Goal: Task Accomplishment & Management: Complete application form

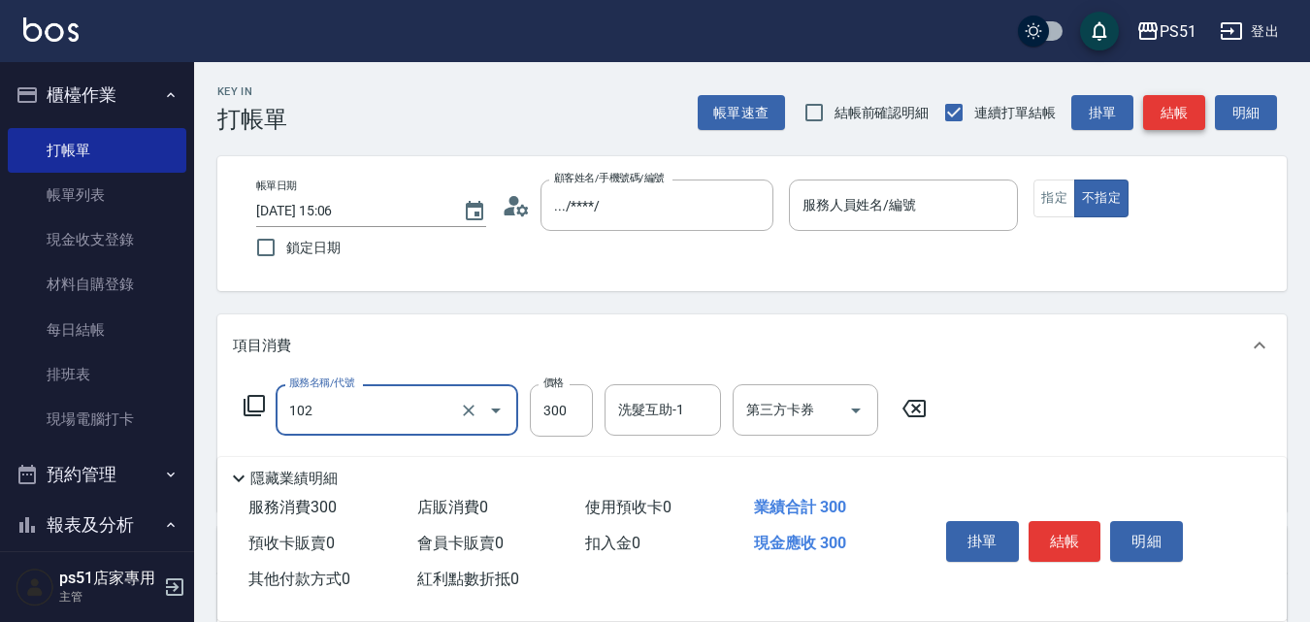
type input "精油洗髮(102)"
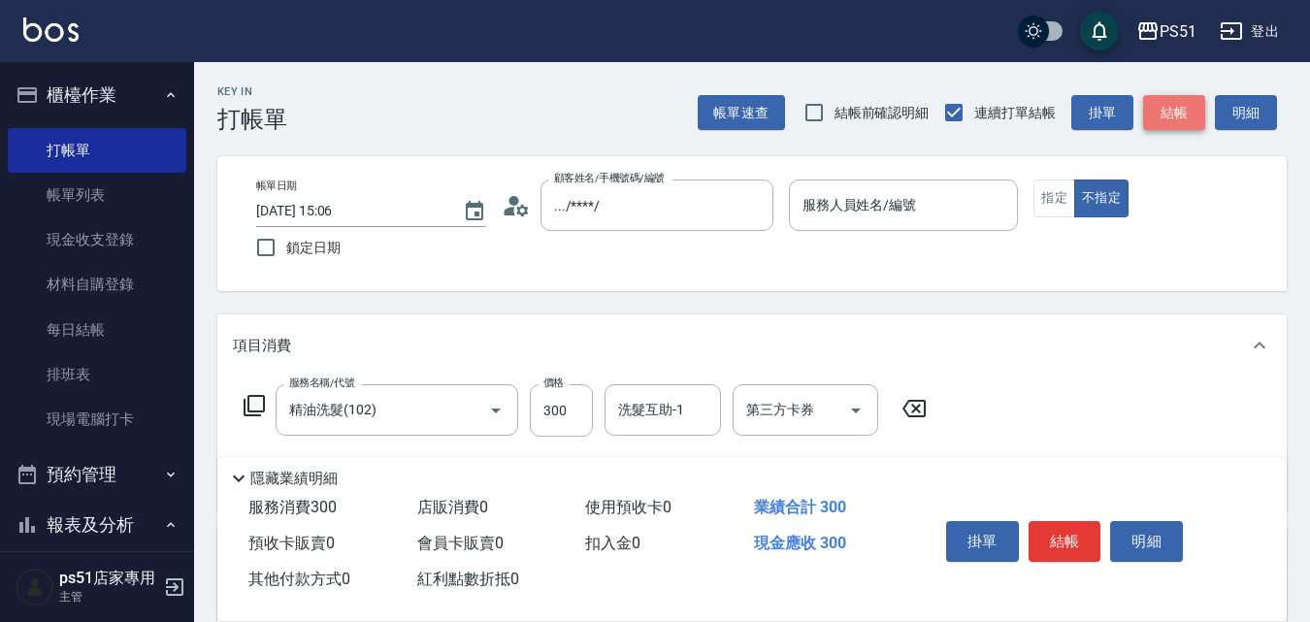
click at [1170, 99] on button "結帳" at bounding box center [1175, 113] width 62 height 36
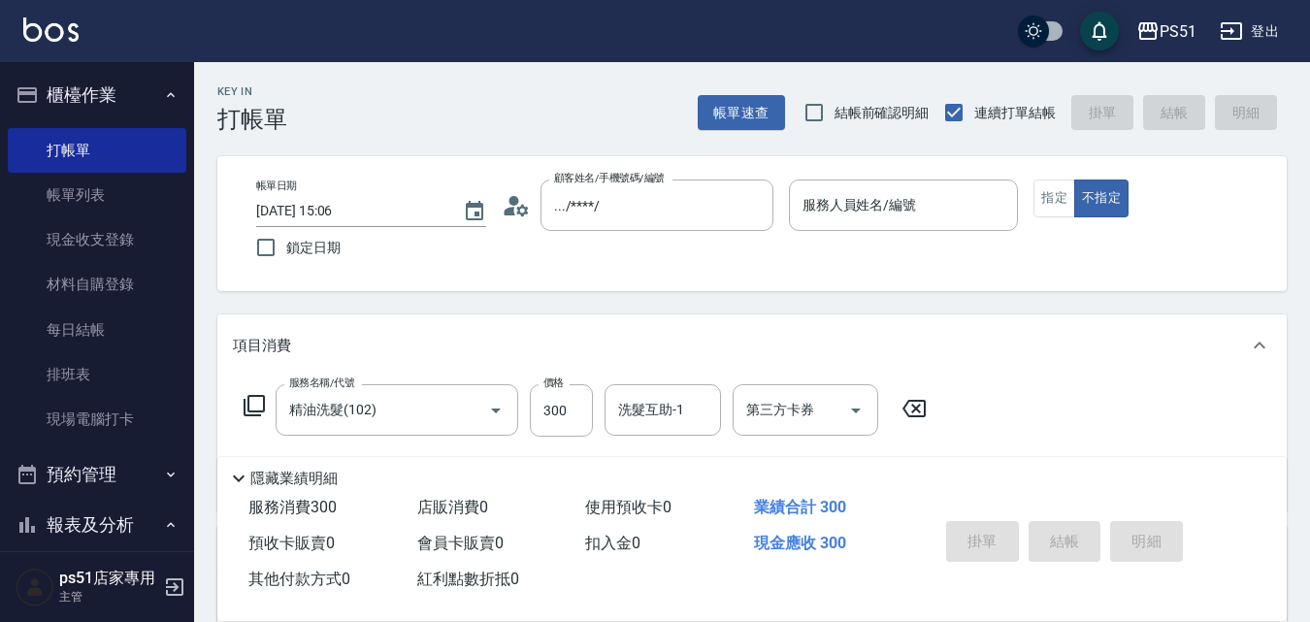
type input "[DATE] 17:42"
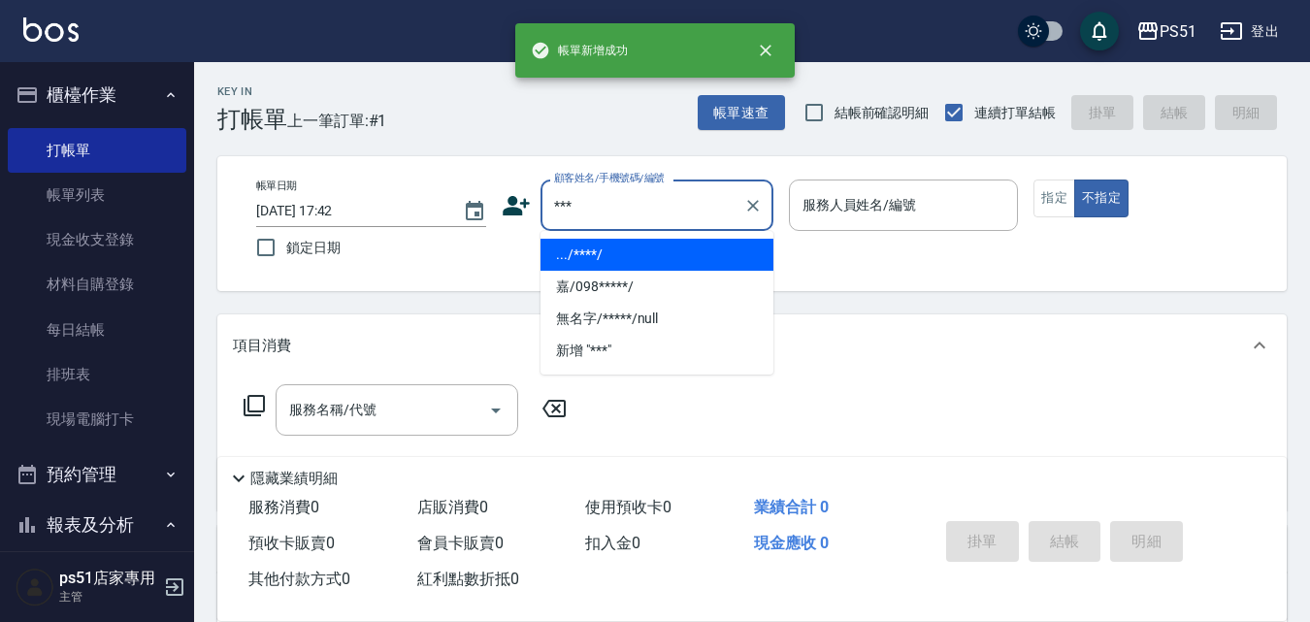
type input ".../****/"
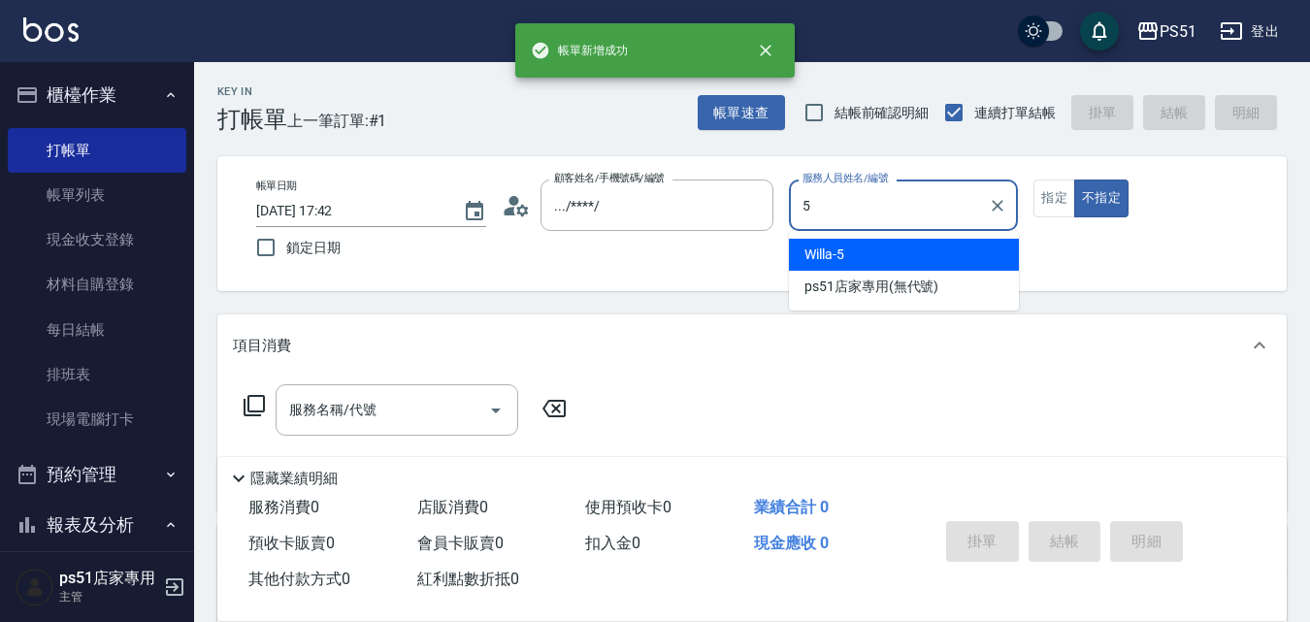
type input "Willa-5"
type button "false"
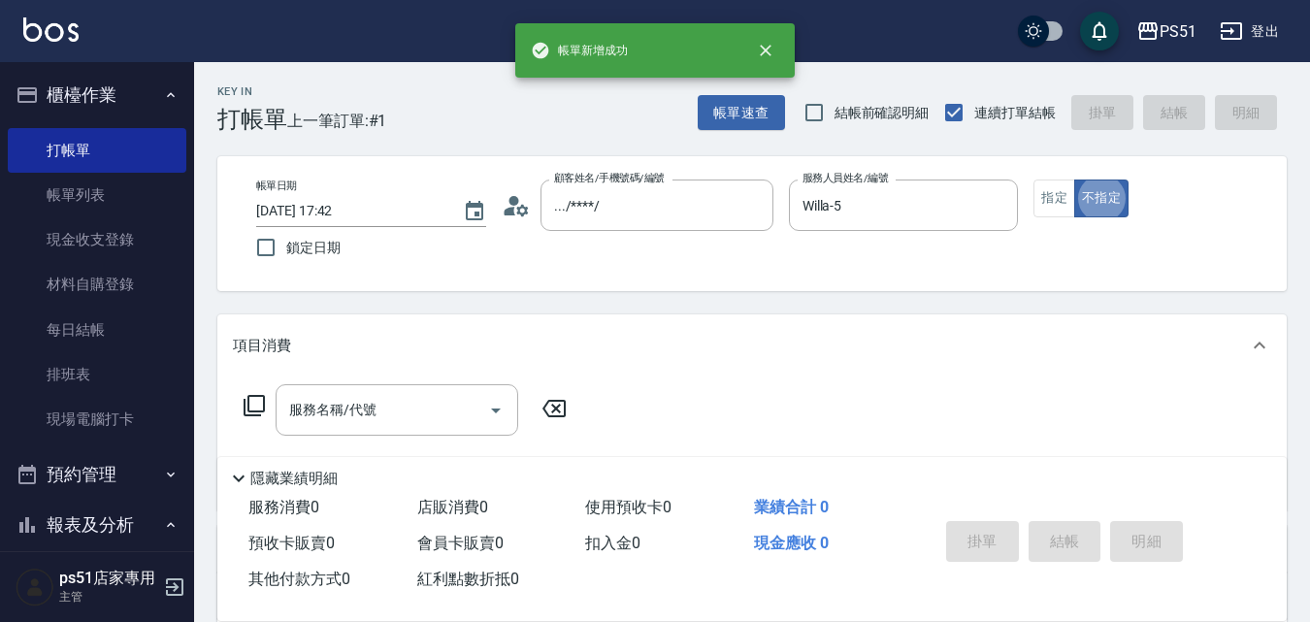
type input "無名字/***/null"
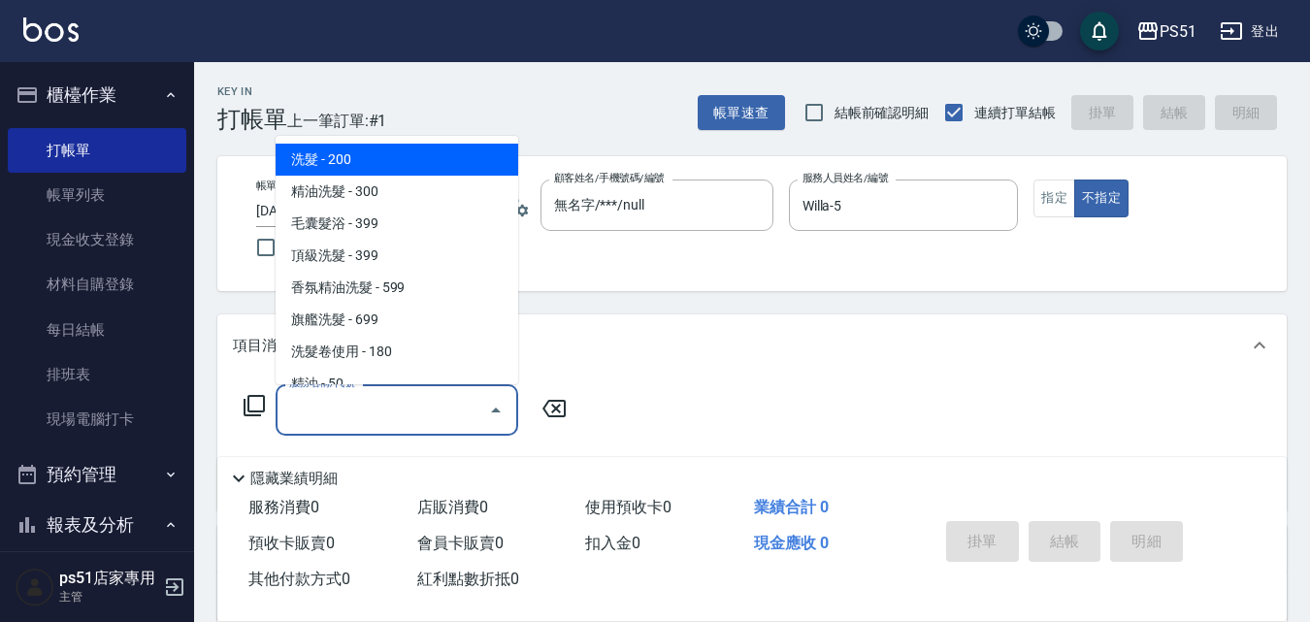
click at [342, 405] on input "服務名稱/代號" at bounding box center [382, 410] width 196 height 34
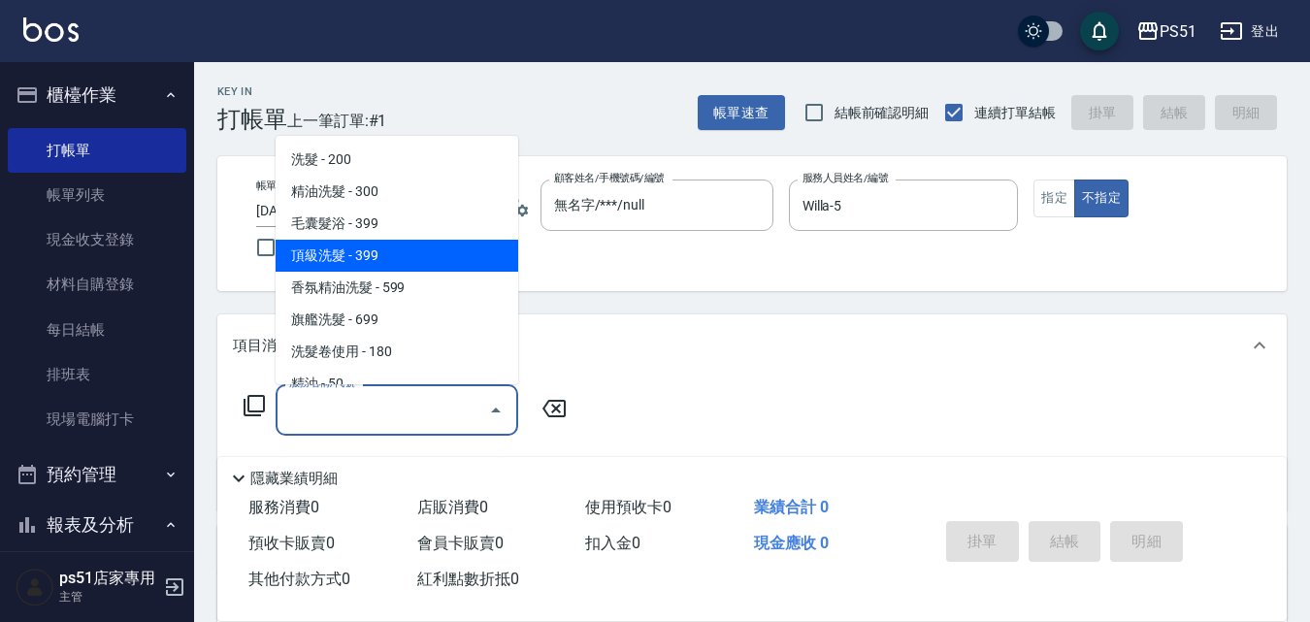
click at [357, 248] on span "頂級洗髮 - 399" at bounding box center [397, 256] width 243 height 32
type input "頂級洗髮(104)"
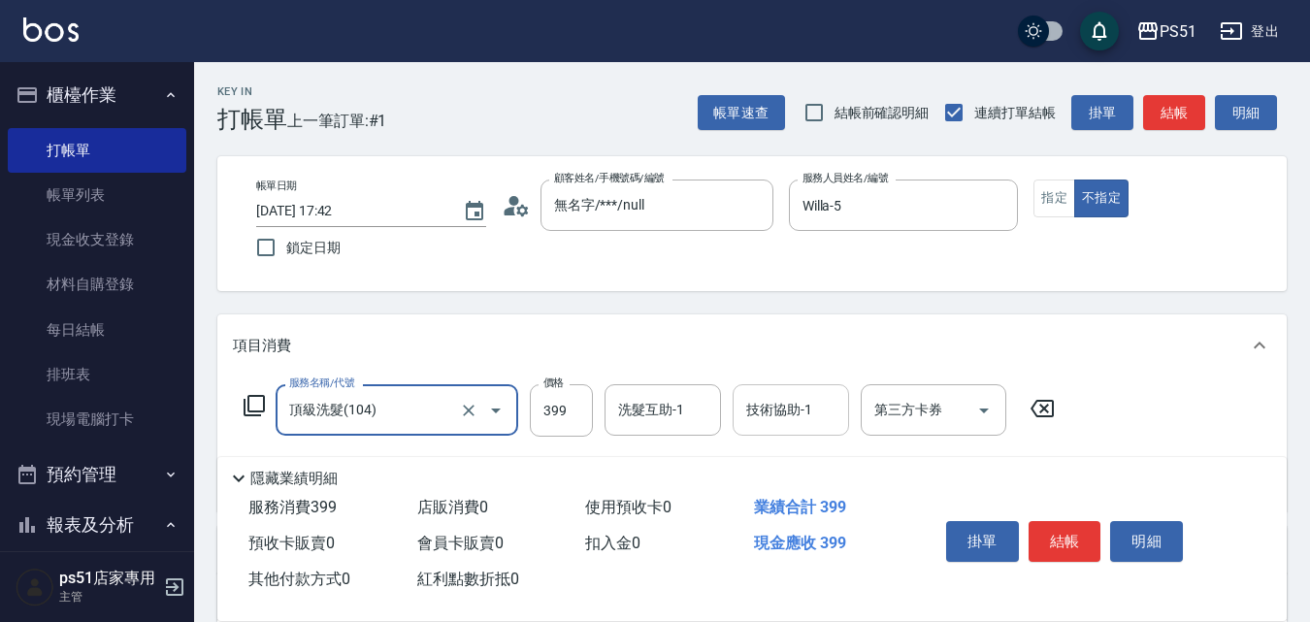
click at [809, 400] on input "技術協助-1" at bounding box center [791, 410] width 99 height 34
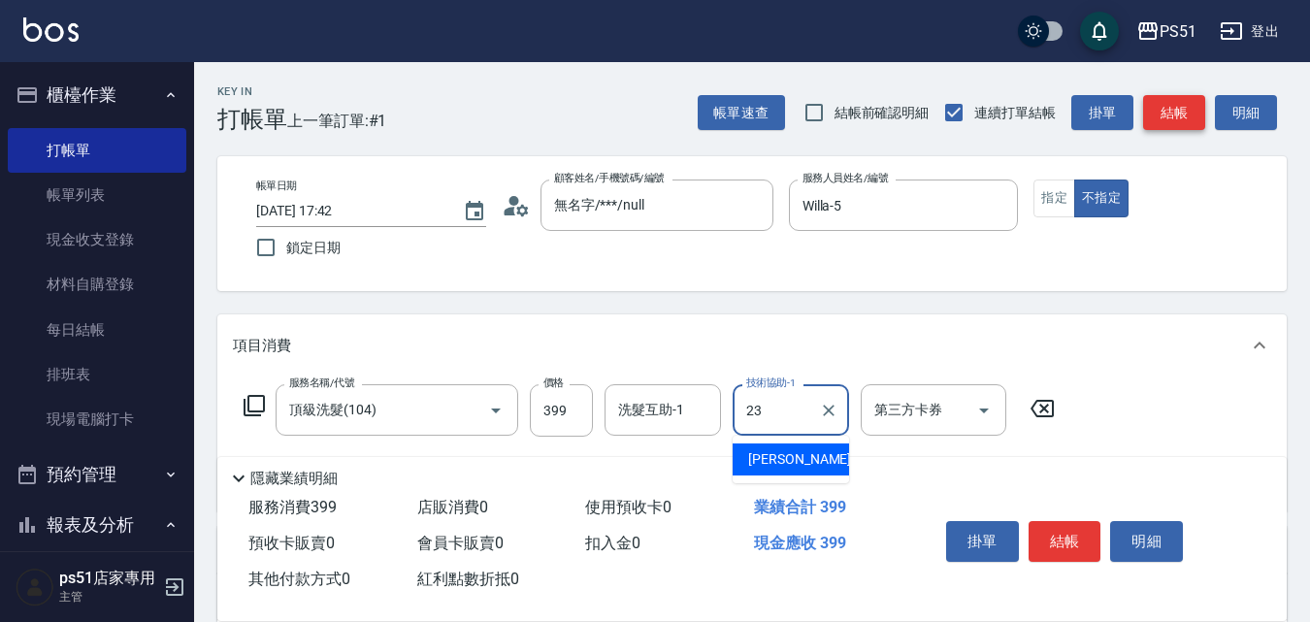
type input "23"
click at [1152, 110] on button "結帳" at bounding box center [1175, 113] width 62 height 36
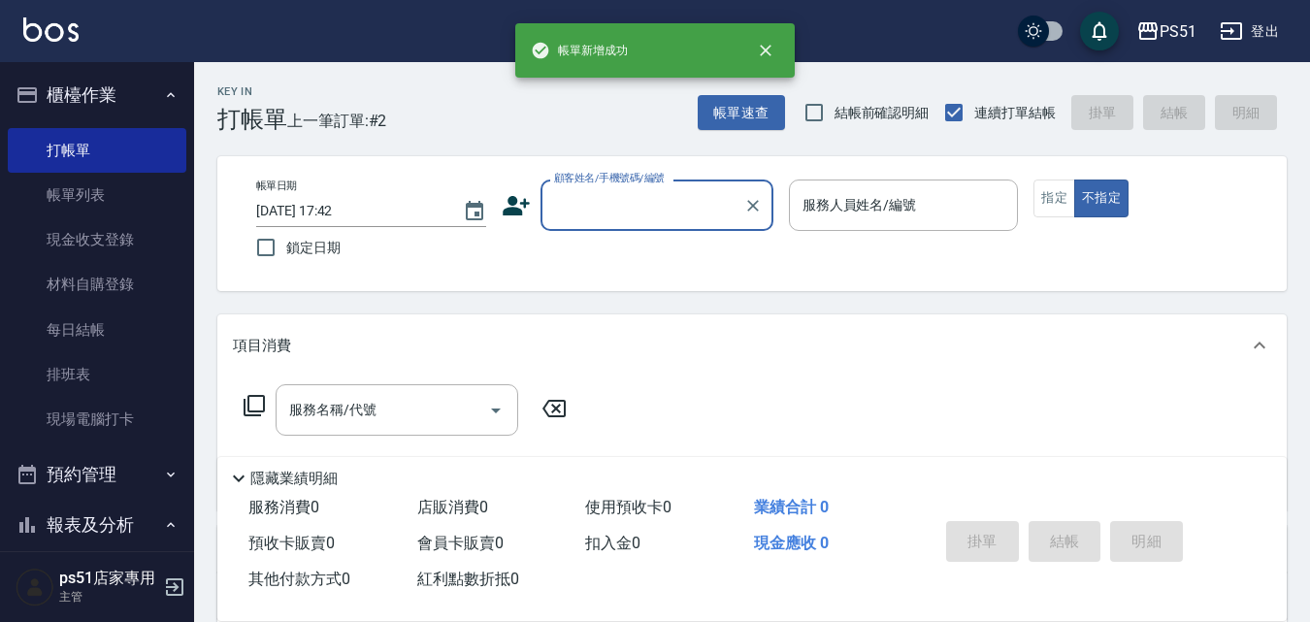
click at [622, 211] on input "顧客姓名/手機號碼/編號" at bounding box center [642, 205] width 186 height 34
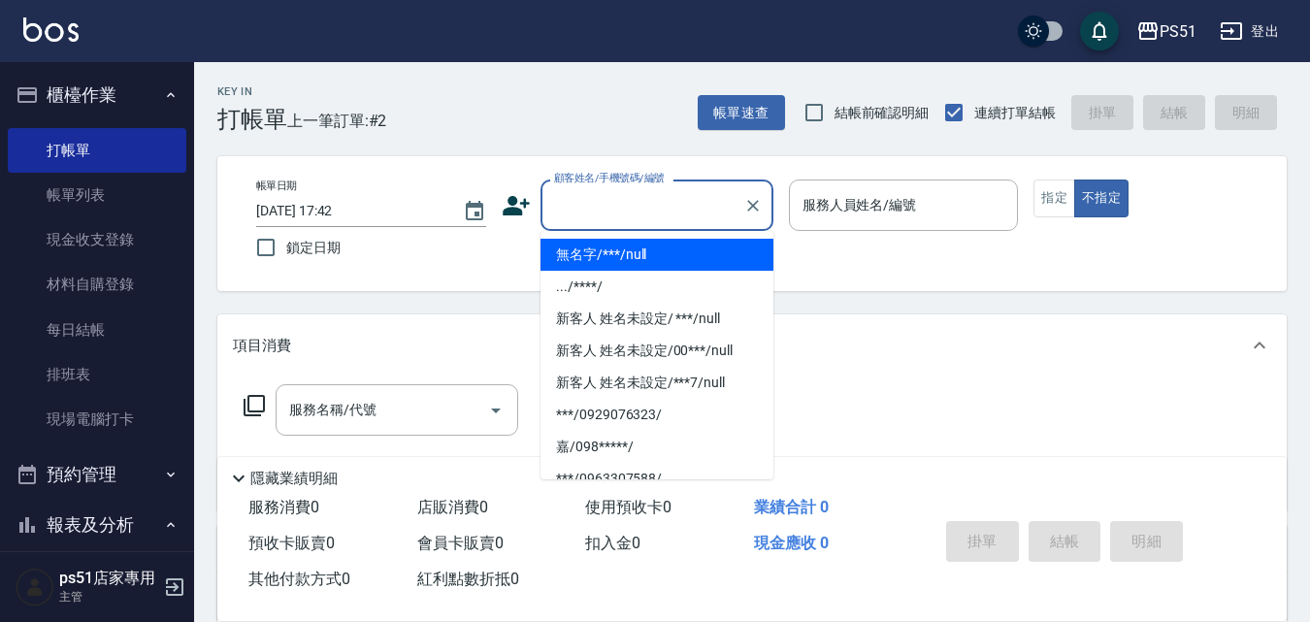
click at [622, 249] on li "無名字/***/null" at bounding box center [657, 255] width 233 height 32
type input "無名字/***/null"
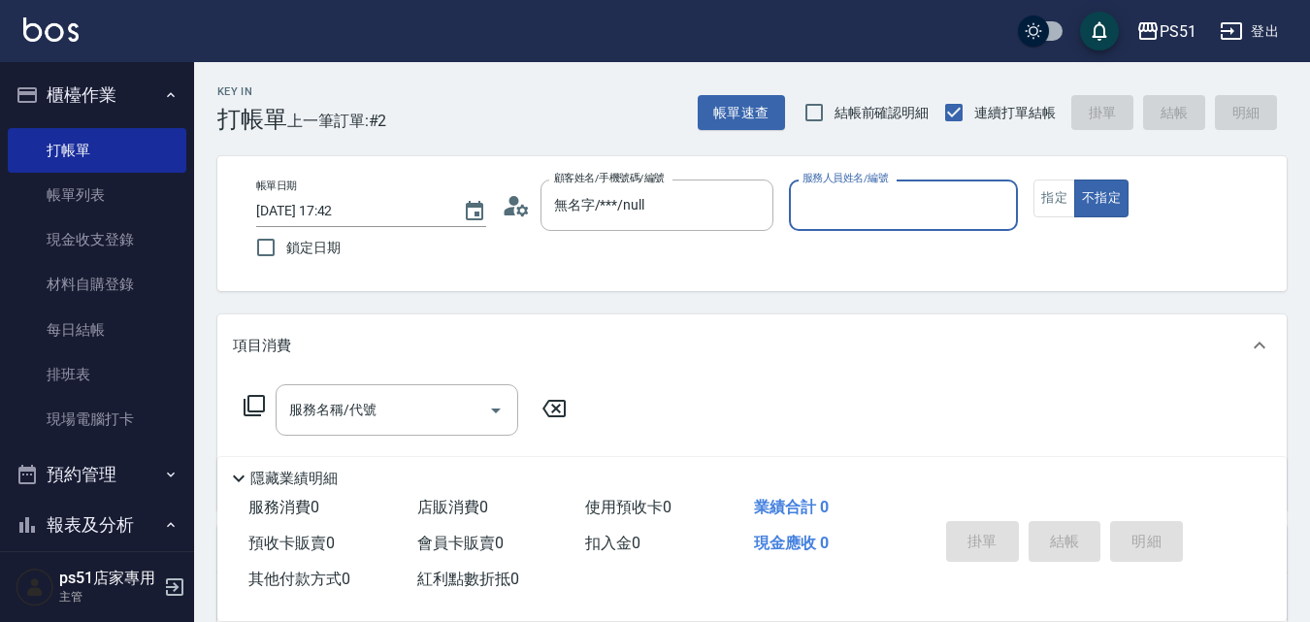
click at [808, 204] on input "服務人員姓名/編號" at bounding box center [904, 205] width 213 height 34
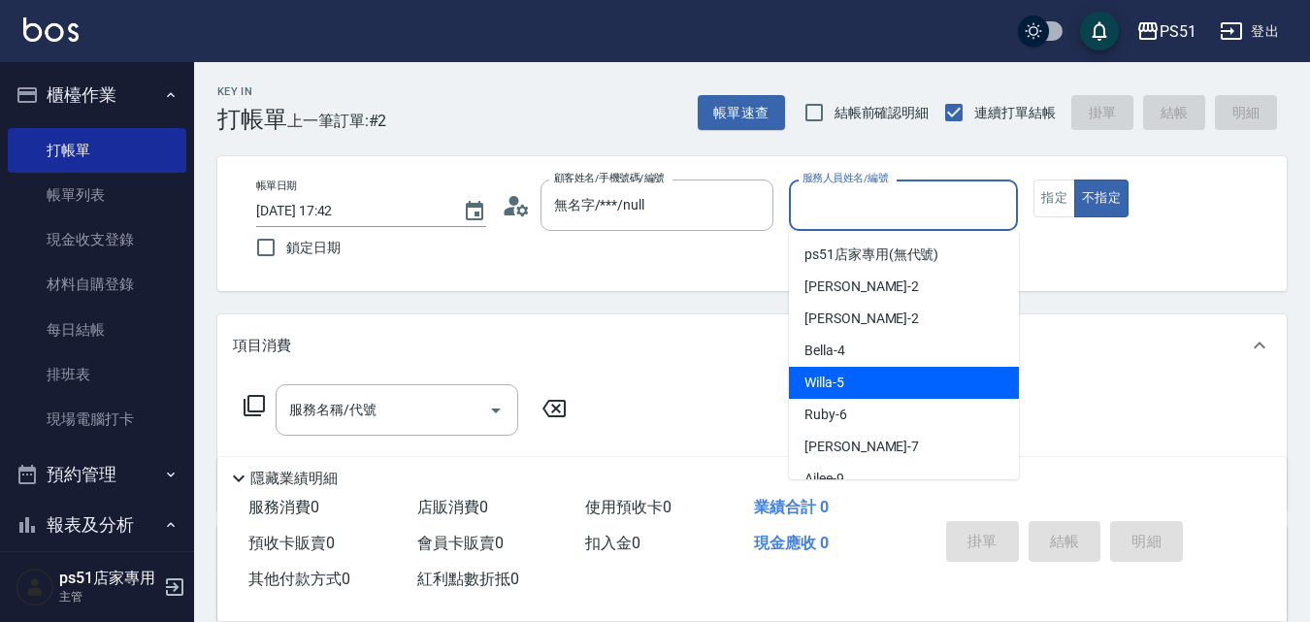
click at [821, 374] on span "Willa -5" at bounding box center [825, 383] width 40 height 20
type input "Willa-5"
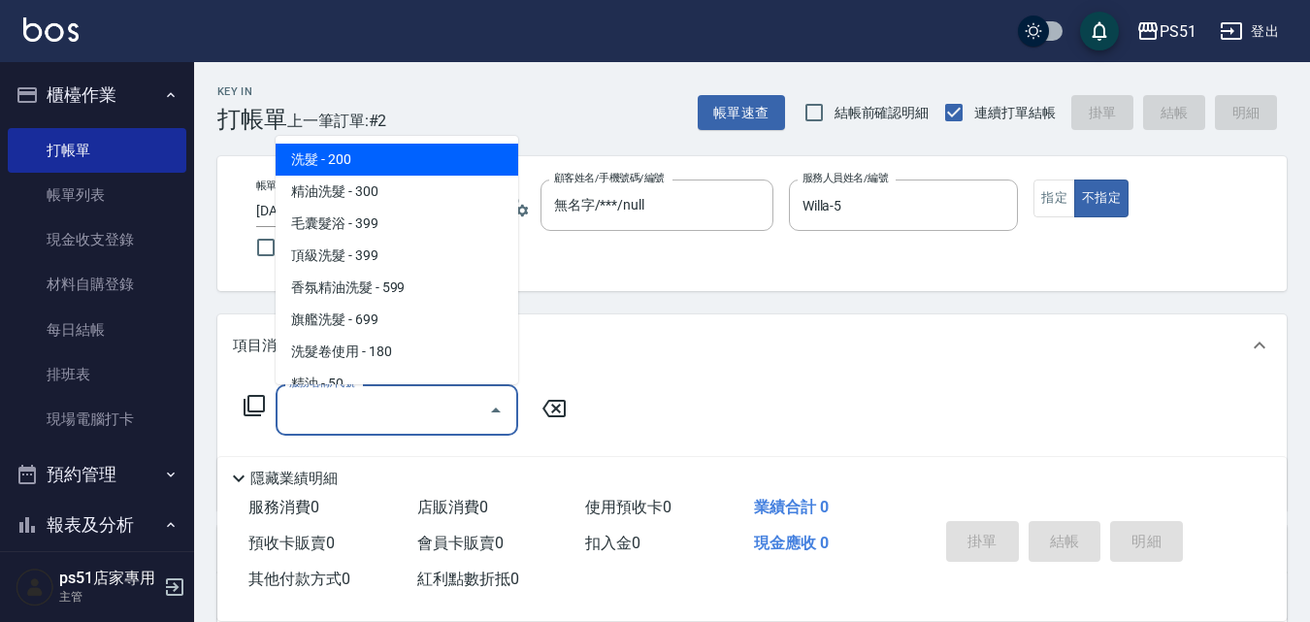
click at [431, 413] on input "服務名稱/代號" at bounding box center [382, 410] width 196 height 34
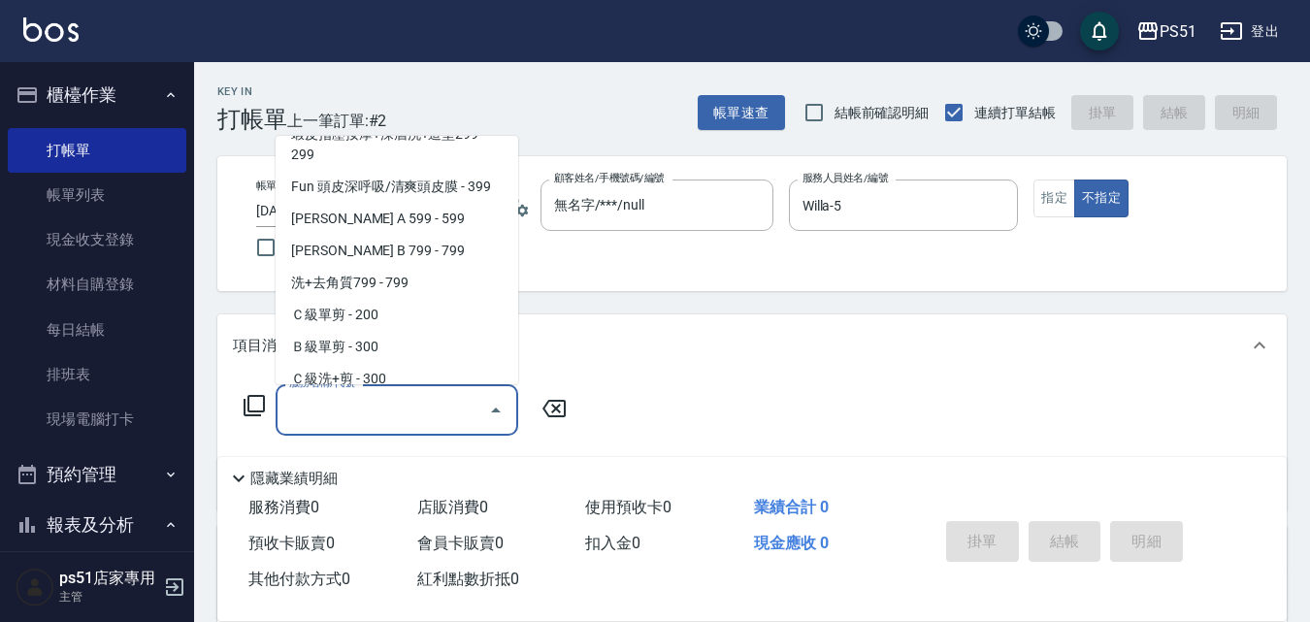
scroll to position [453, 0]
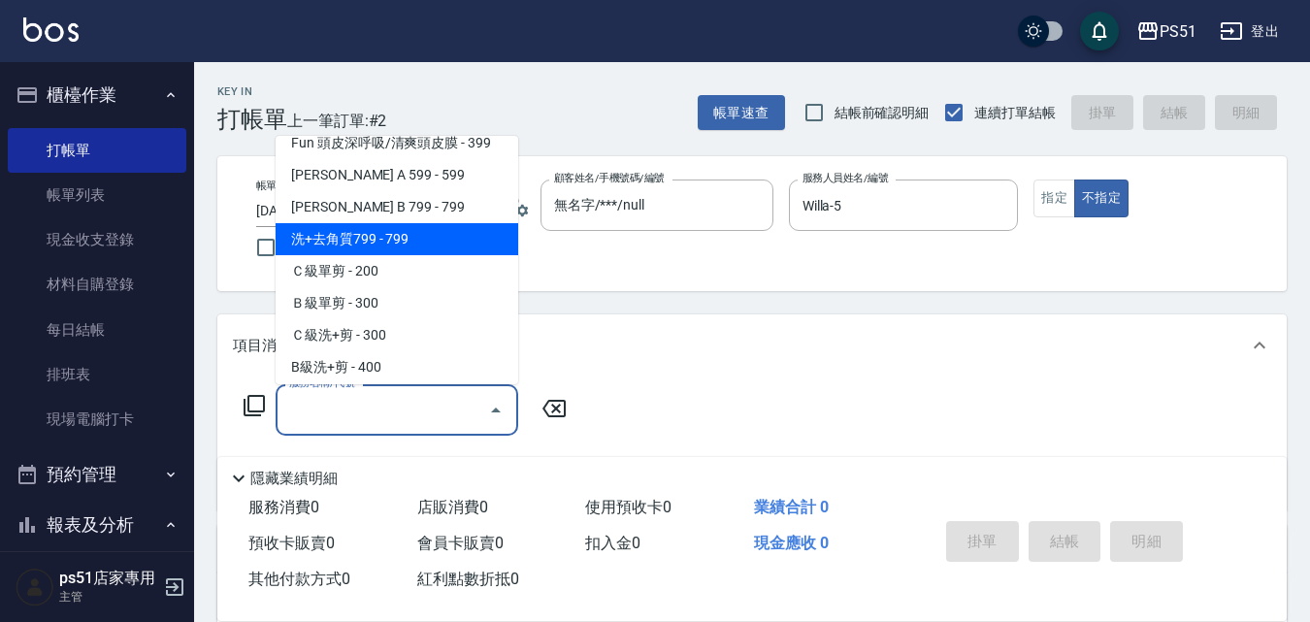
click at [417, 238] on span "洗+去角質799 - 799" at bounding box center [397, 239] width 243 height 32
type input "洗+去角質799(120)"
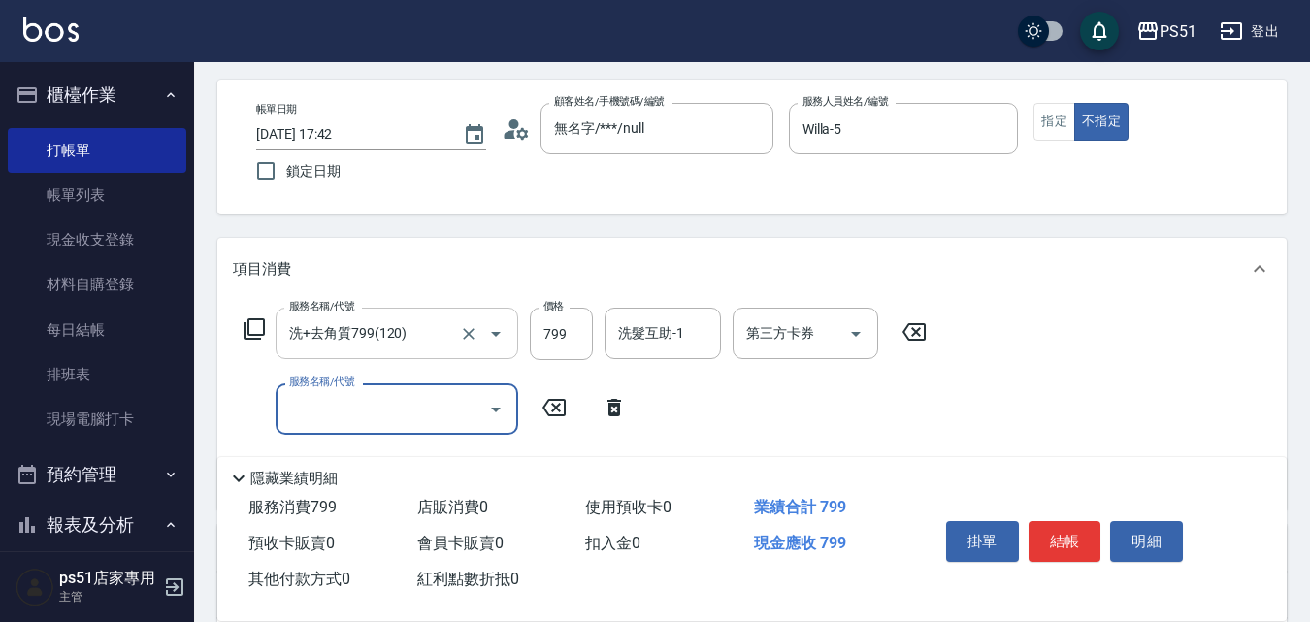
scroll to position [0, 0]
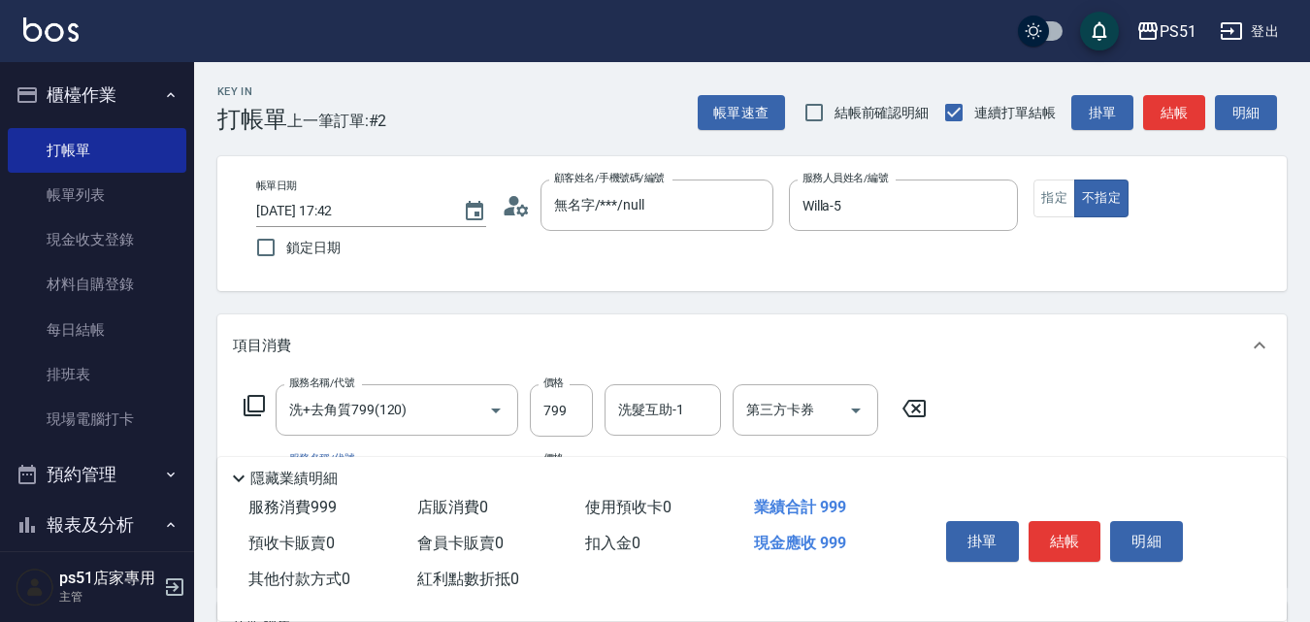
type input "Ｃ級單剪(201)"
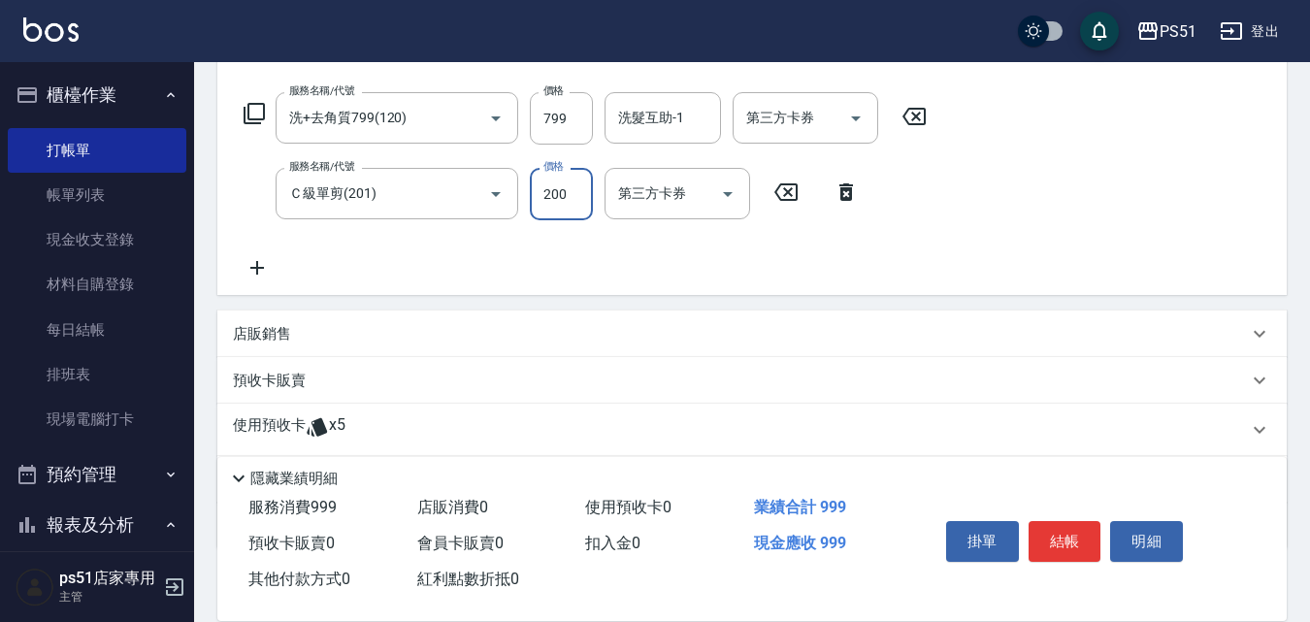
scroll to position [406, 0]
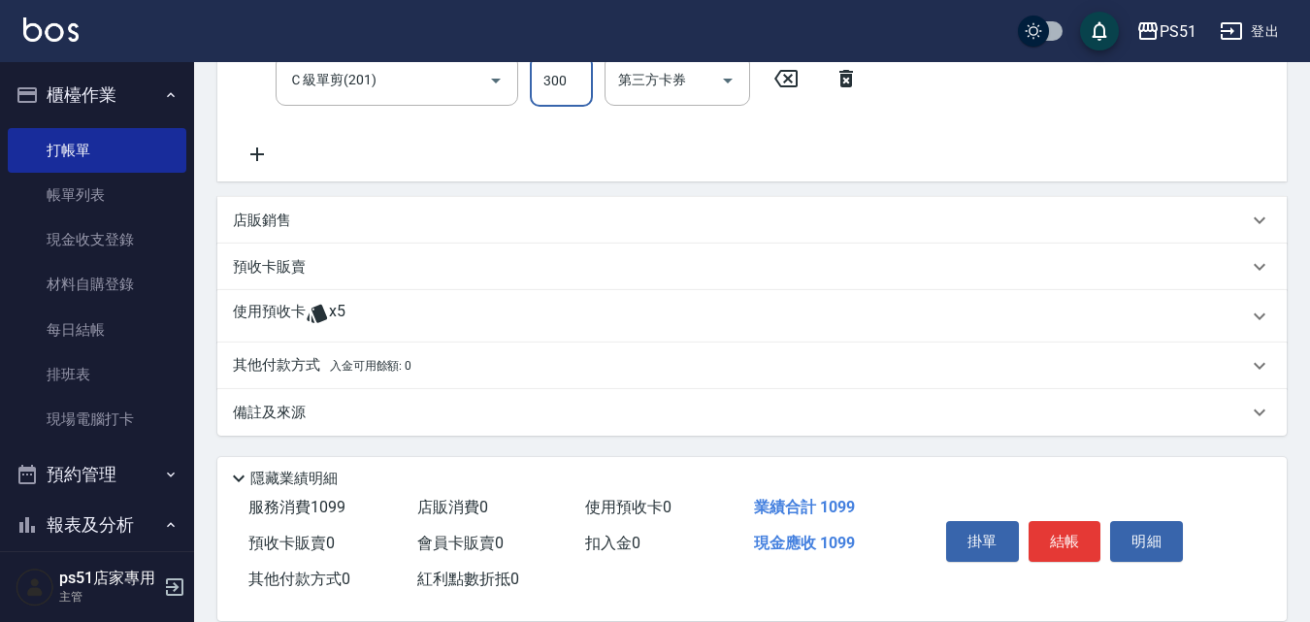
type input "300"
click at [1080, 534] on button "結帳" at bounding box center [1065, 541] width 73 height 41
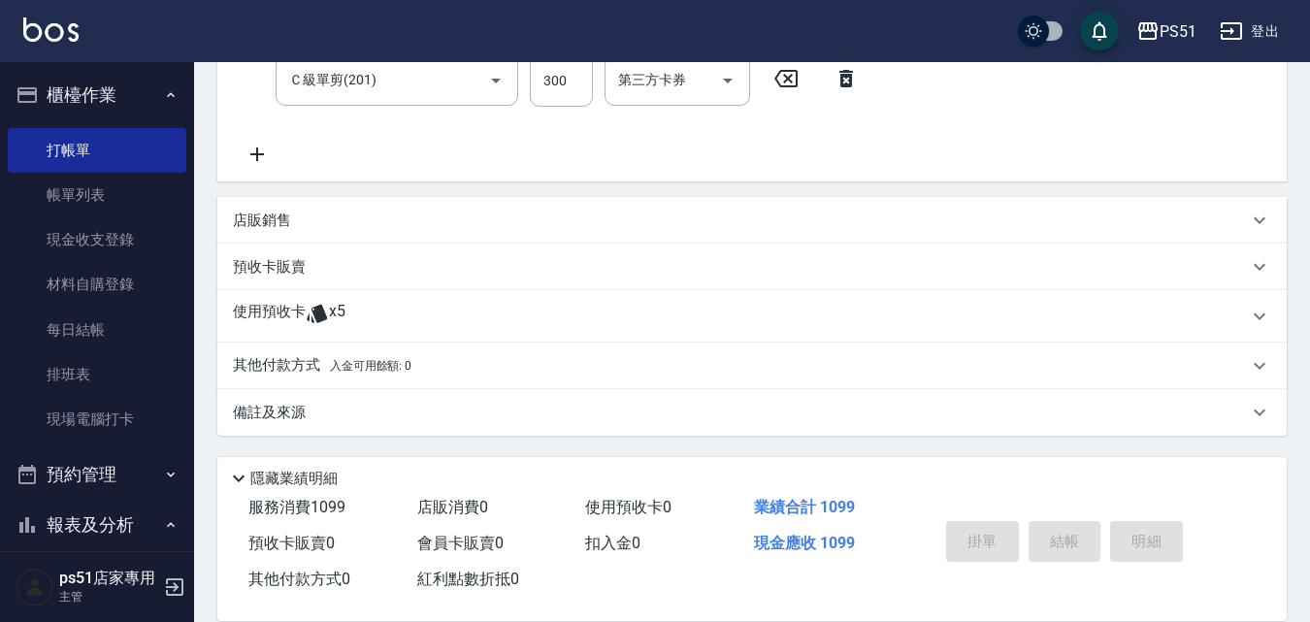
type input "[DATE] 17:43"
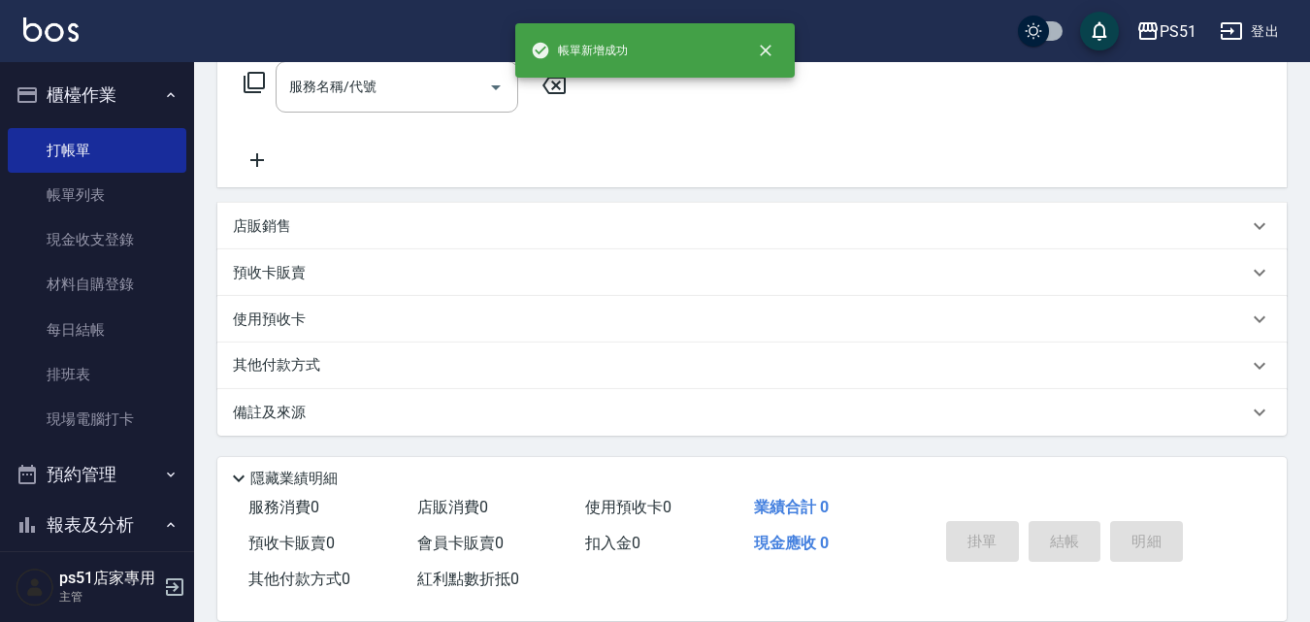
scroll to position [0, 0]
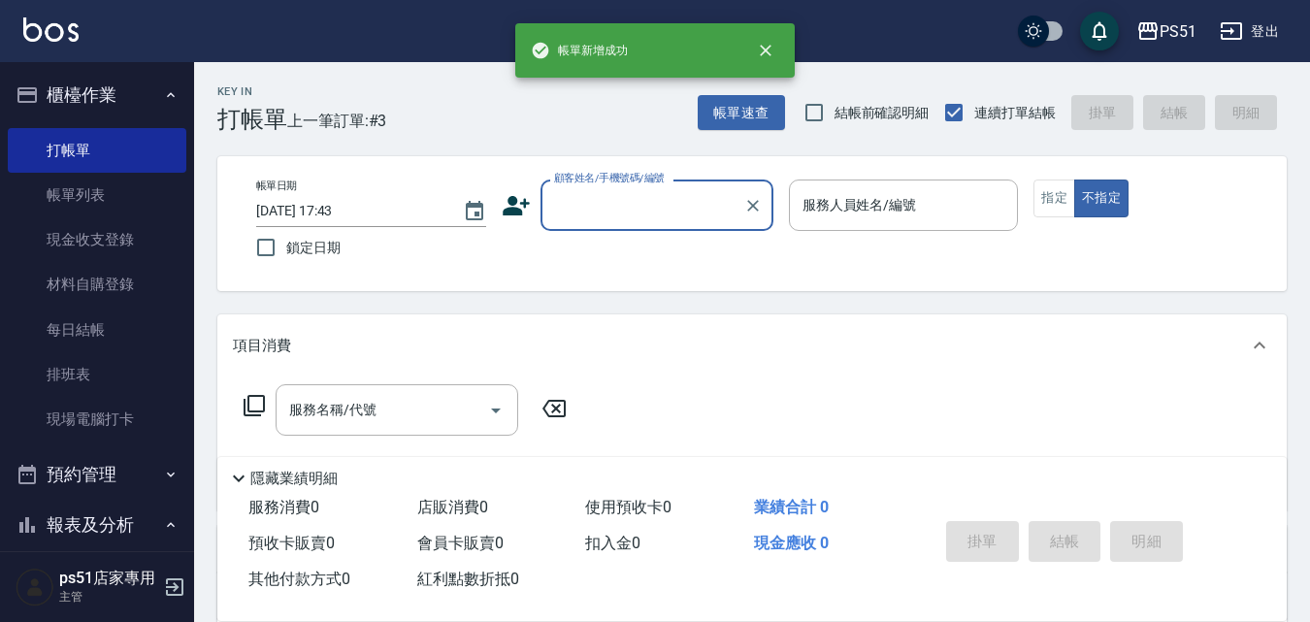
click at [618, 186] on div "顧客姓名/手機號碼/編號" at bounding box center [657, 205] width 233 height 51
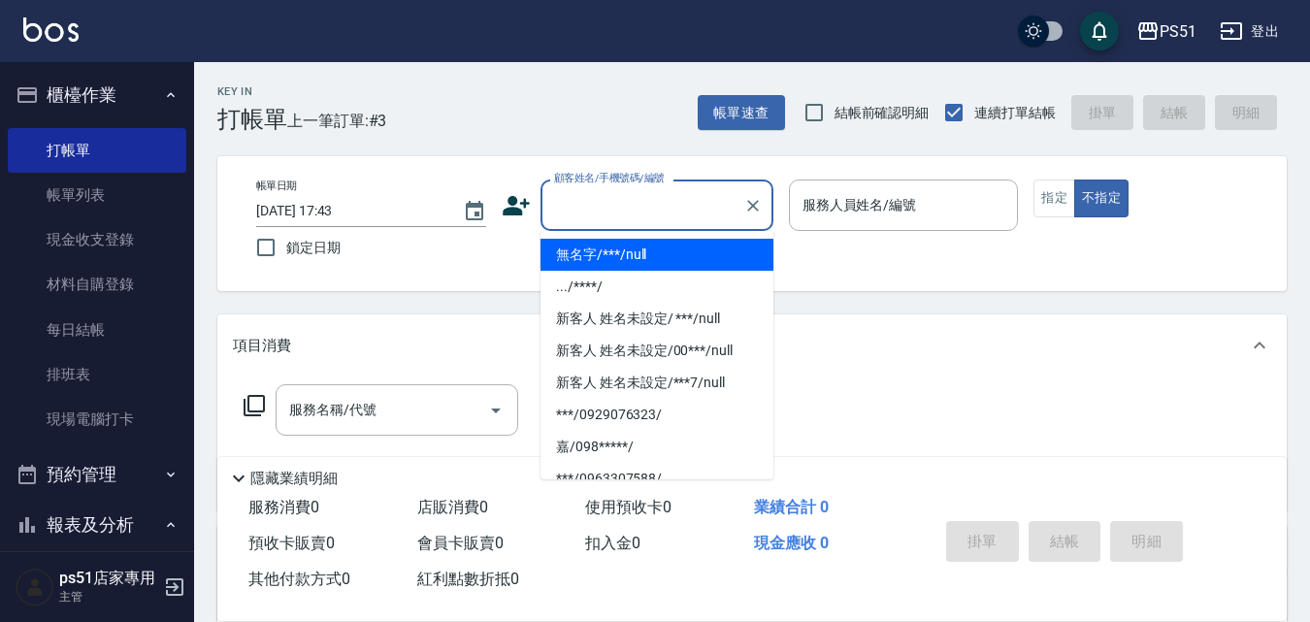
click at [614, 261] on li "無名字/***/null" at bounding box center [657, 255] width 233 height 32
type input "無名字/***/null"
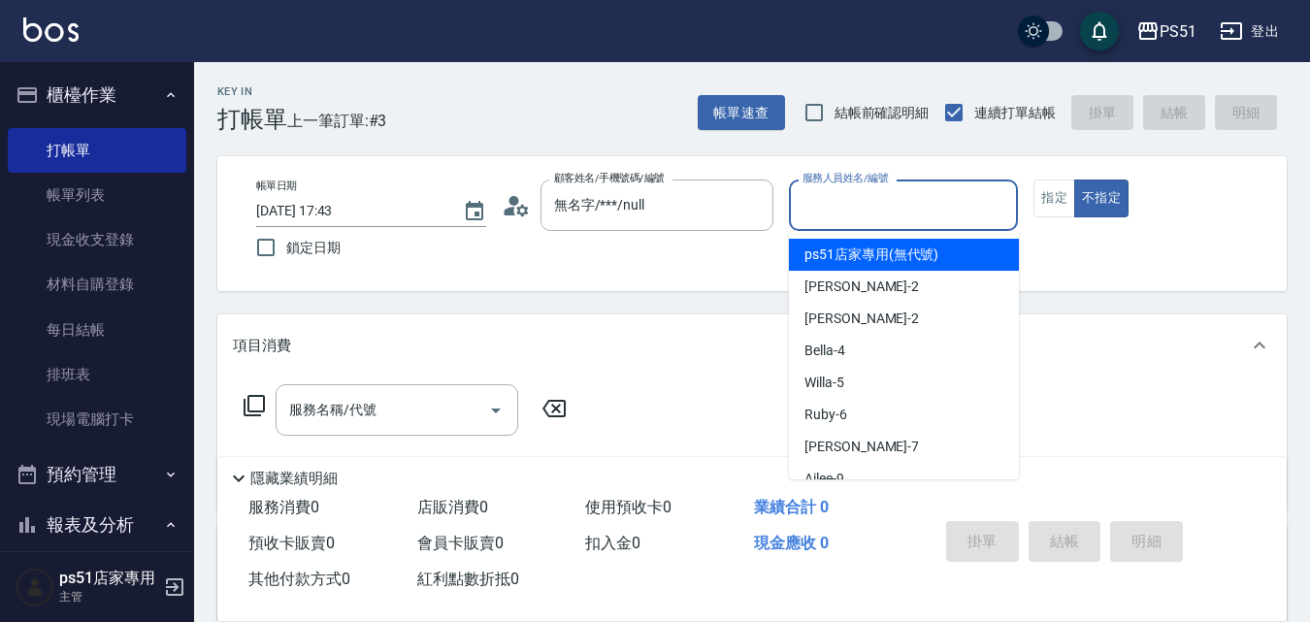
click at [851, 210] on input "服務人員姓名/編號" at bounding box center [904, 205] width 213 height 34
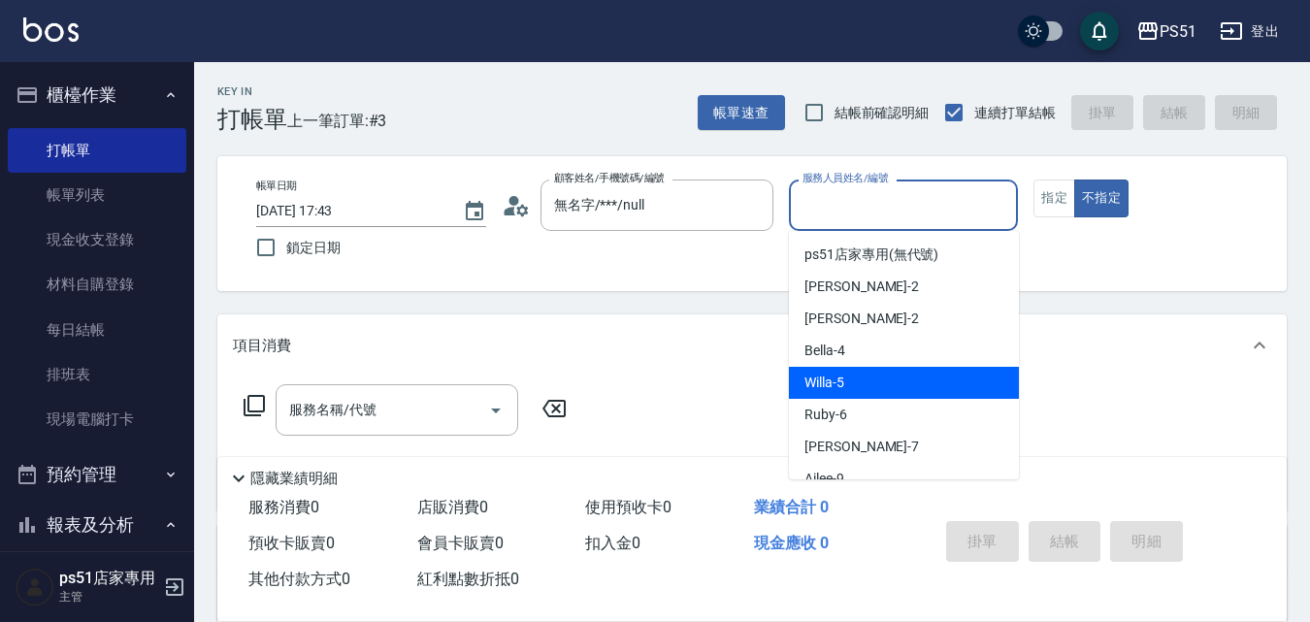
click at [837, 392] on span "Willa -5" at bounding box center [825, 383] width 40 height 20
type input "Willa-5"
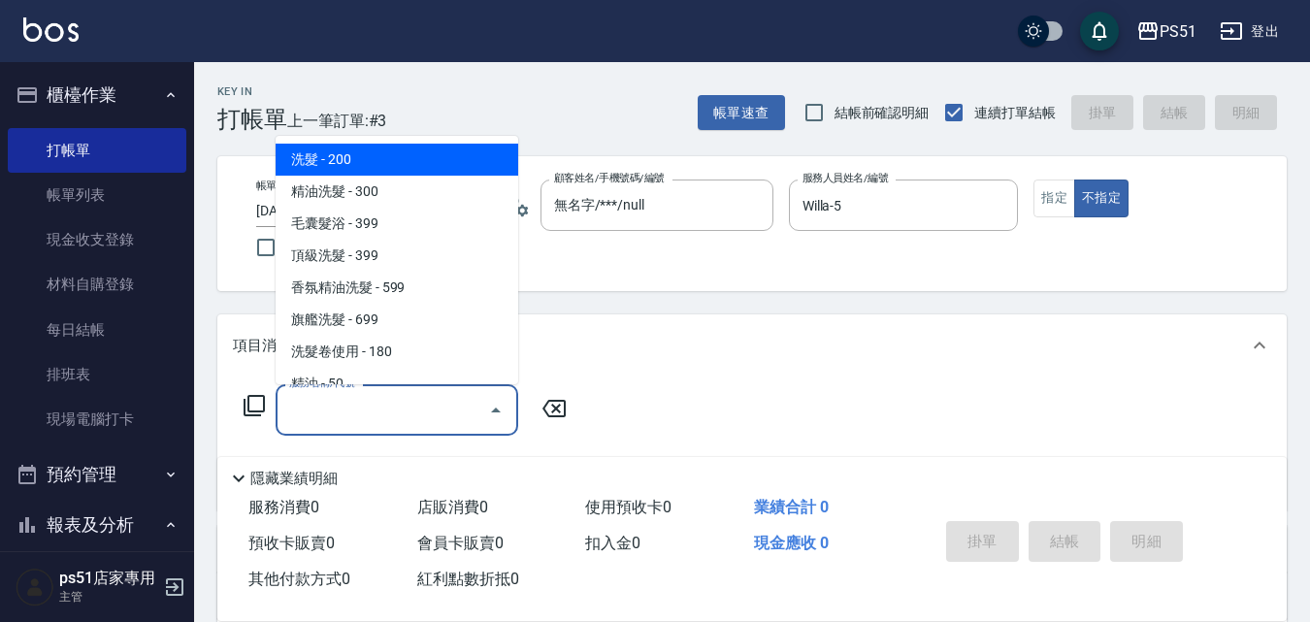
click at [308, 415] on input "服務名稱/代號" at bounding box center [382, 410] width 196 height 34
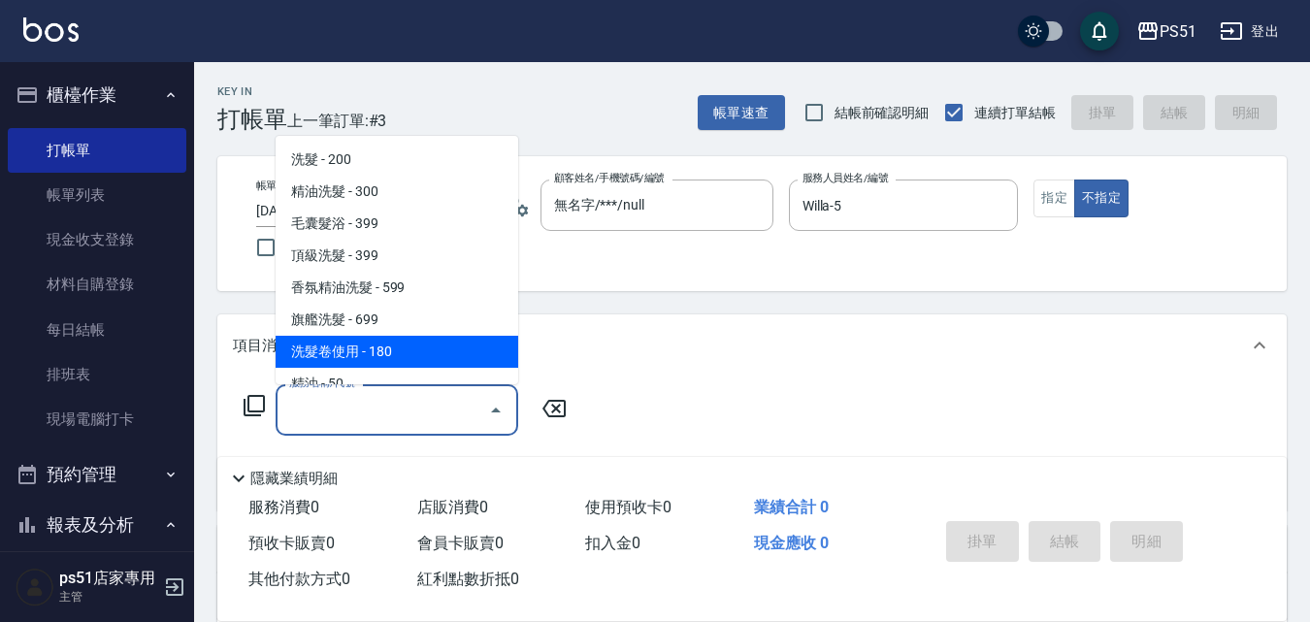
scroll to position [453, 0]
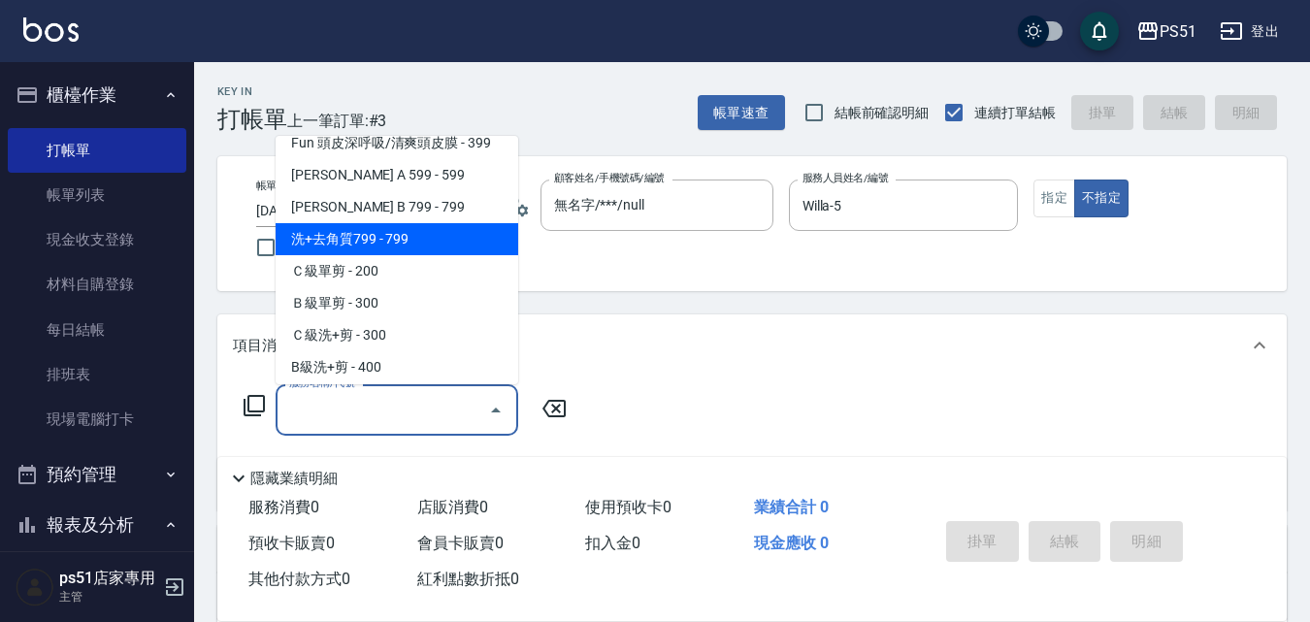
type input "2"
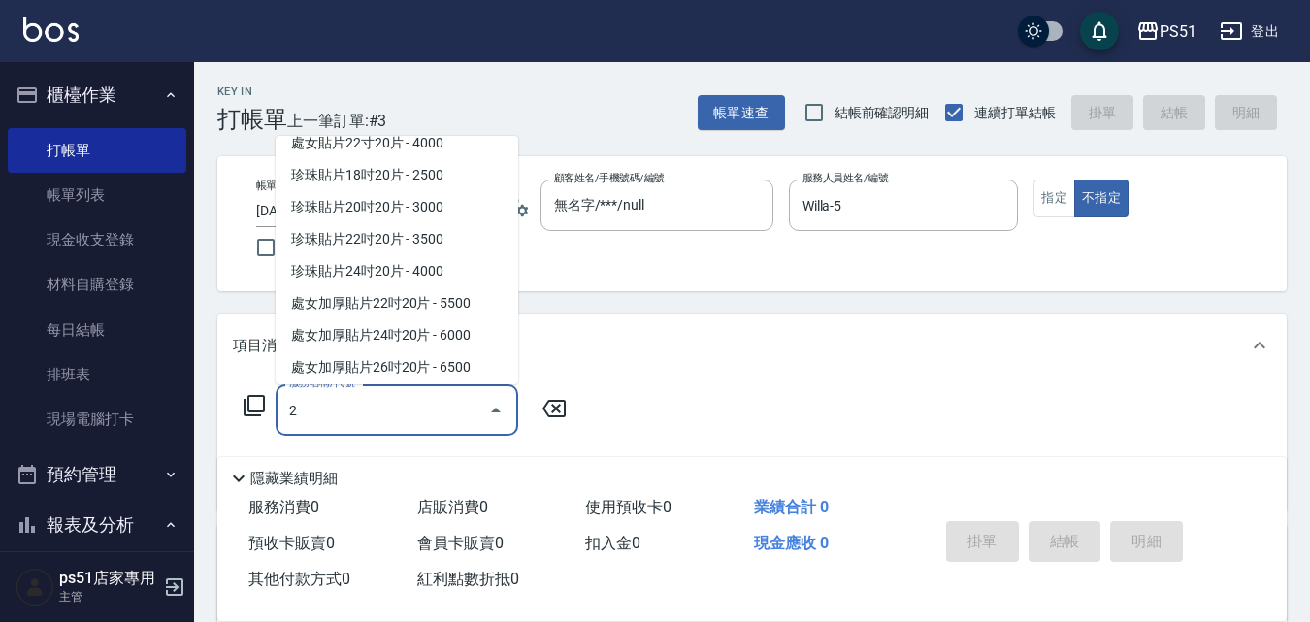
scroll to position [8, 0]
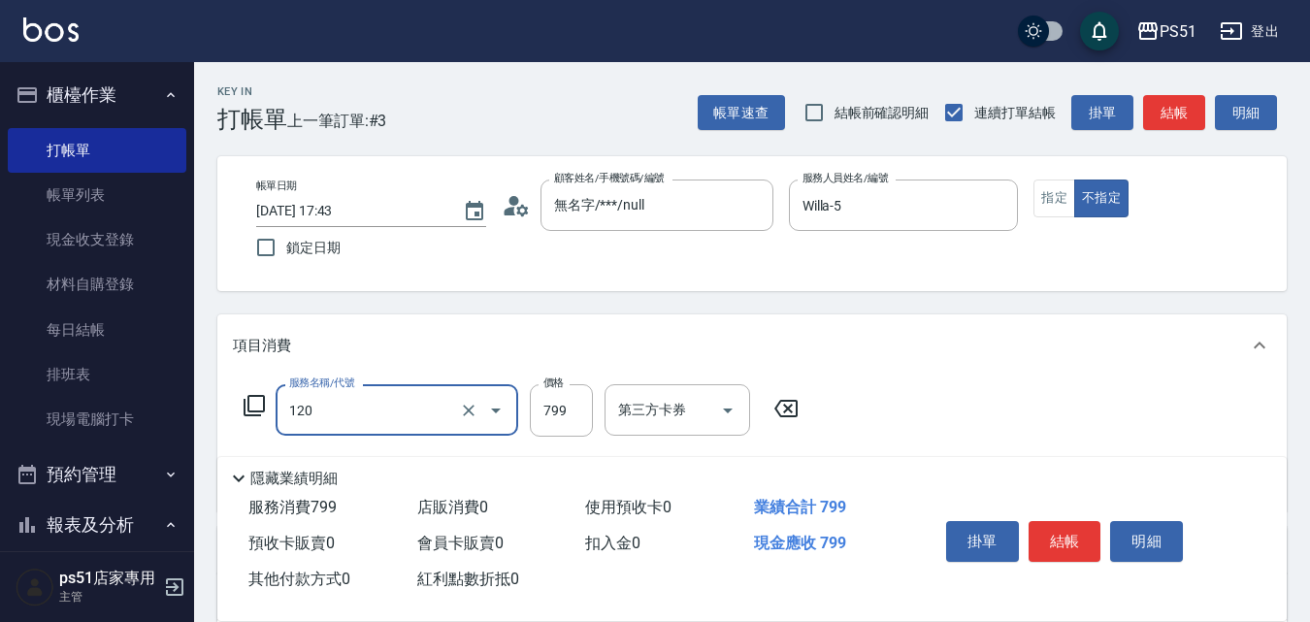
type input "洗+去角質799(120)"
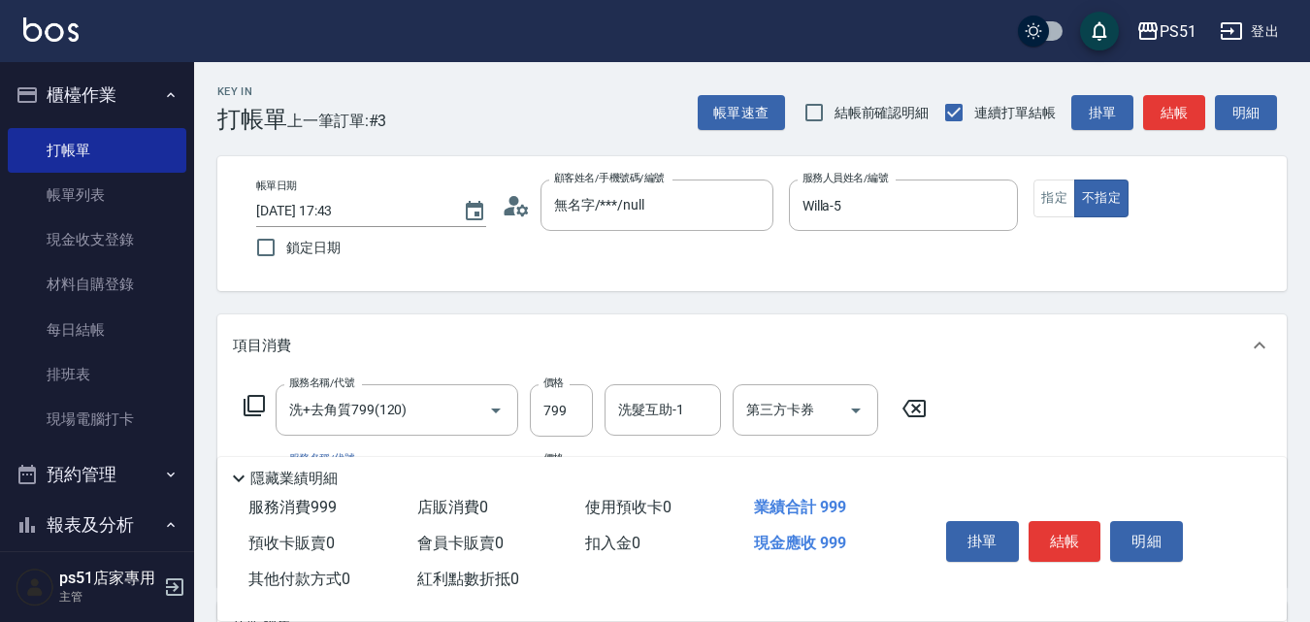
type input "Ｃ級單剪(201)"
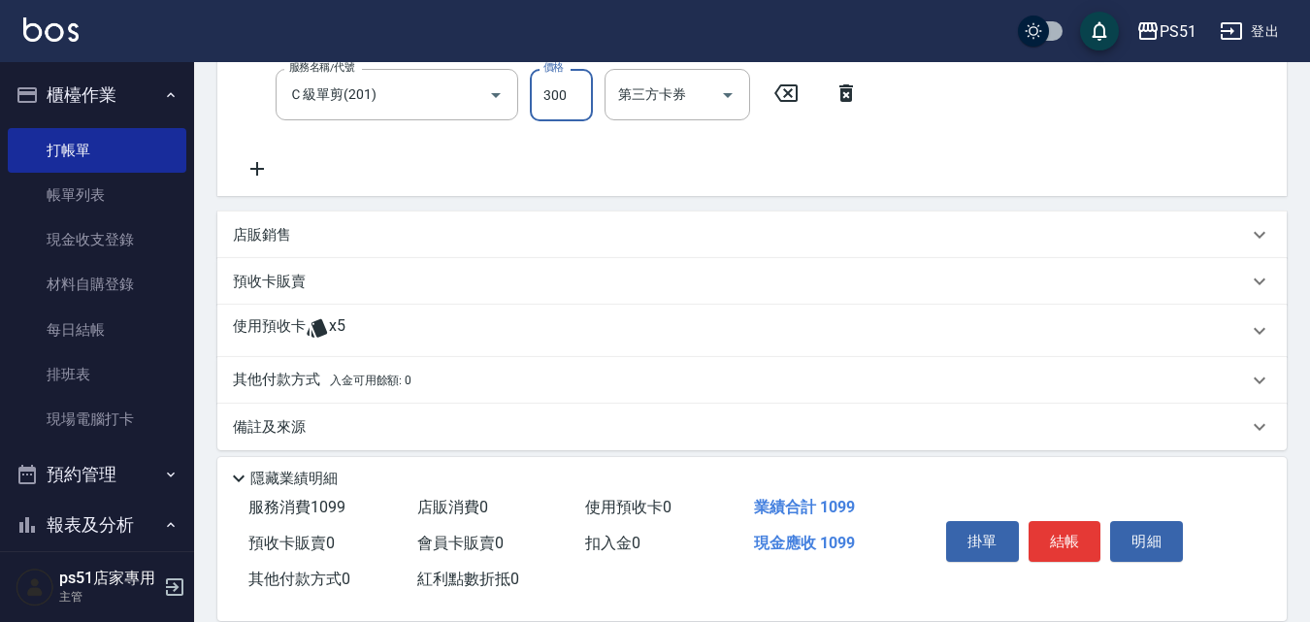
scroll to position [406, 0]
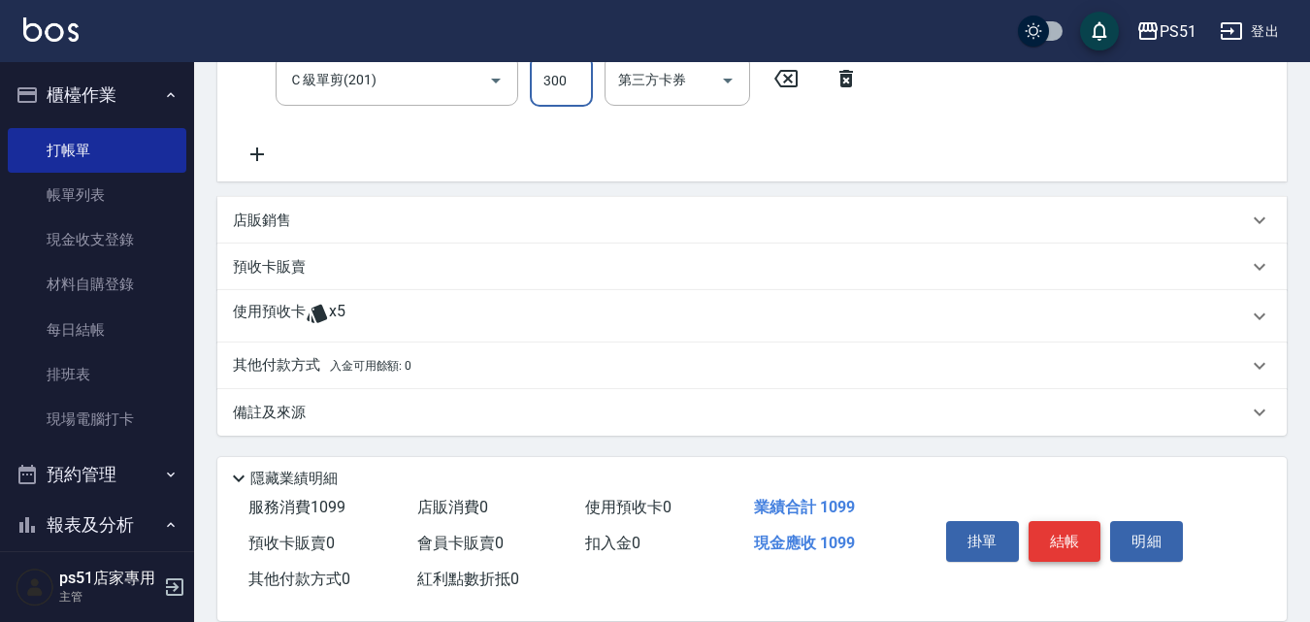
type input "300"
click at [1039, 526] on button "結帳" at bounding box center [1065, 541] width 73 height 41
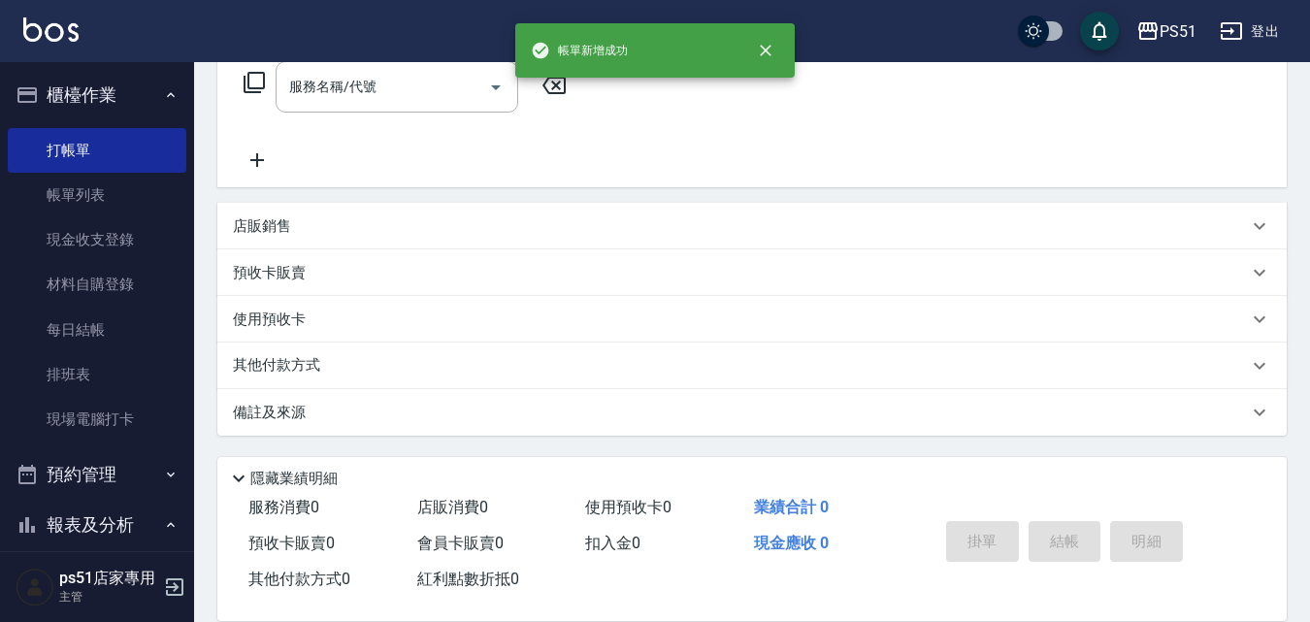
scroll to position [0, 0]
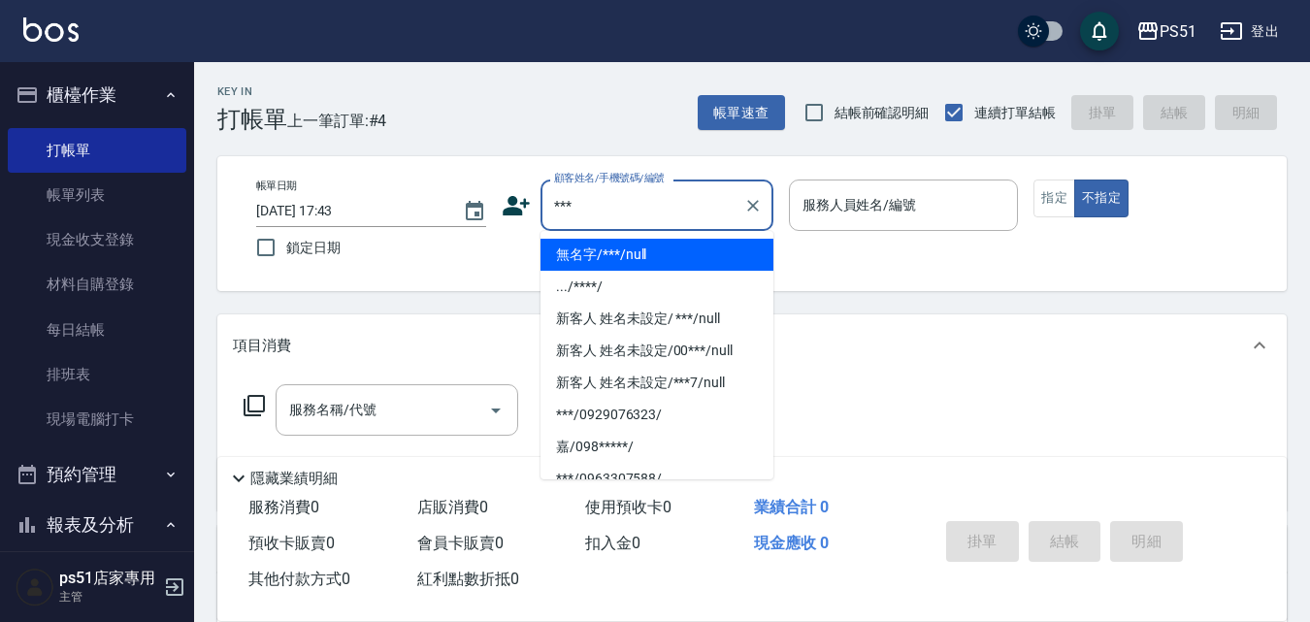
type input "無名字/***/null"
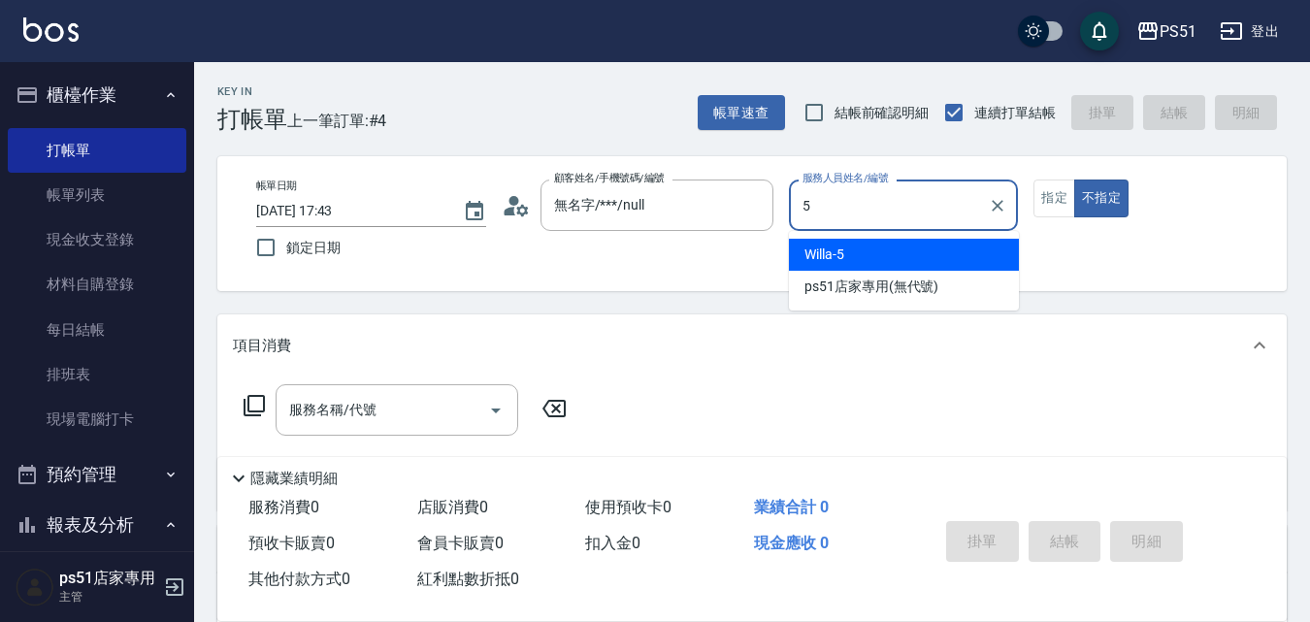
type input "Willa-5"
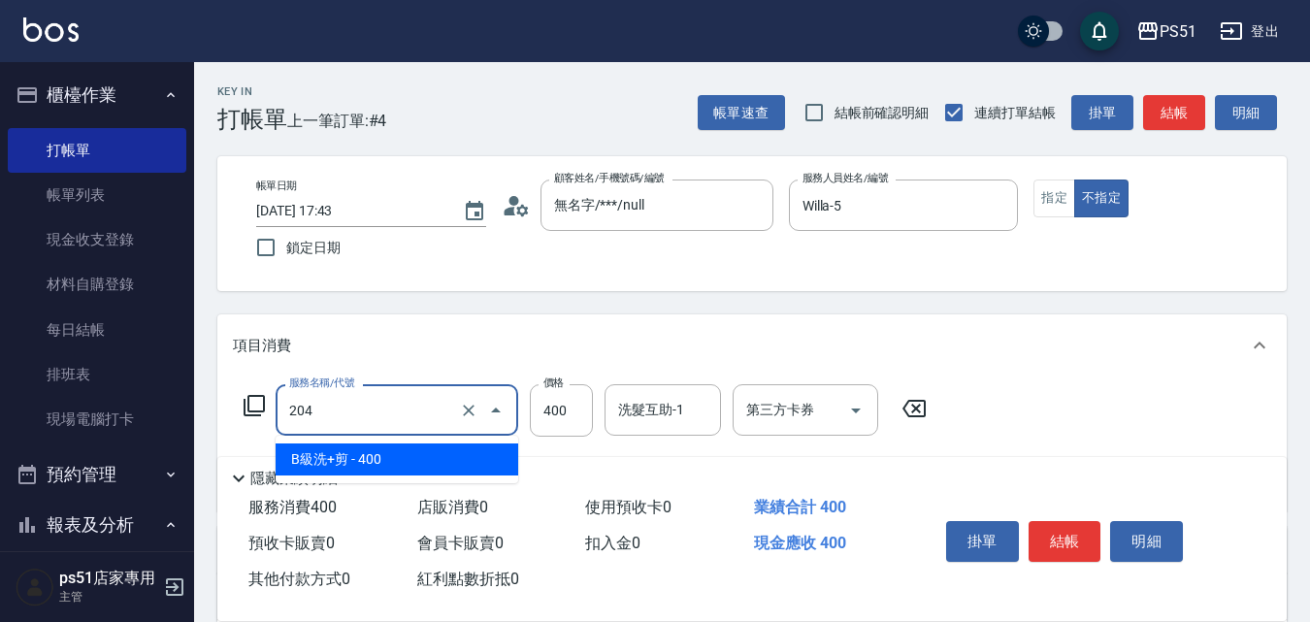
click at [353, 414] on input "204" at bounding box center [369, 410] width 171 height 34
type input "B級洗+剪(204)"
click at [1149, 111] on button "結帳" at bounding box center [1175, 113] width 62 height 36
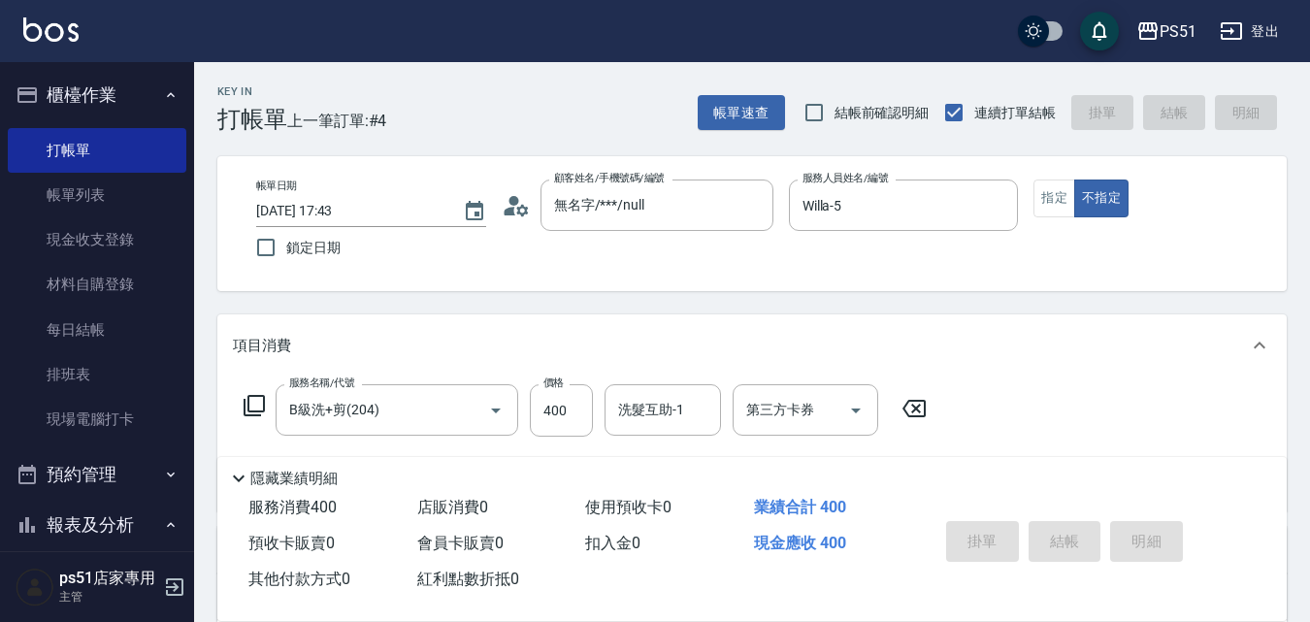
type input "[DATE] 17:44"
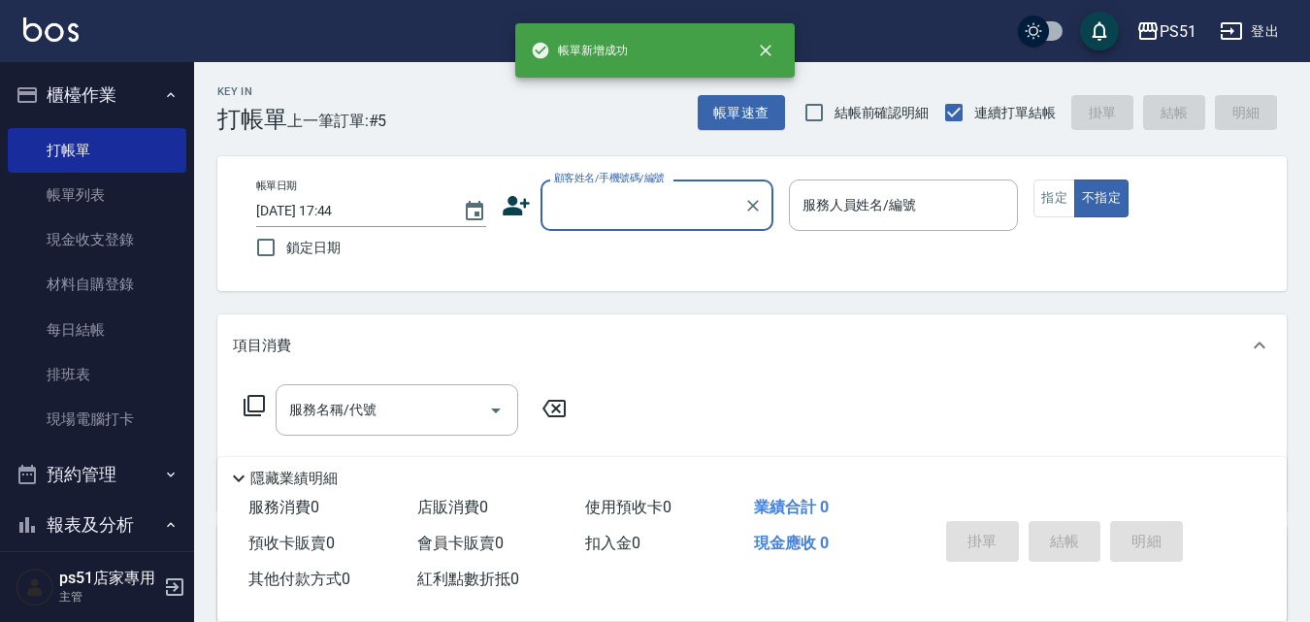
scroll to position [680, 0]
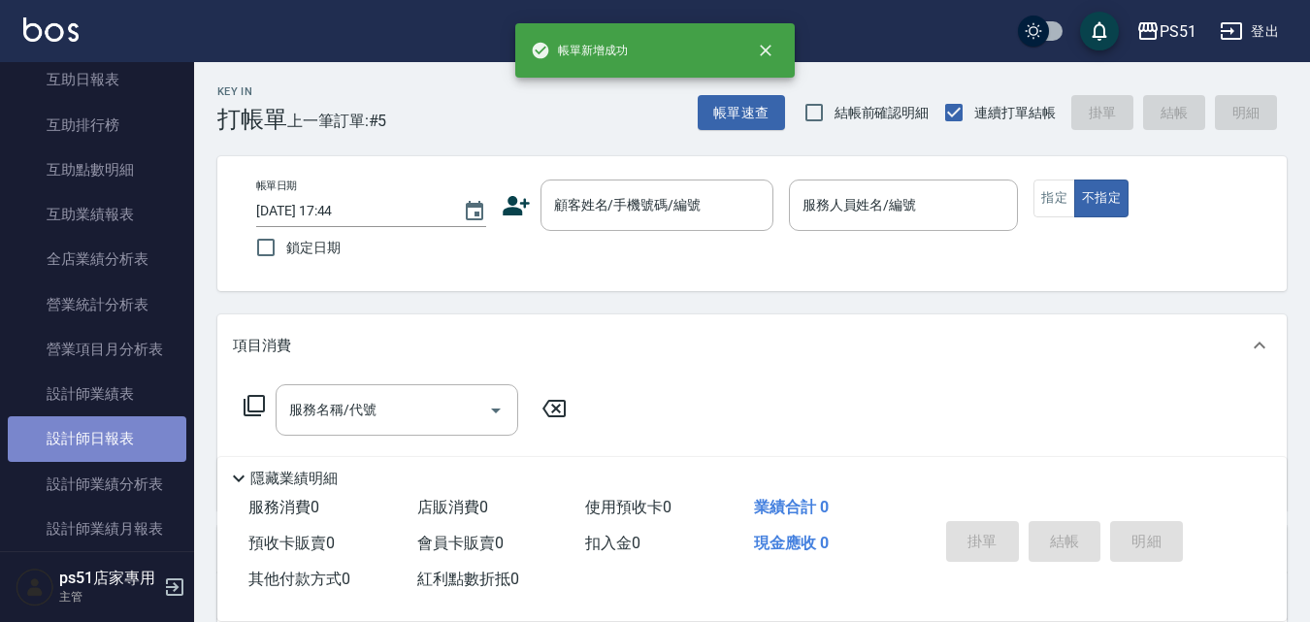
click at [143, 438] on link "設計師日報表" at bounding box center [97, 438] width 179 height 45
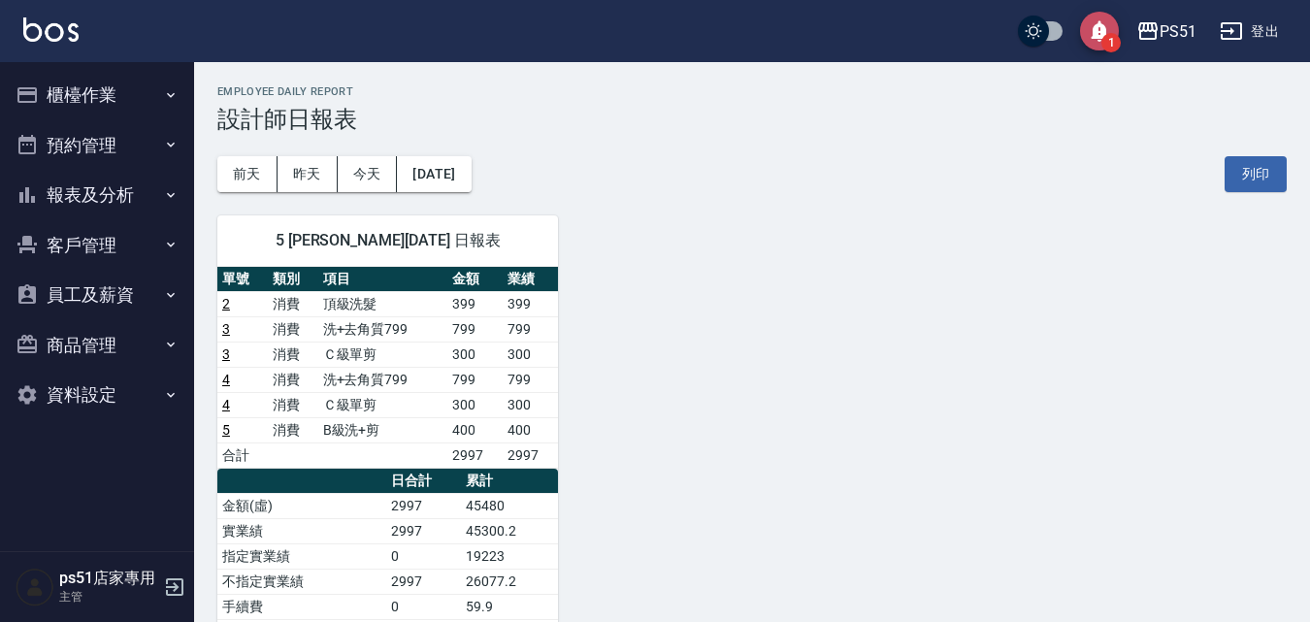
click at [1098, 32] on icon "save" at bounding box center [1100, 31] width 17 height 21
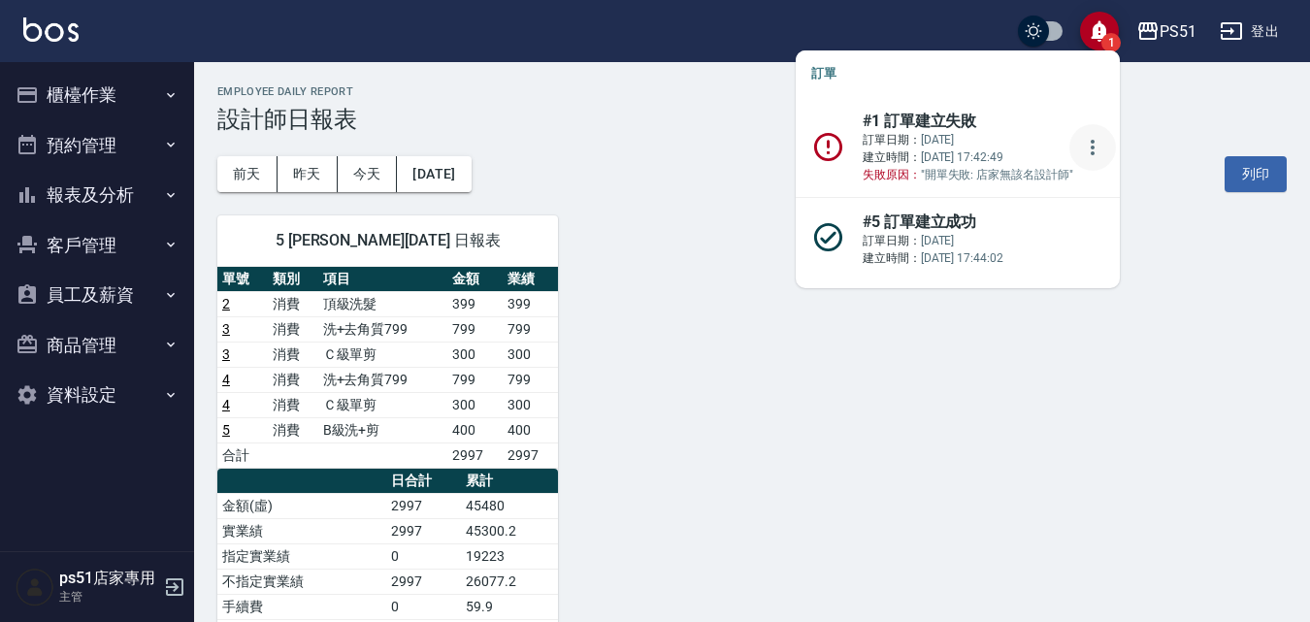
click at [1087, 150] on icon "more" at bounding box center [1092, 147] width 23 height 23
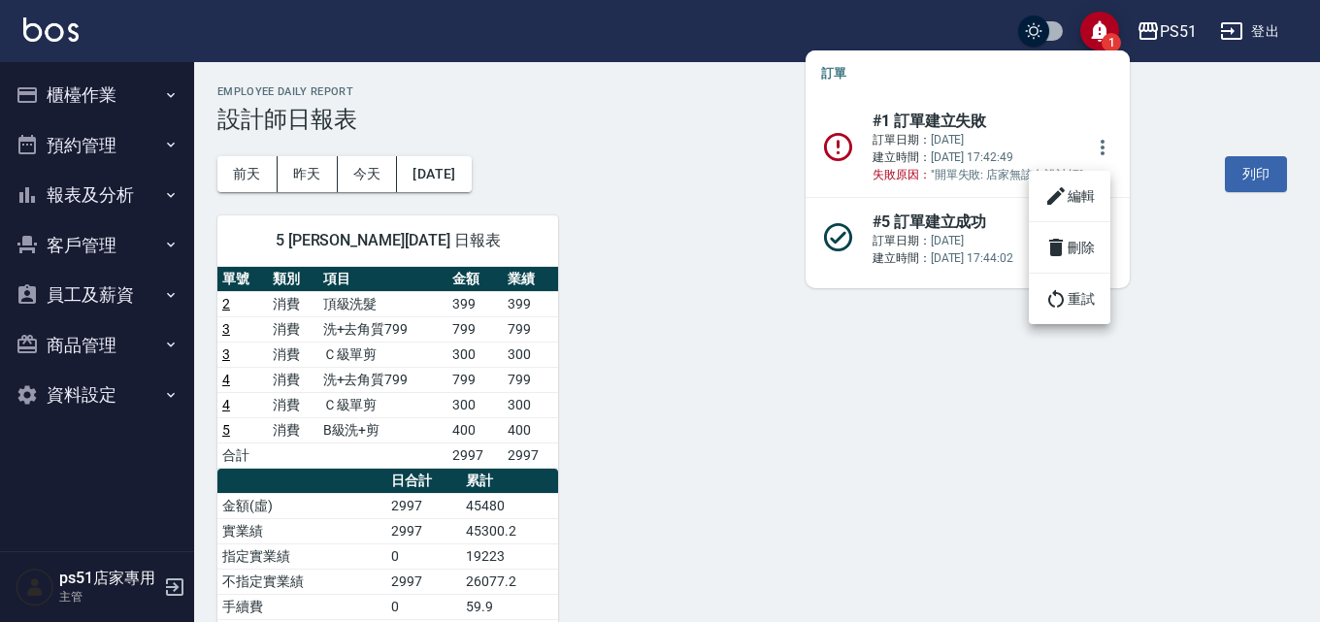
click at [1071, 189] on li "編輯" at bounding box center [1070, 196] width 82 height 35
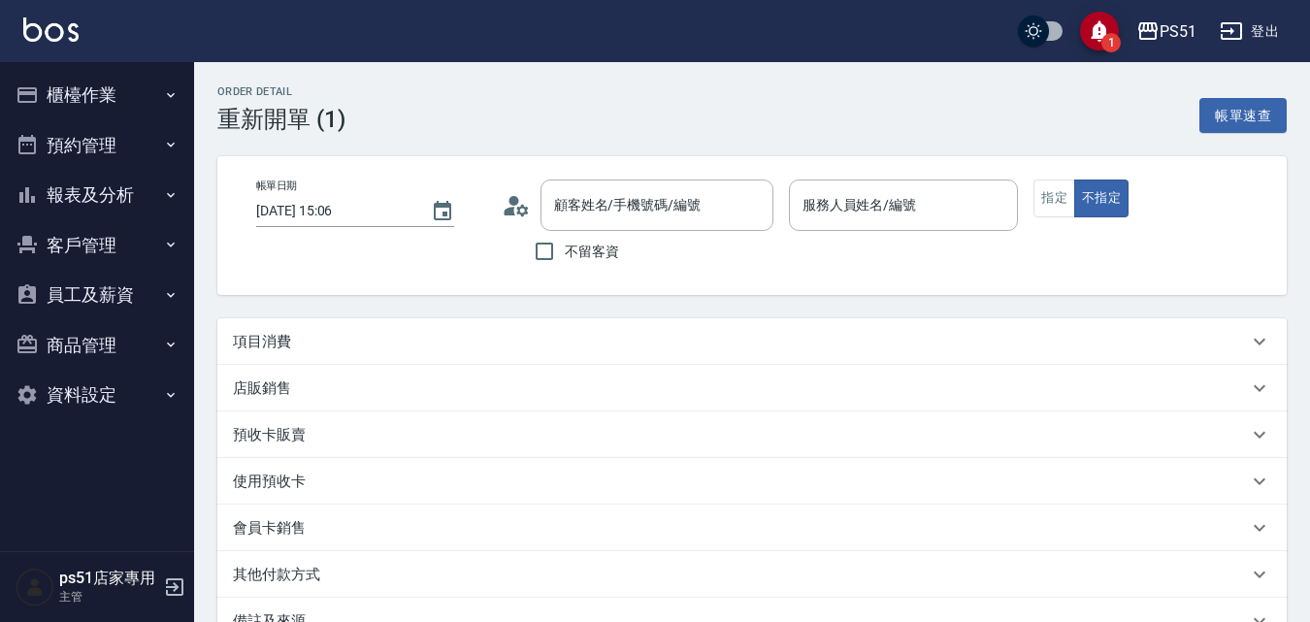
type input "[DATE] 15:06"
type input ".../****/"
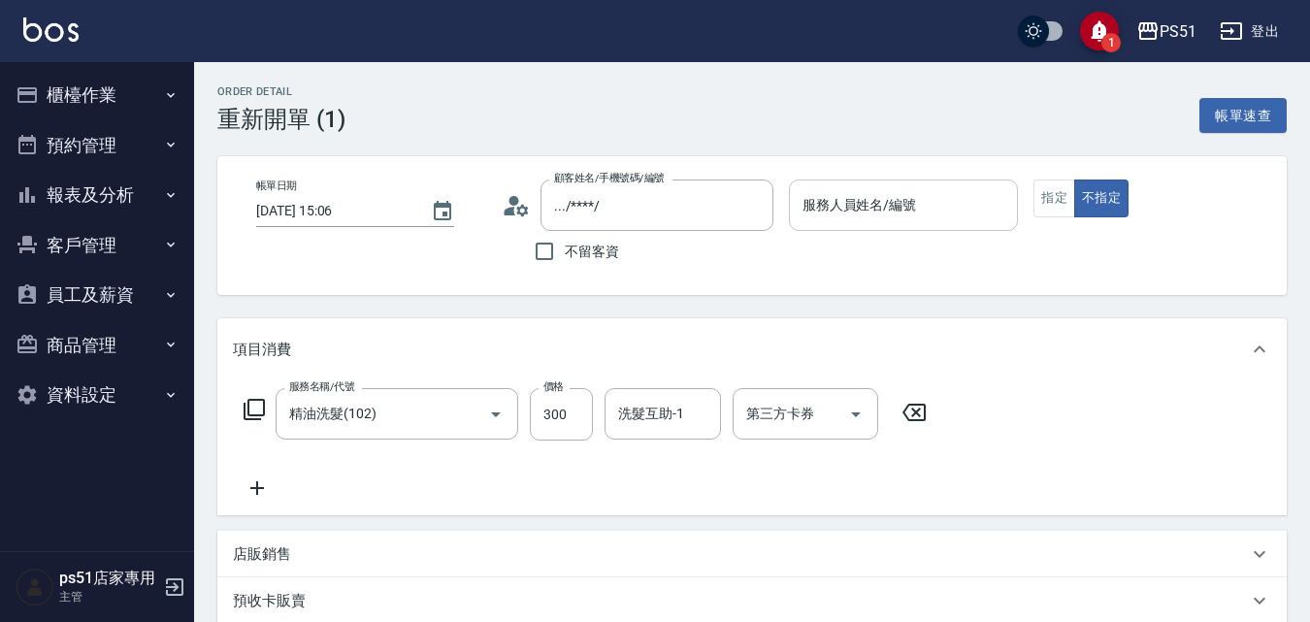
click at [900, 206] on div "服務人員姓名/編號 服務人員姓名/編號" at bounding box center [904, 205] width 230 height 51
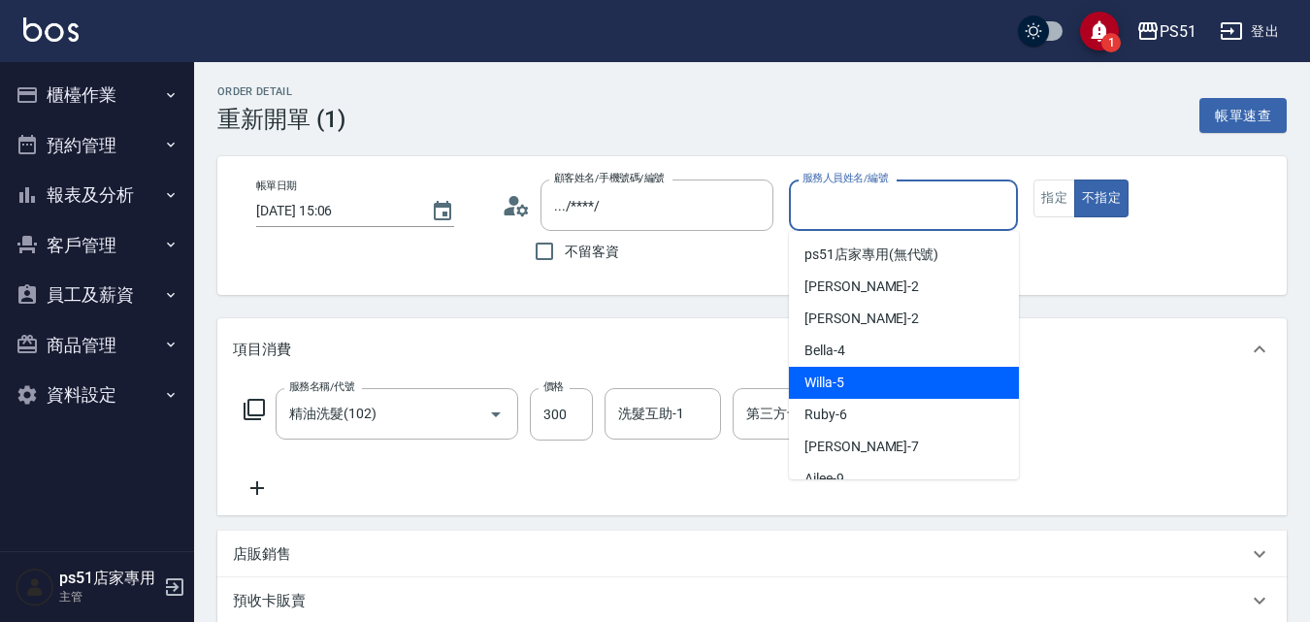
click at [842, 371] on div "Willa -5" at bounding box center [904, 383] width 230 height 32
type input "Willa-5"
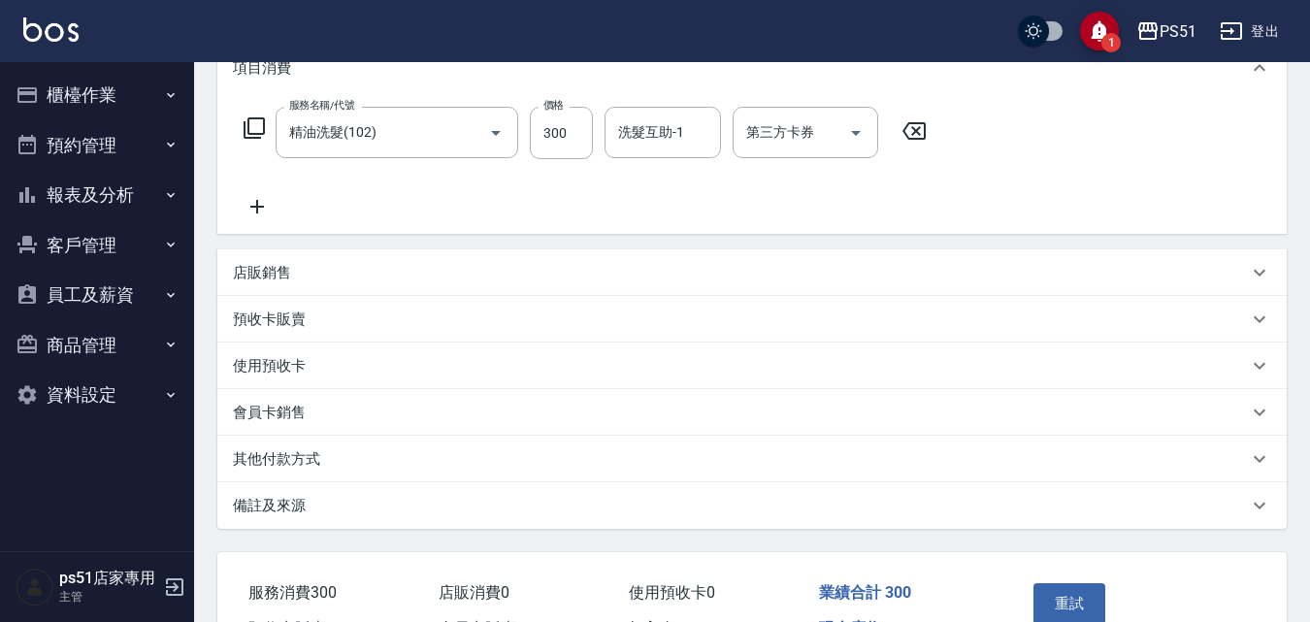
scroll to position [398, 0]
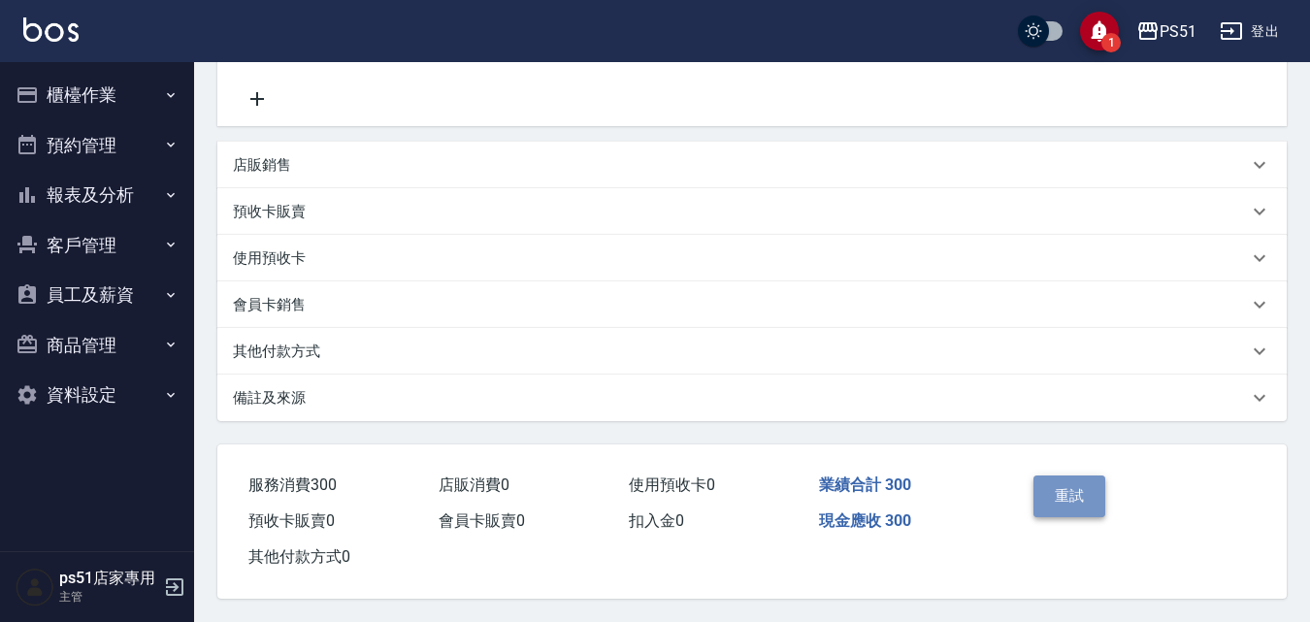
click at [1060, 481] on button "重試" at bounding box center [1070, 496] width 73 height 41
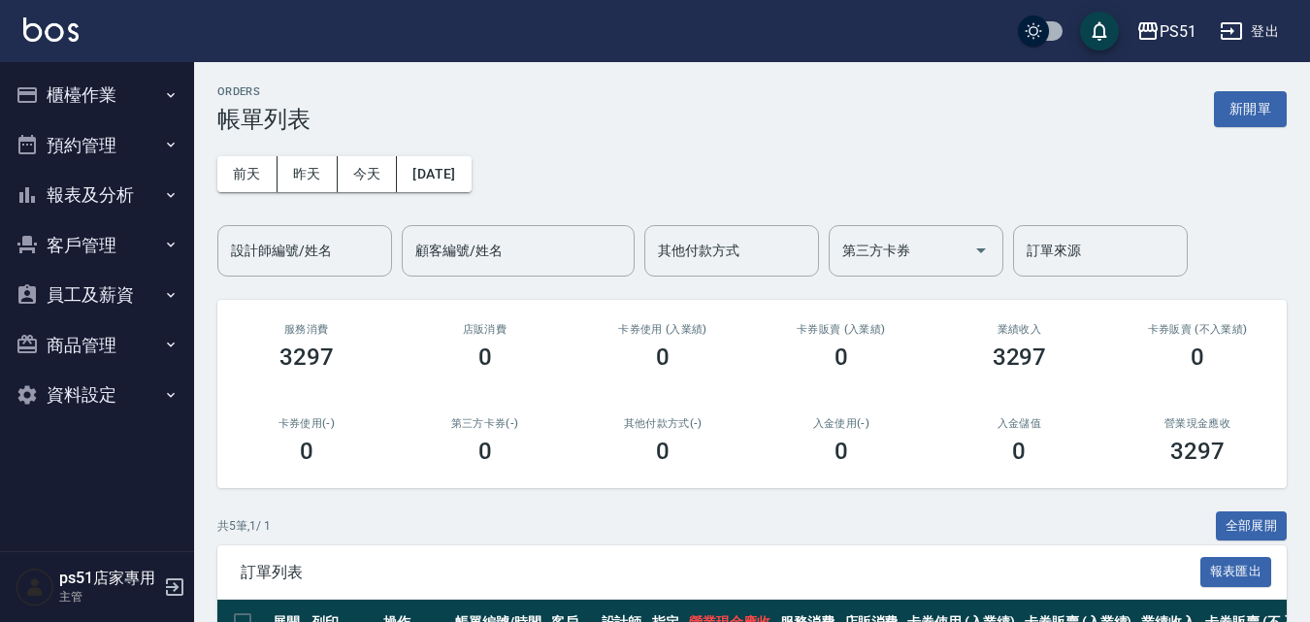
click at [77, 198] on button "報表及分析" at bounding box center [97, 195] width 179 height 50
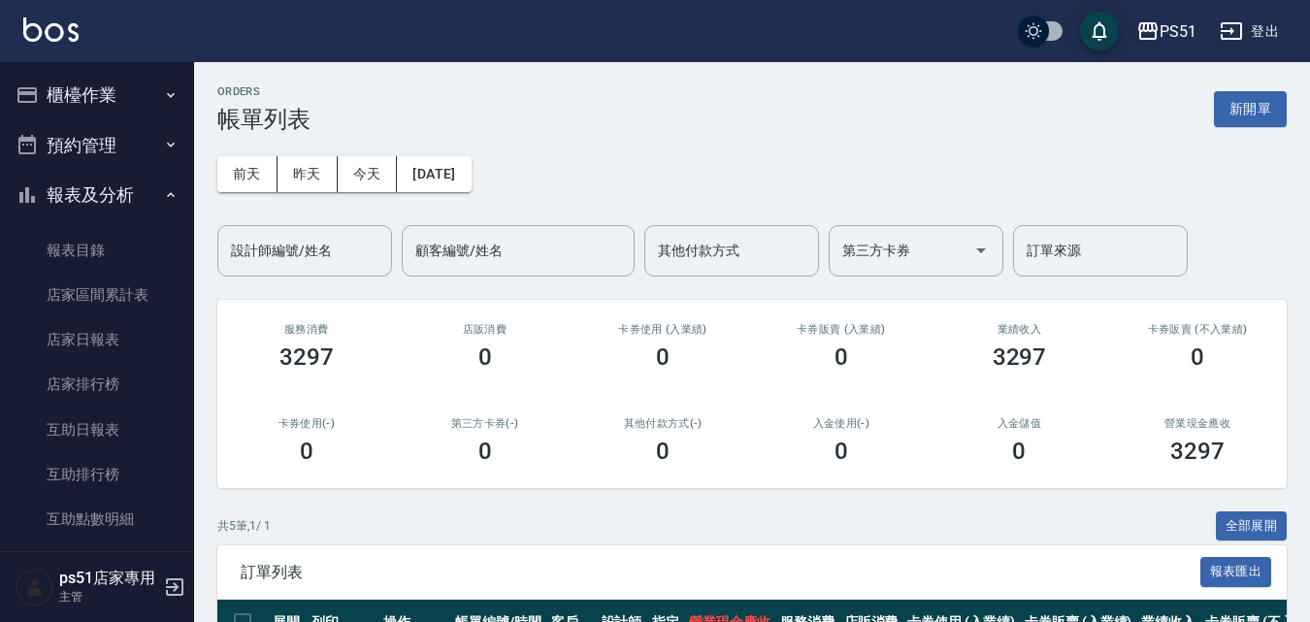
click at [77, 198] on button "報表及分析" at bounding box center [97, 195] width 179 height 50
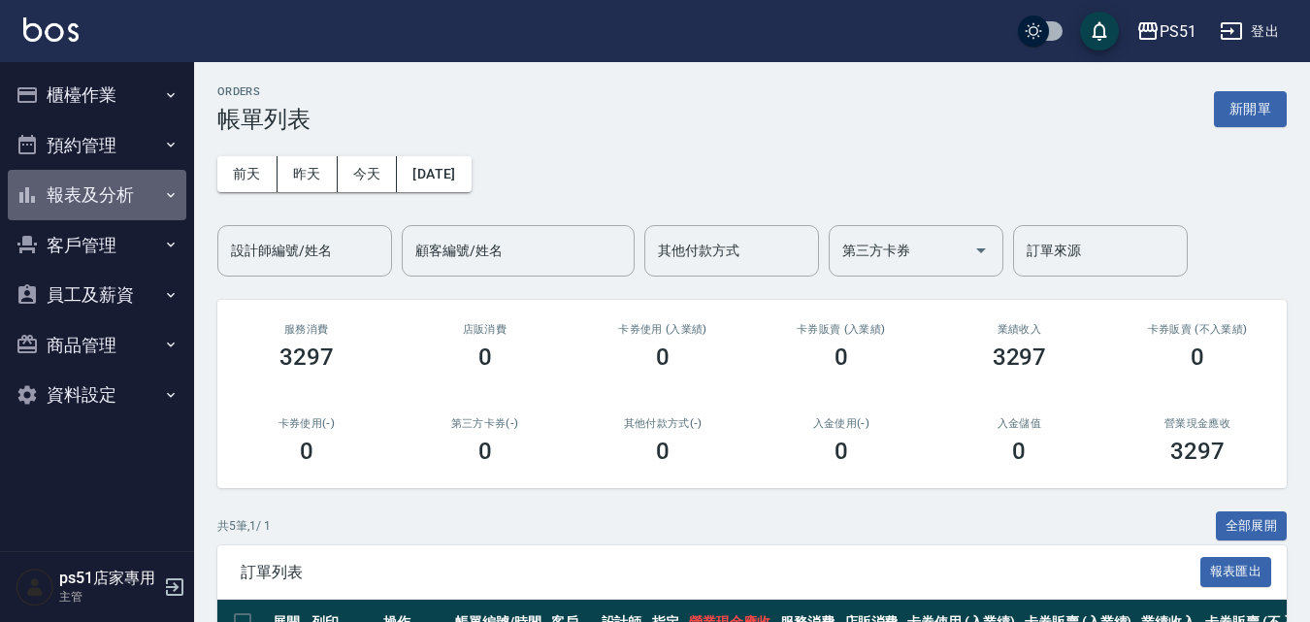
click at [77, 198] on button "報表及分析" at bounding box center [97, 195] width 179 height 50
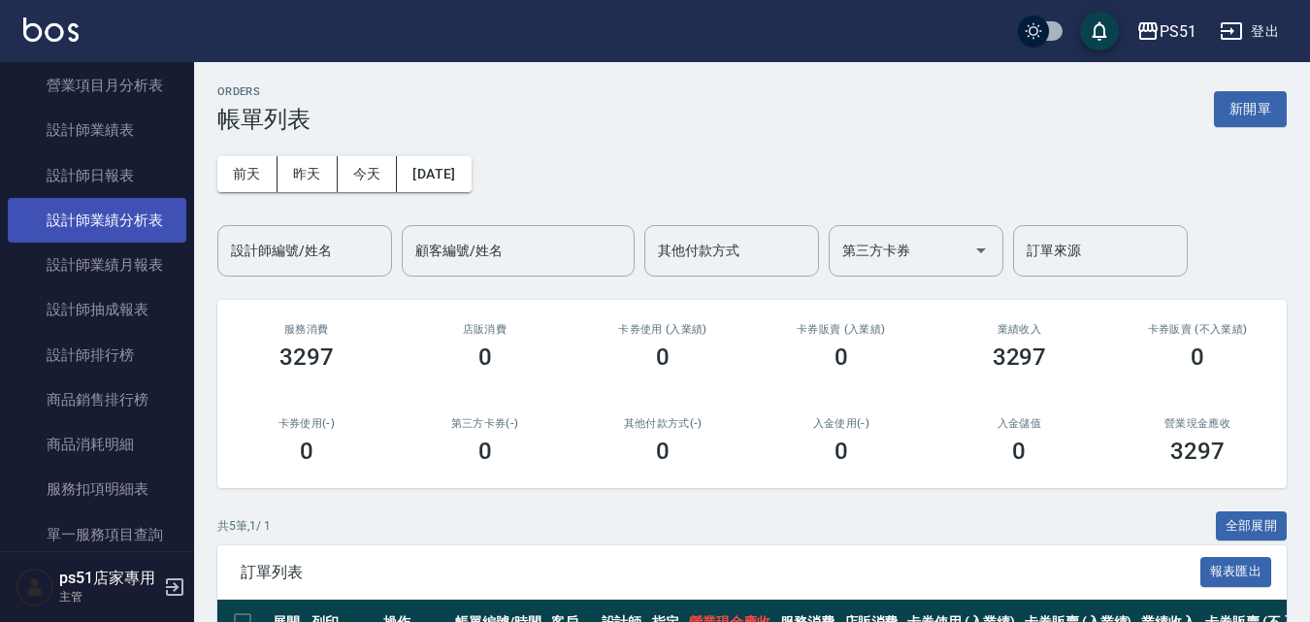
scroll to position [393, 0]
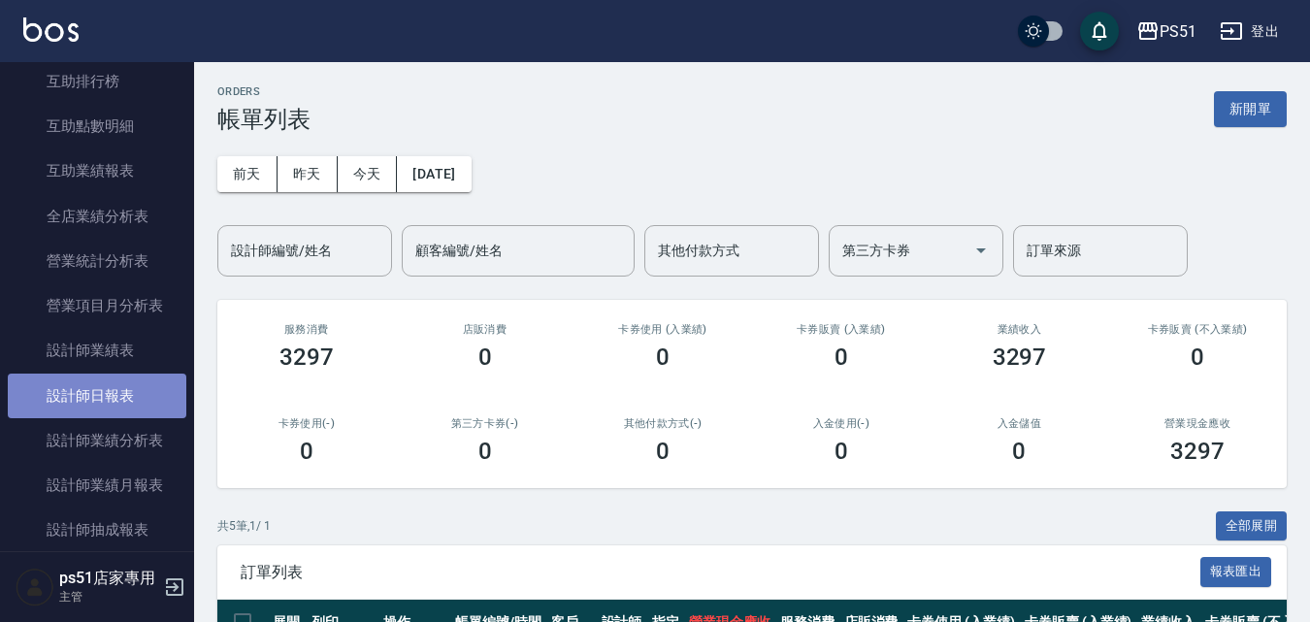
click at [132, 379] on link "設計師日報表" at bounding box center [97, 396] width 179 height 45
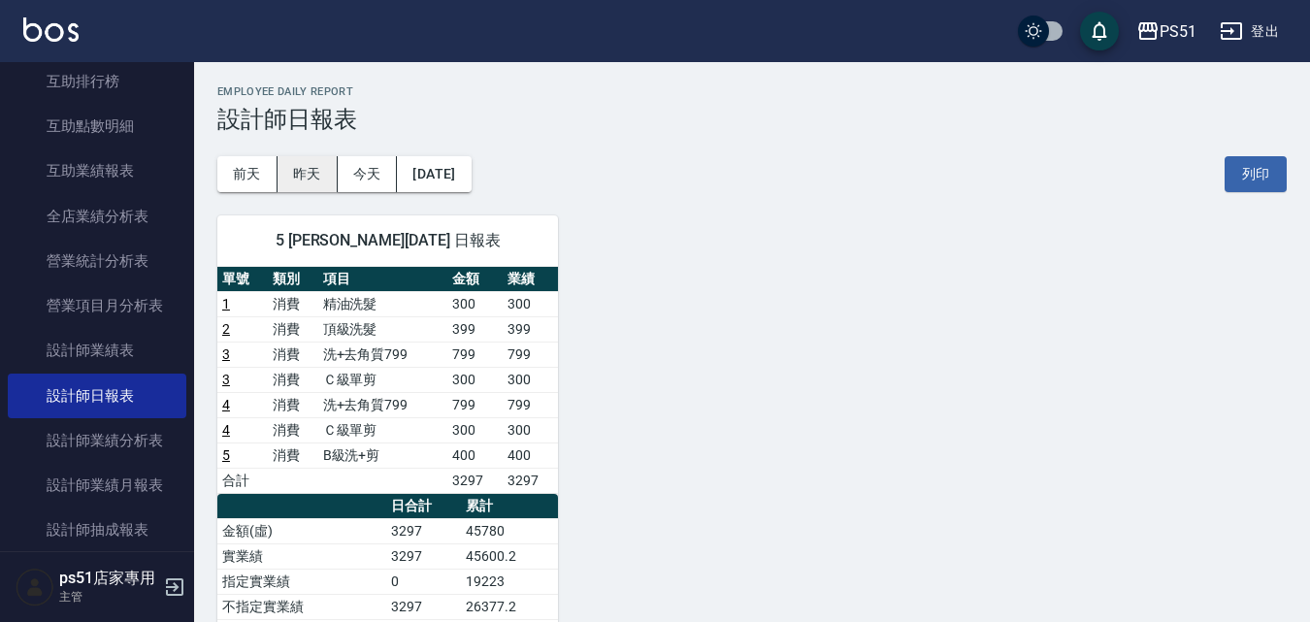
click at [333, 171] on button "昨天" at bounding box center [308, 174] width 60 height 36
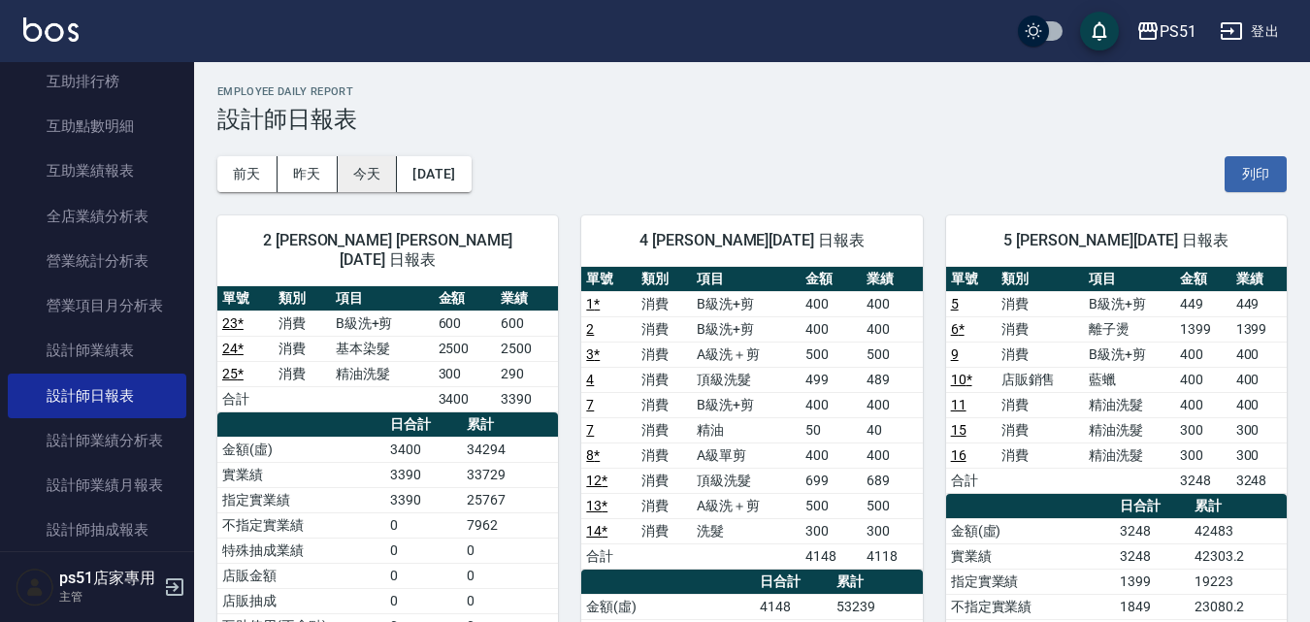
click at [355, 173] on button "今天" at bounding box center [368, 174] width 60 height 36
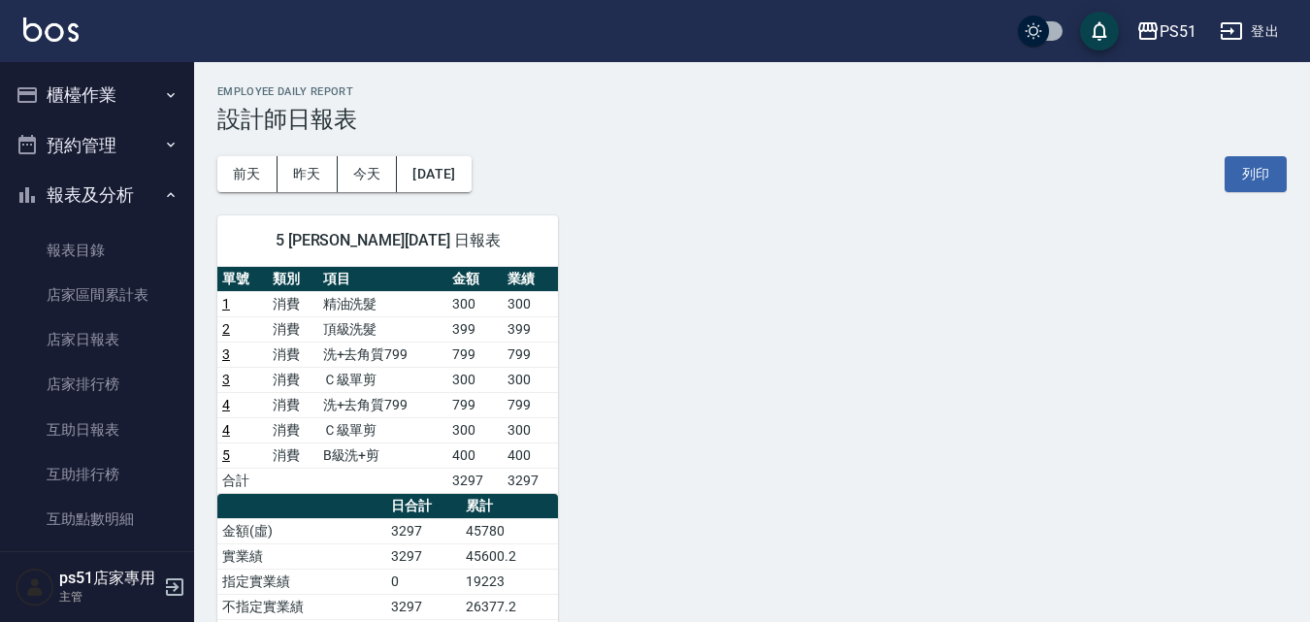
click at [149, 100] on button "櫃檯作業" at bounding box center [97, 95] width 179 height 50
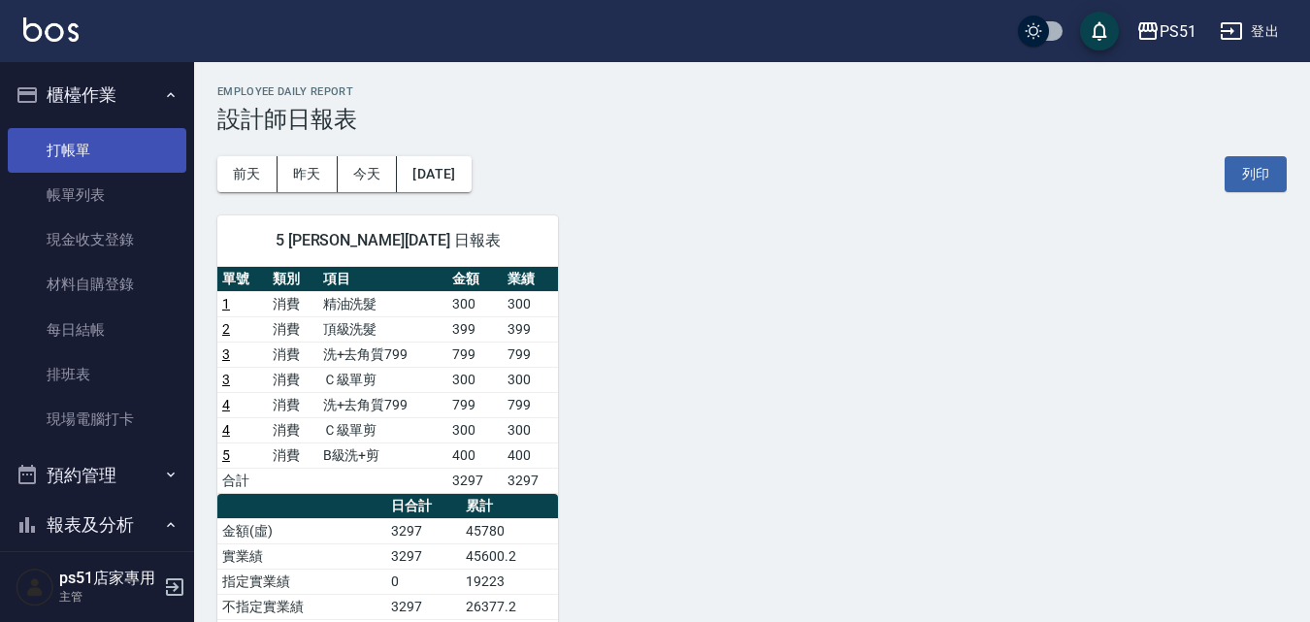
click at [131, 149] on link "打帳單" at bounding box center [97, 150] width 179 height 45
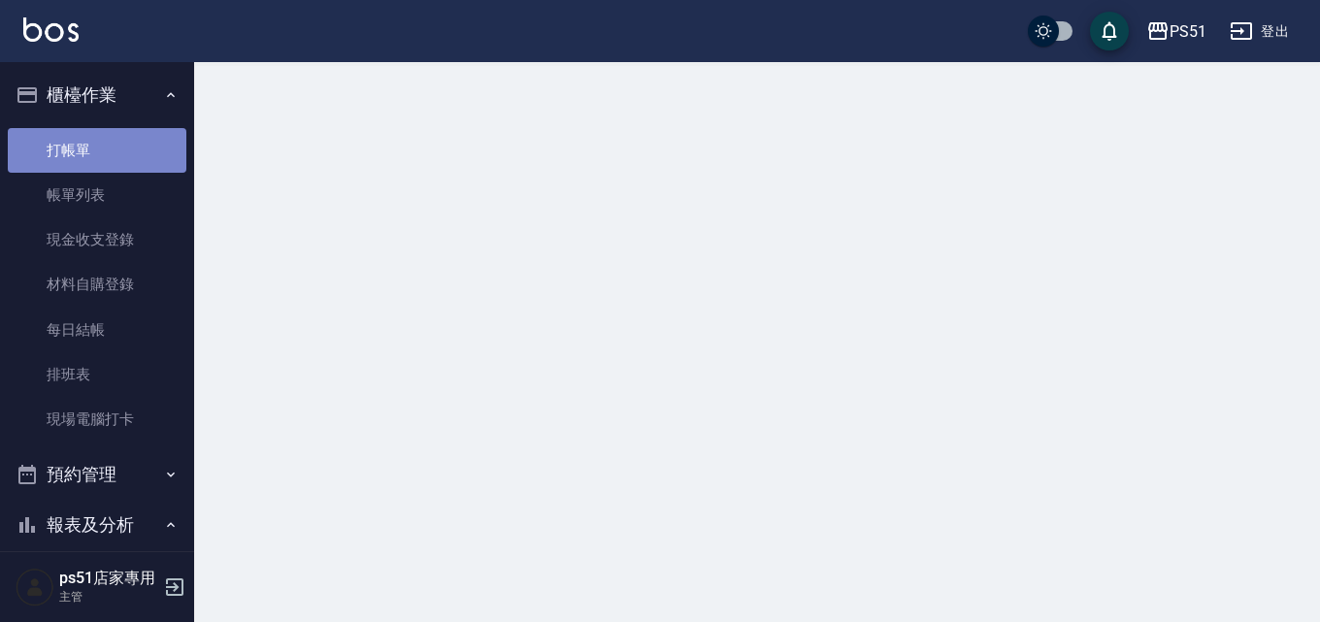
click at [131, 149] on link "打帳單" at bounding box center [97, 150] width 179 height 45
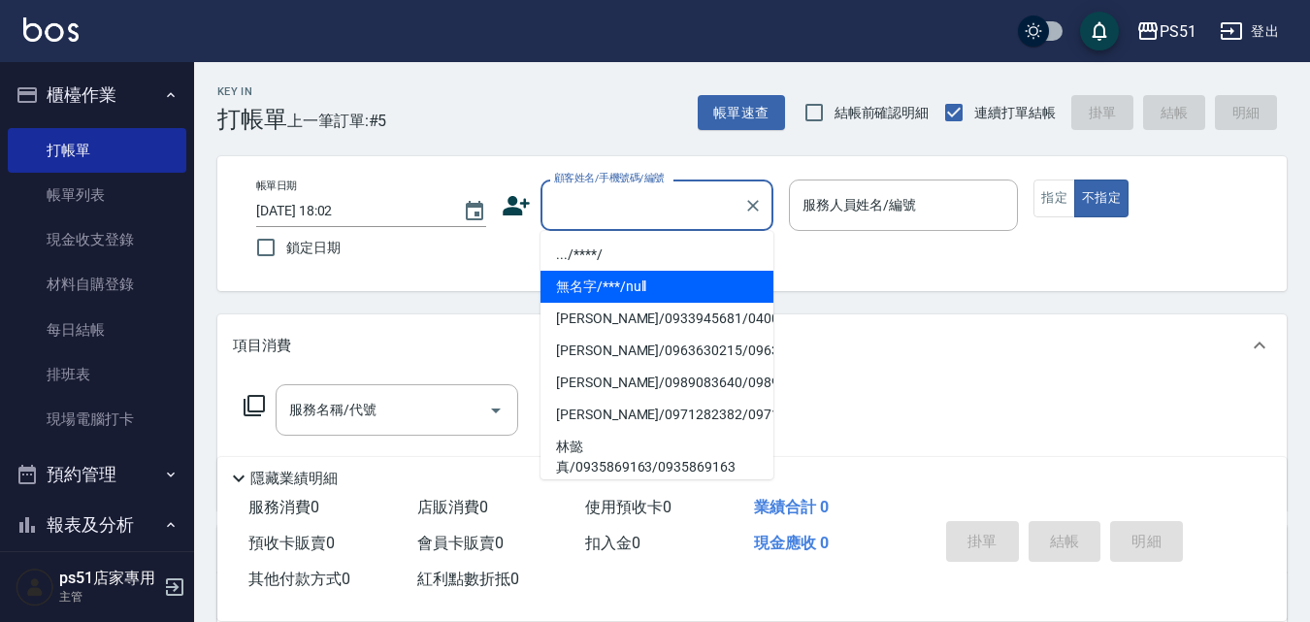
type input "無名字/***/null"
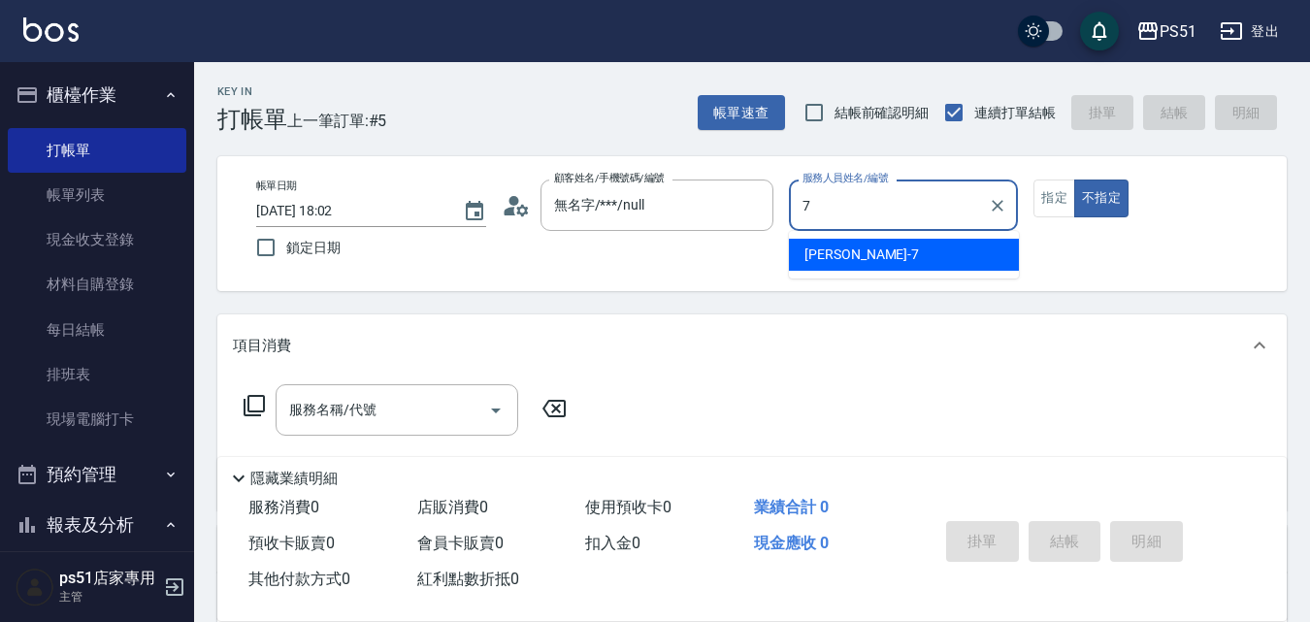
type input "Anna-7"
type button "false"
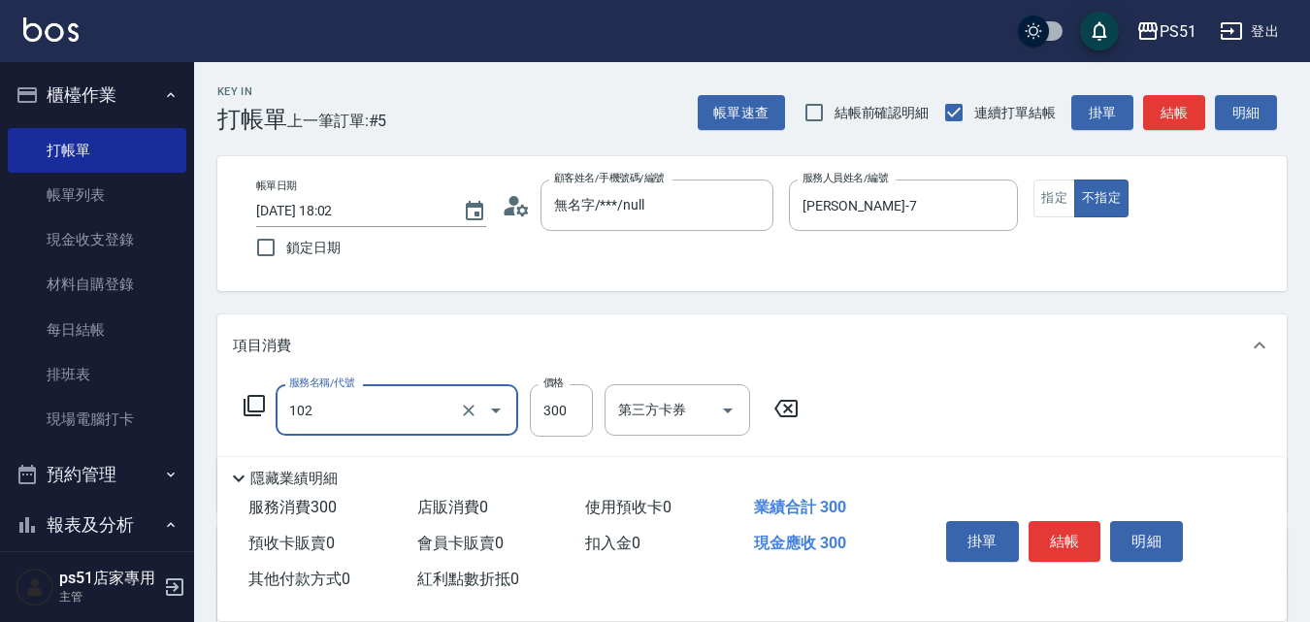
type input "精油洗髮(102)"
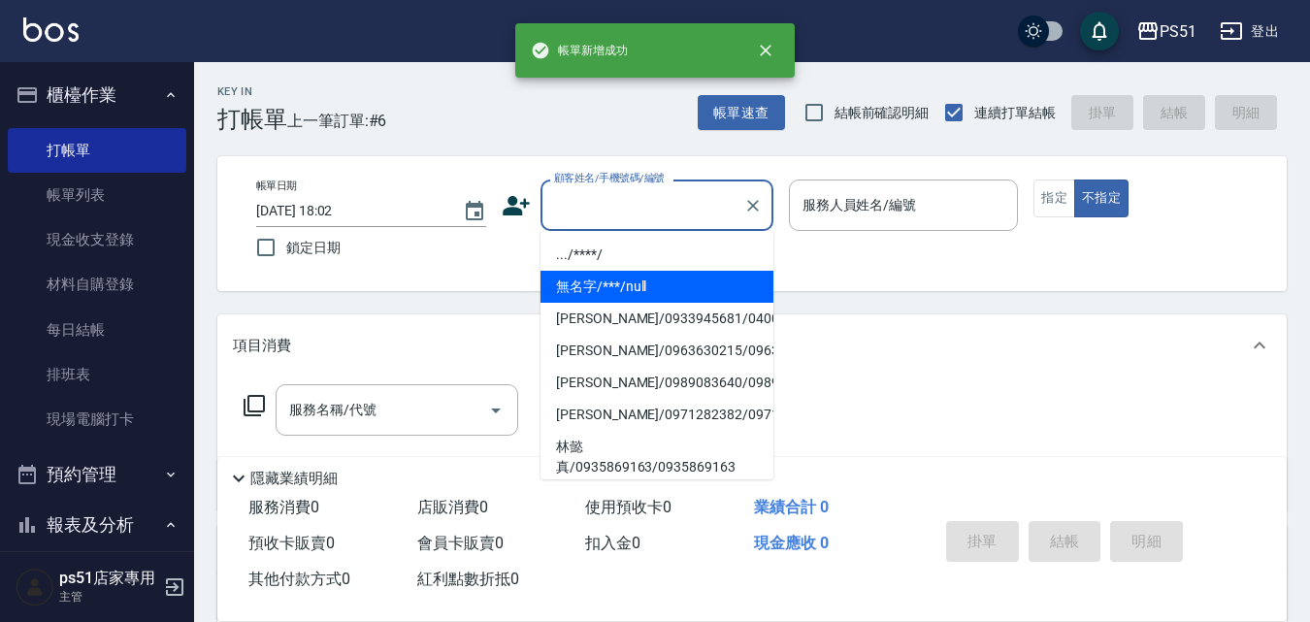
type input "無名字/***/null"
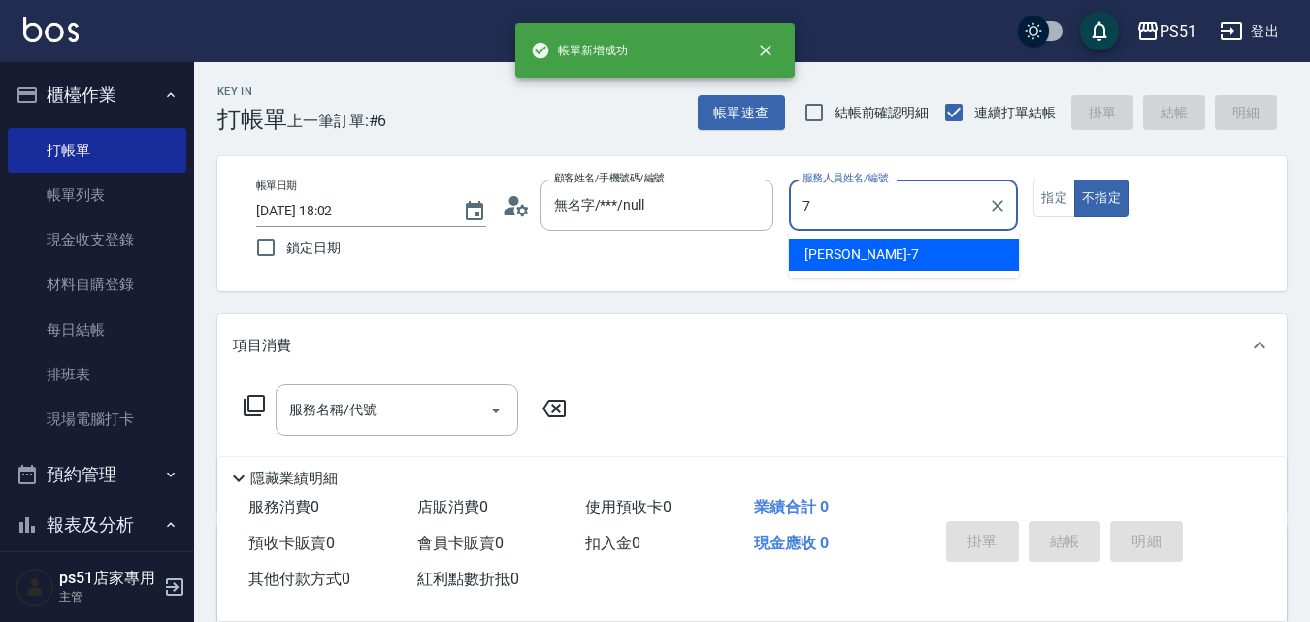
type input "Anna-7"
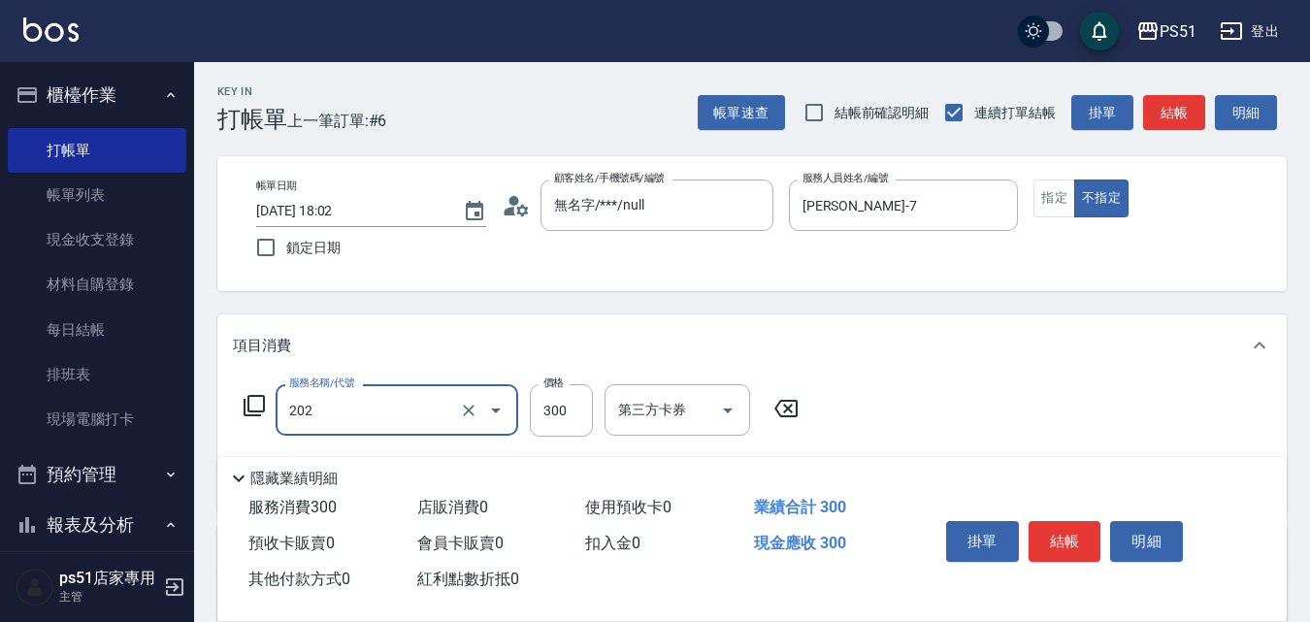
type input "Ｂ級單剪(202)"
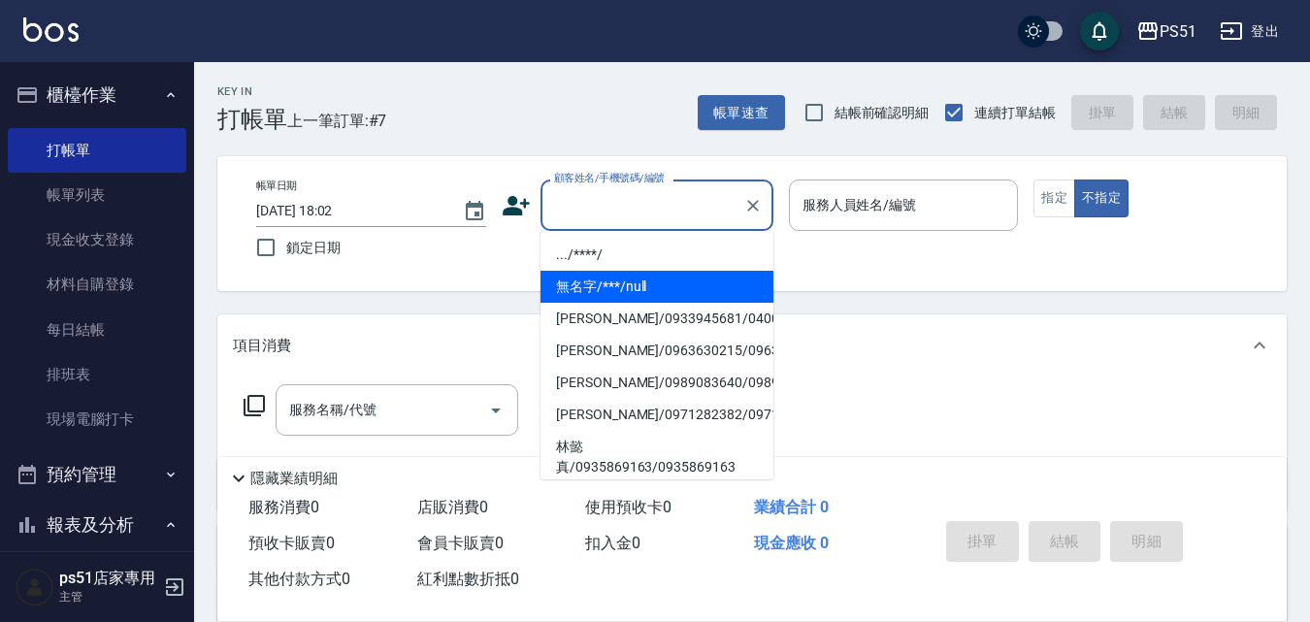
type input "無名字/***/null"
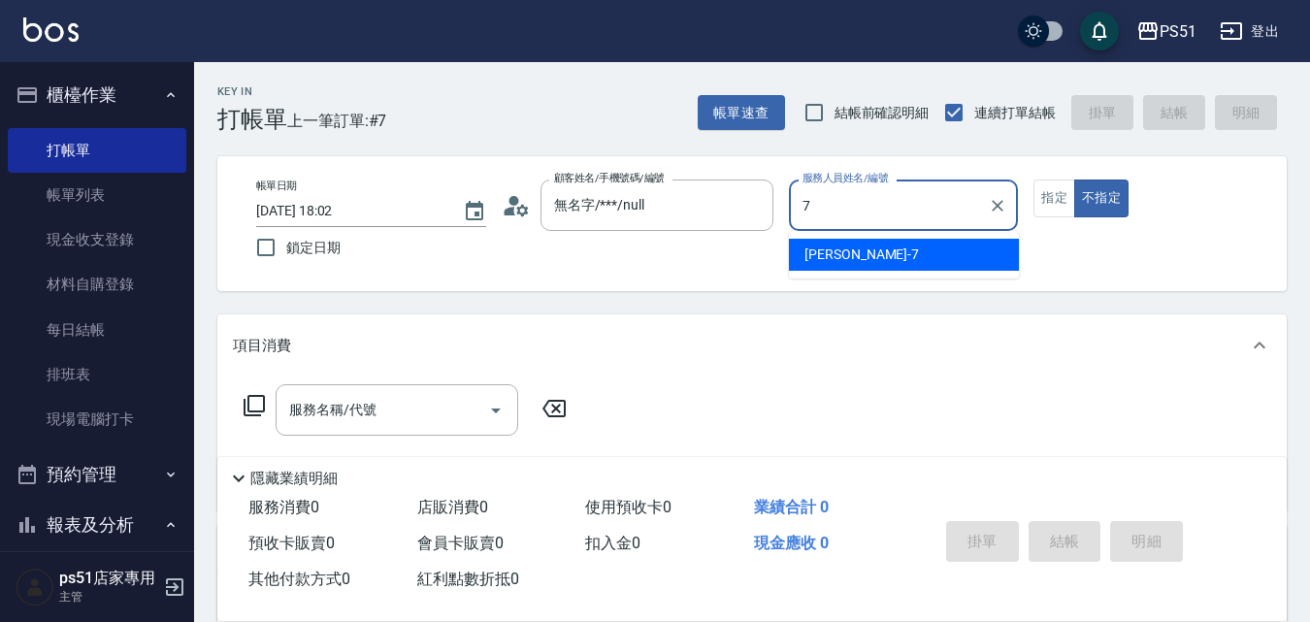
type input "Anna-7"
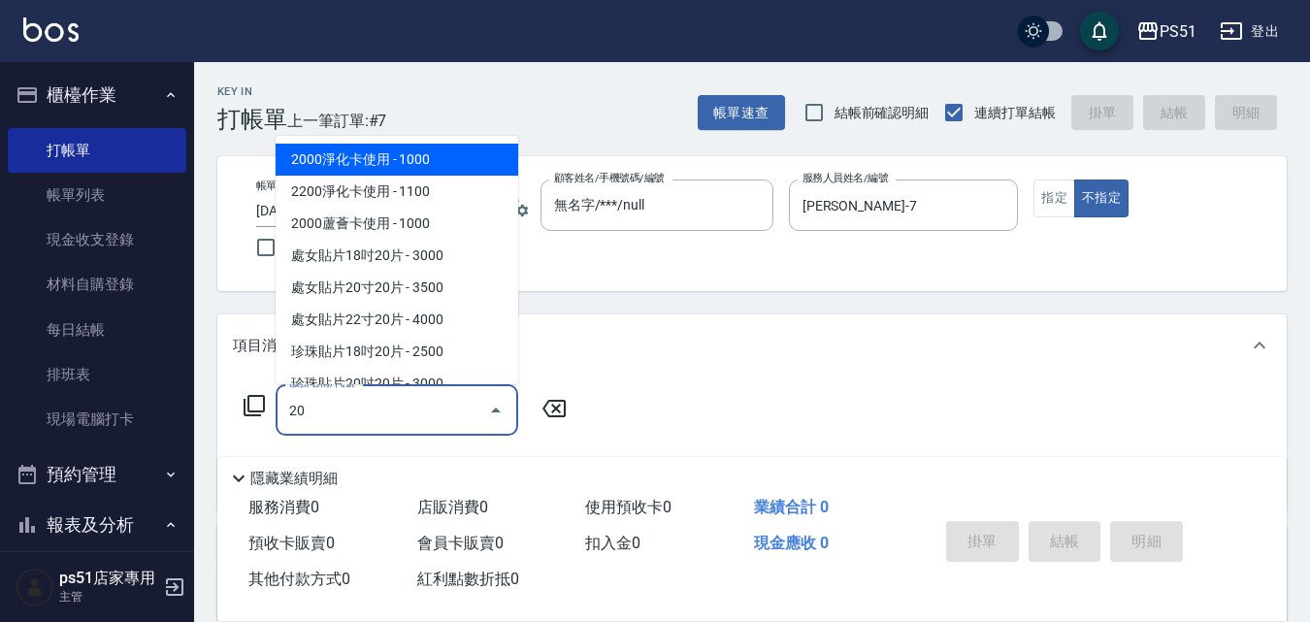
type input "2"
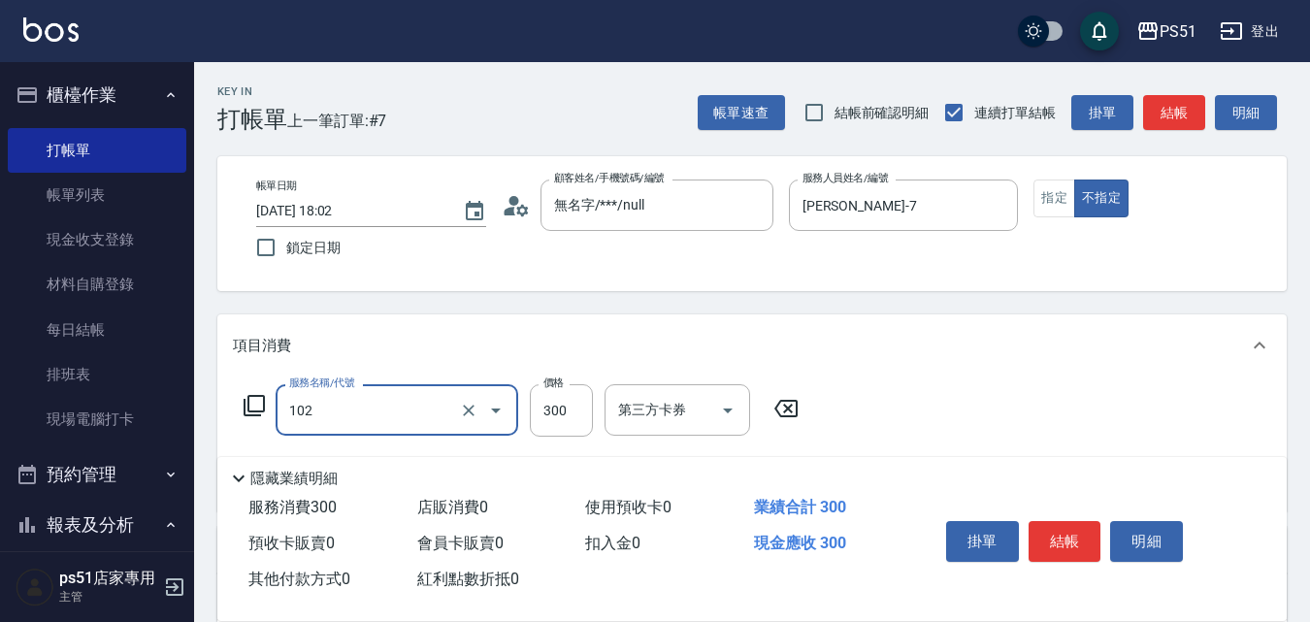
type input "精油洗髮(102)"
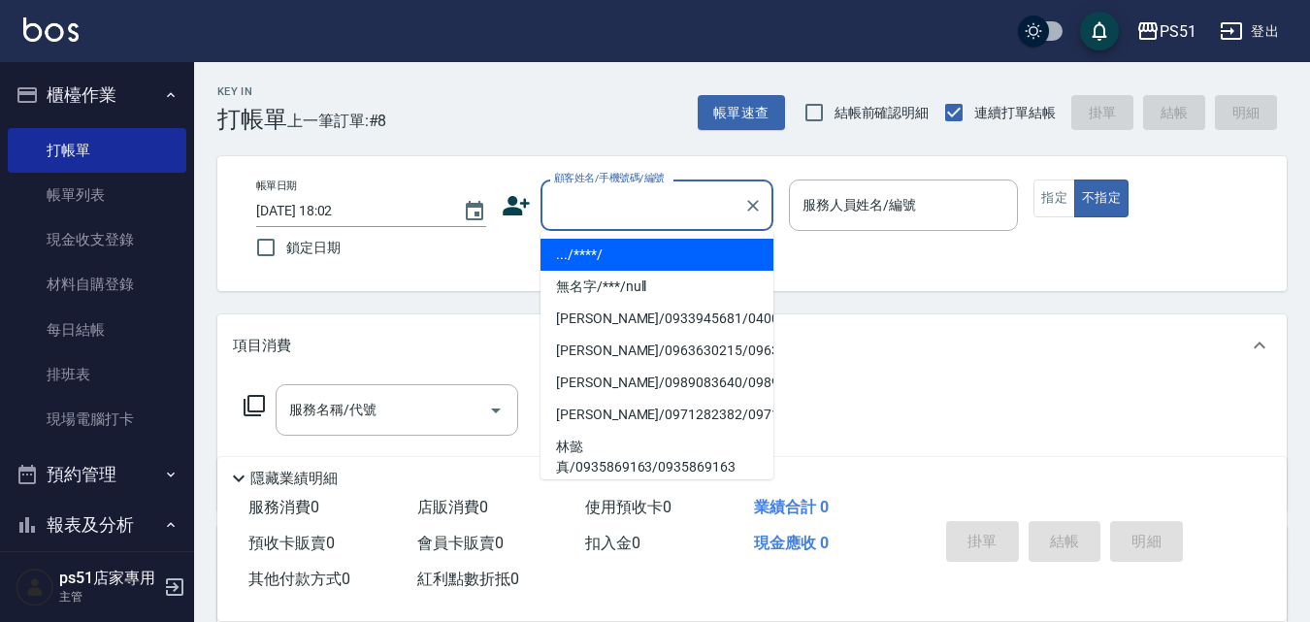
type input ".../****/"
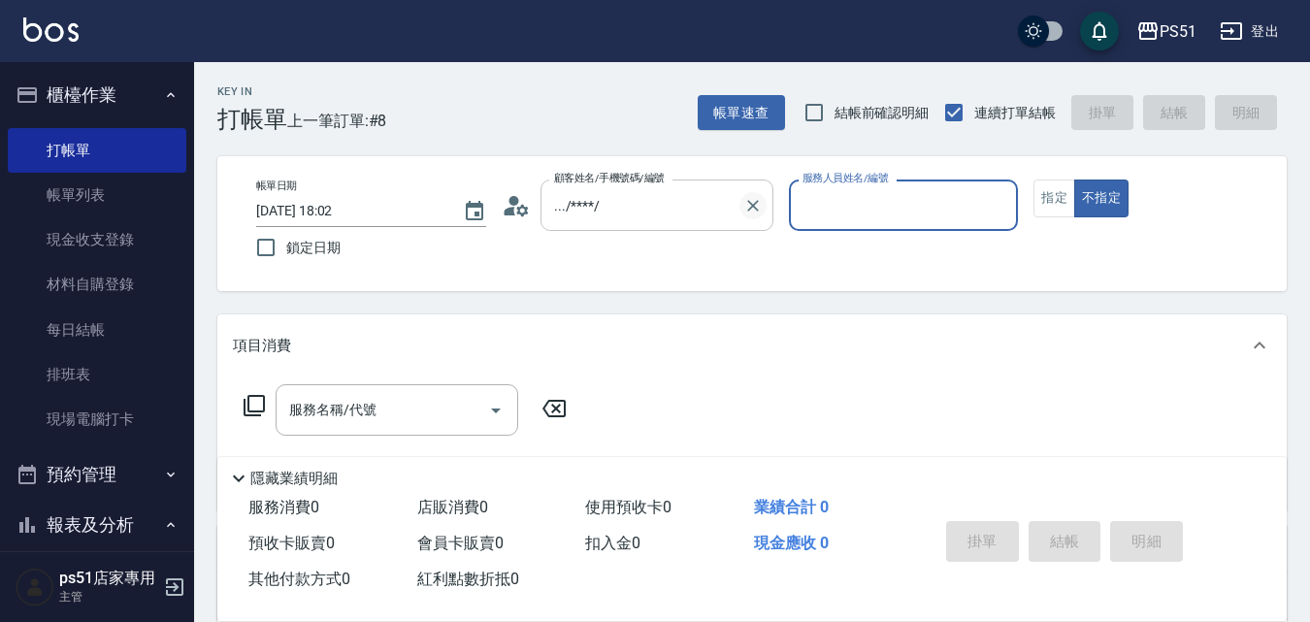
click at [751, 206] on icon "Clear" at bounding box center [753, 205] width 19 height 19
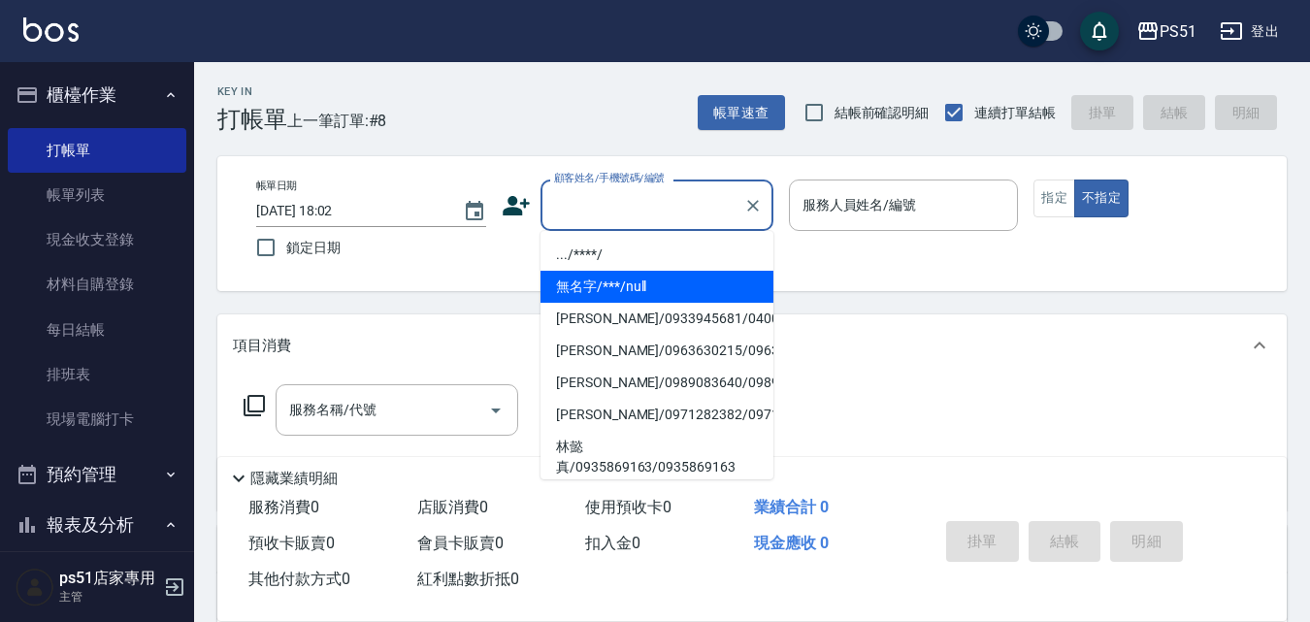
type input "無名字/***/null"
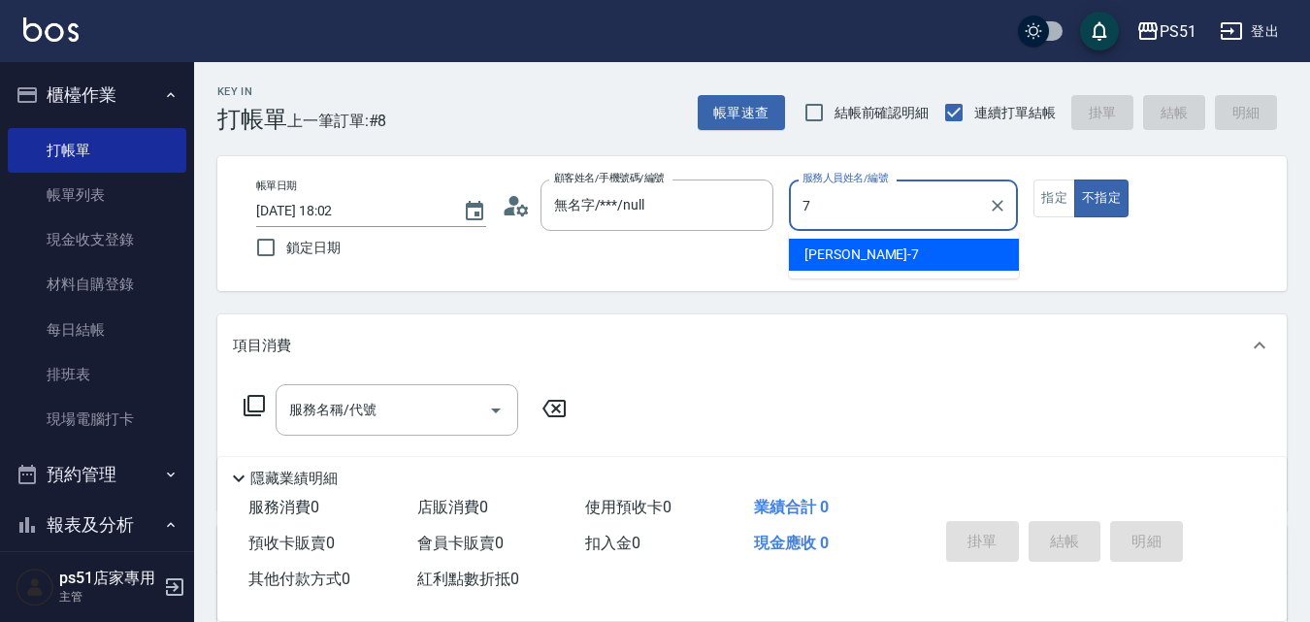
type input "Anna-7"
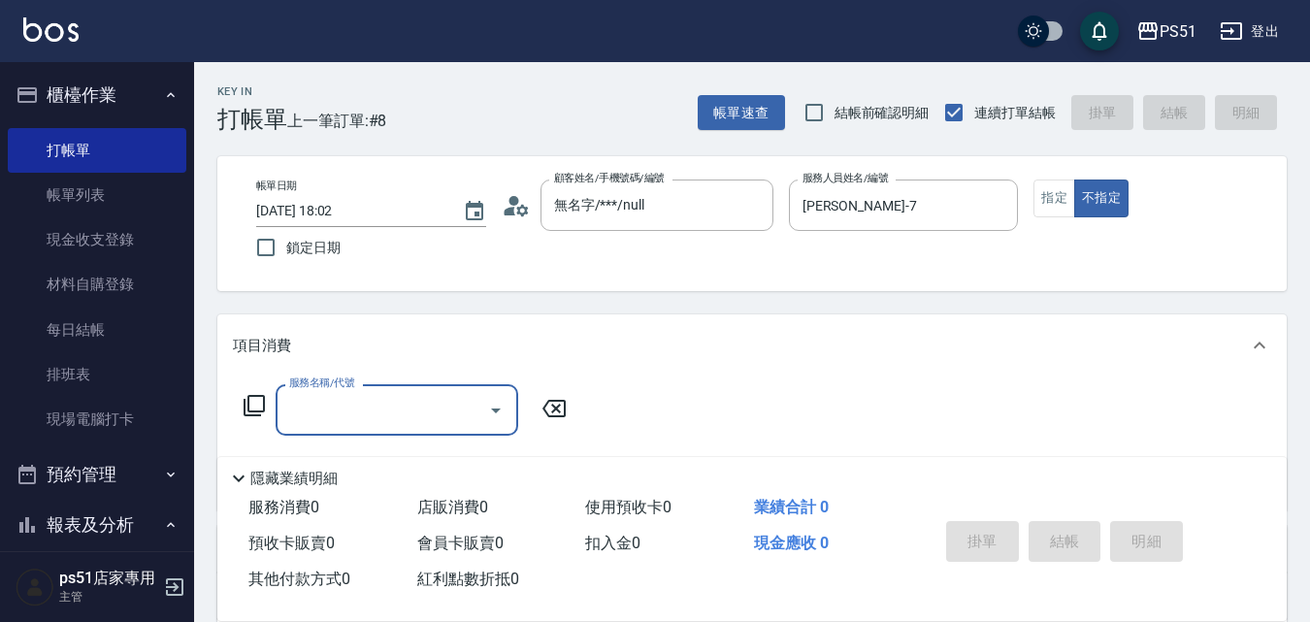
click at [255, 416] on icon at bounding box center [254, 405] width 21 height 21
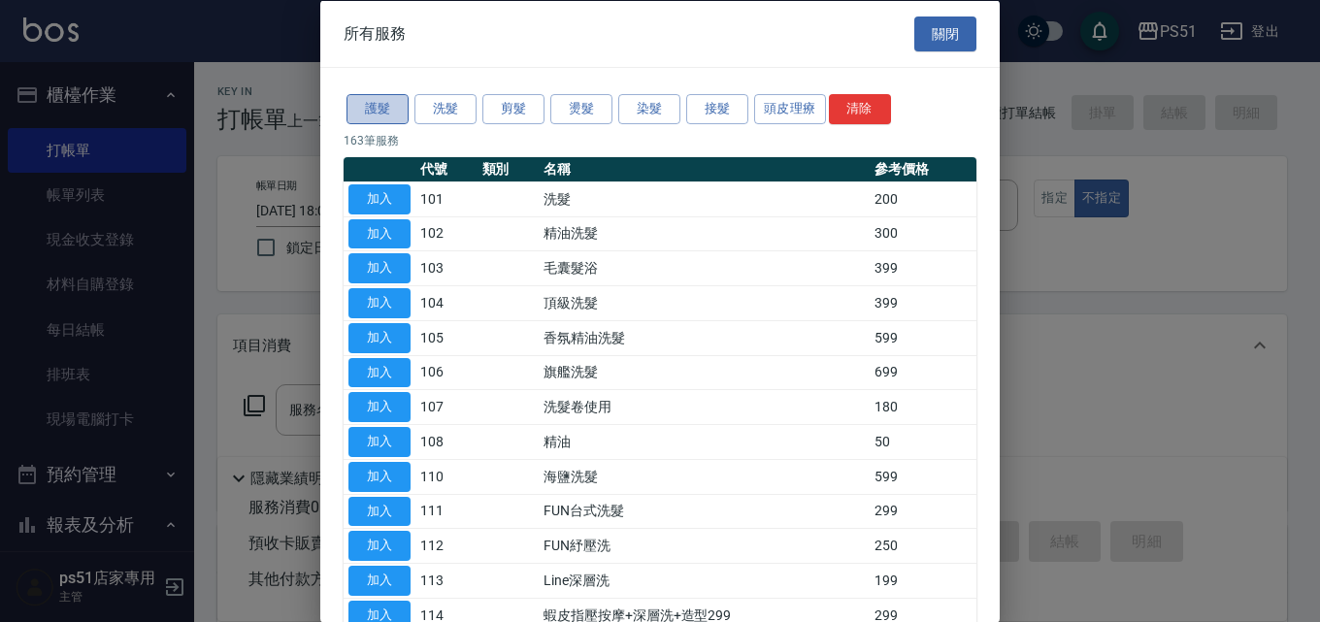
click at [376, 114] on button "護髮" at bounding box center [378, 109] width 62 height 30
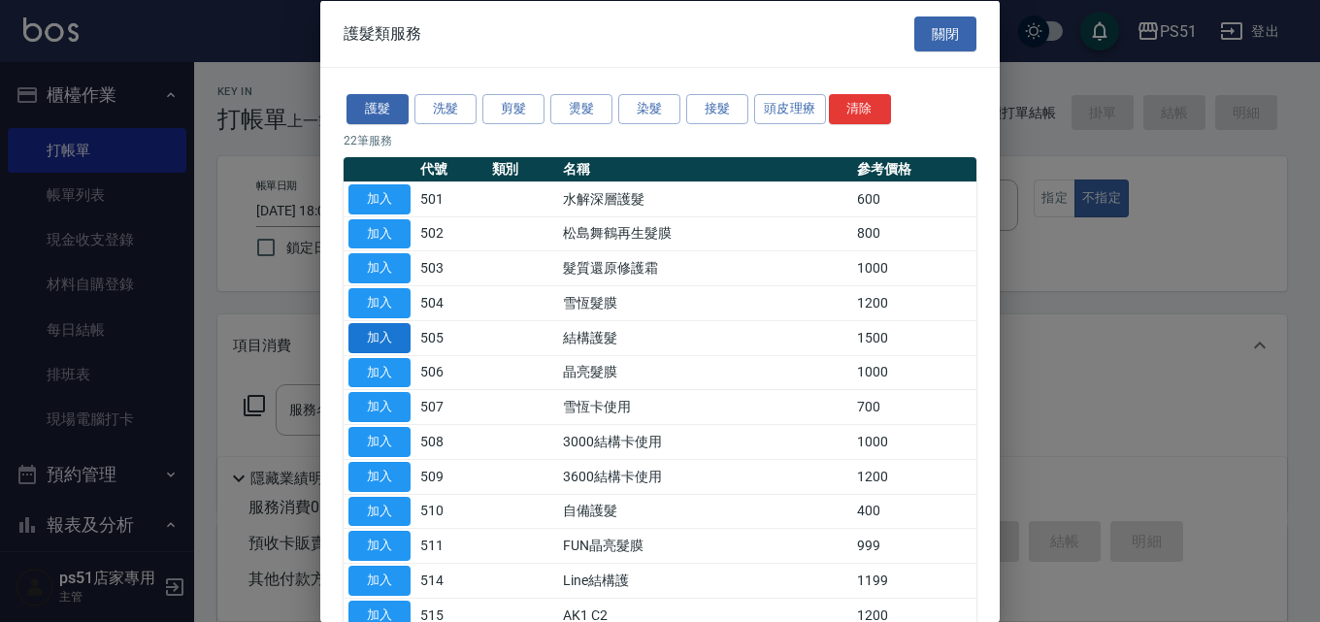
click at [385, 333] on button "加入" at bounding box center [379, 337] width 62 height 30
type input "結構護髮(505)"
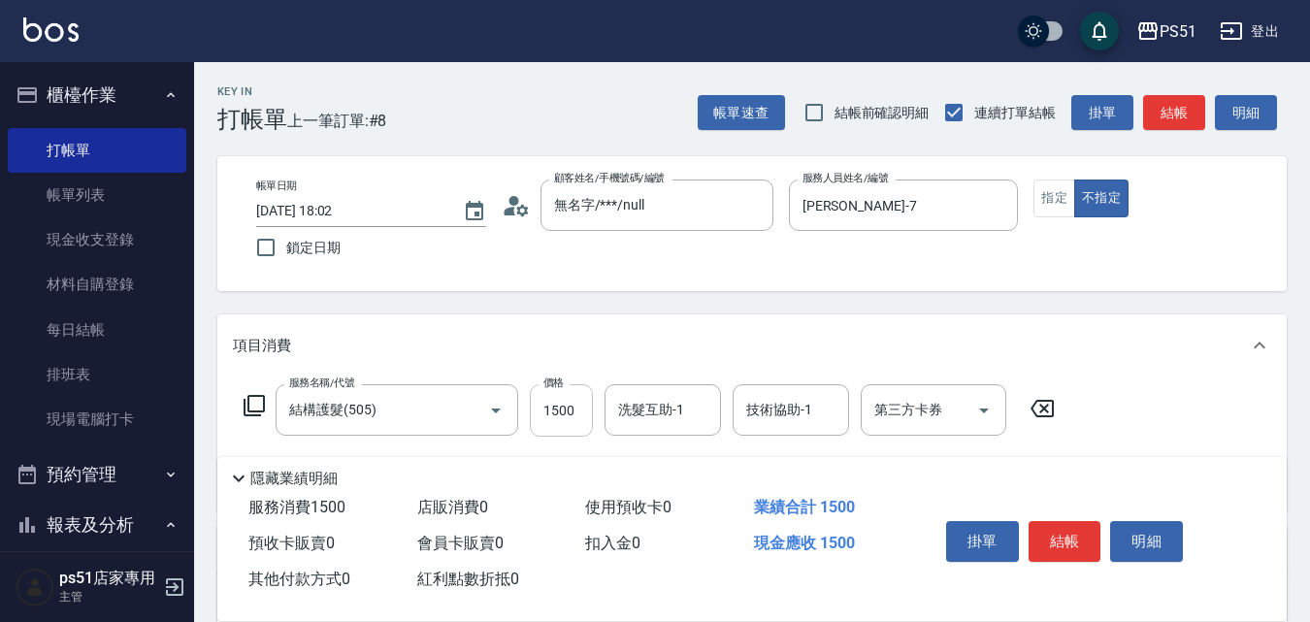
click at [568, 422] on input "1500" at bounding box center [561, 410] width 63 height 52
type input "999"
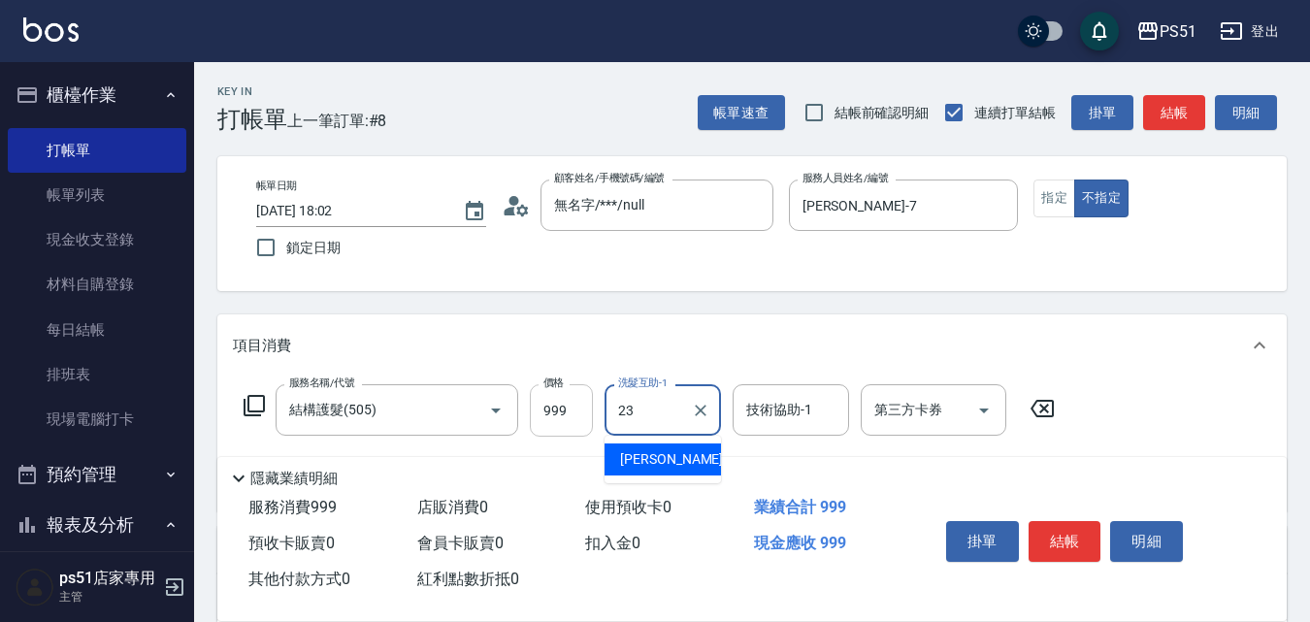
type input "孝恩-23"
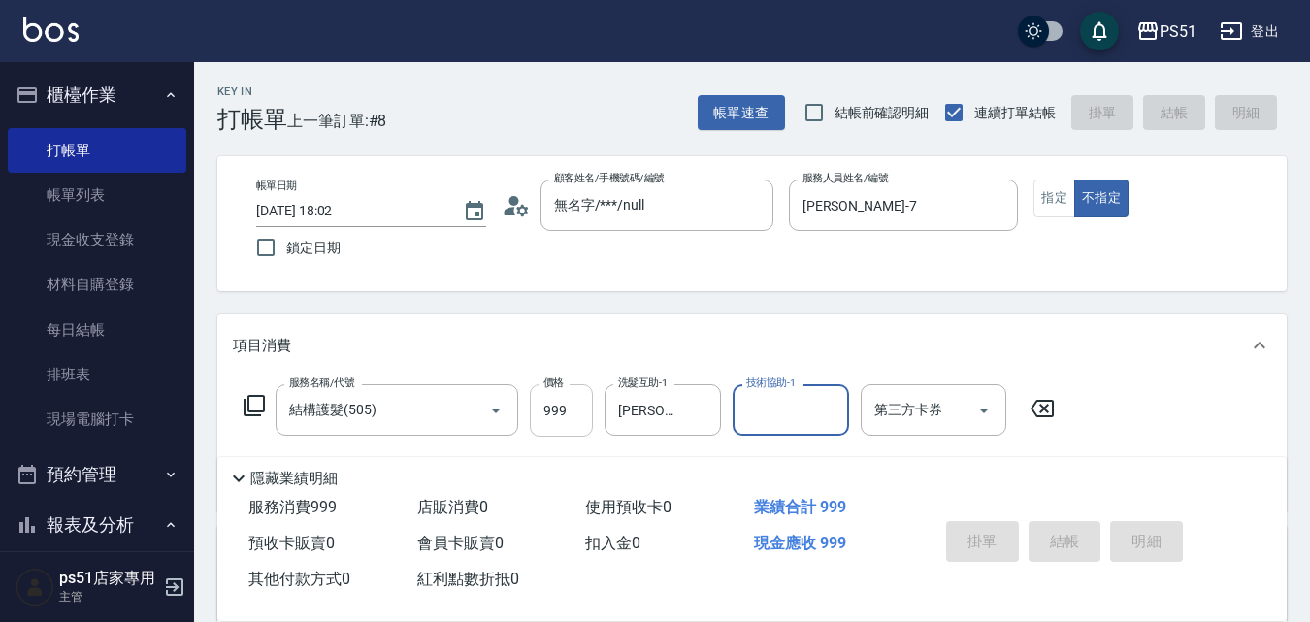
type input "2025/09/25 18:03"
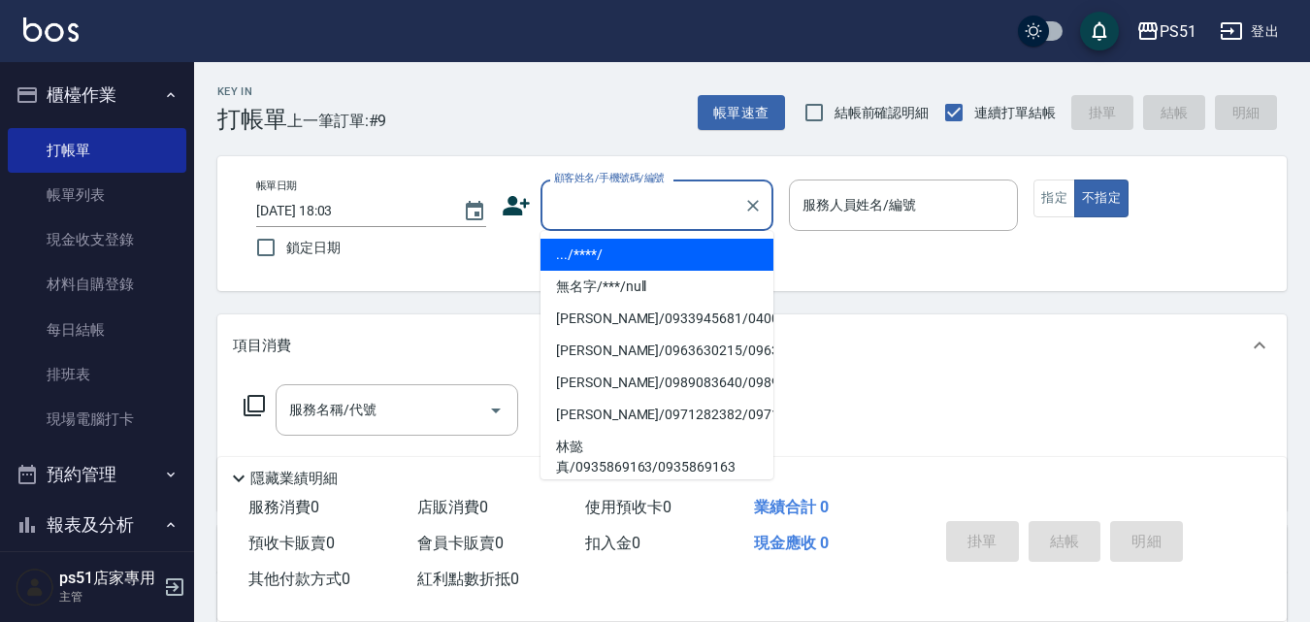
type input ".../****/"
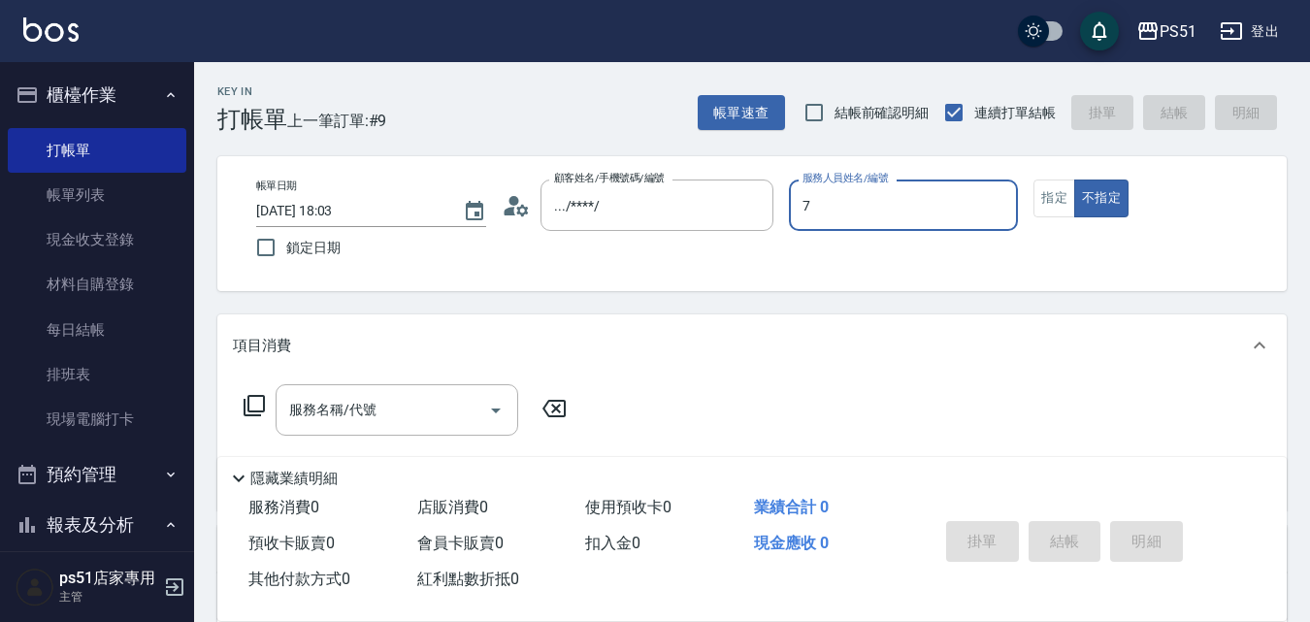
type input "Anna-7"
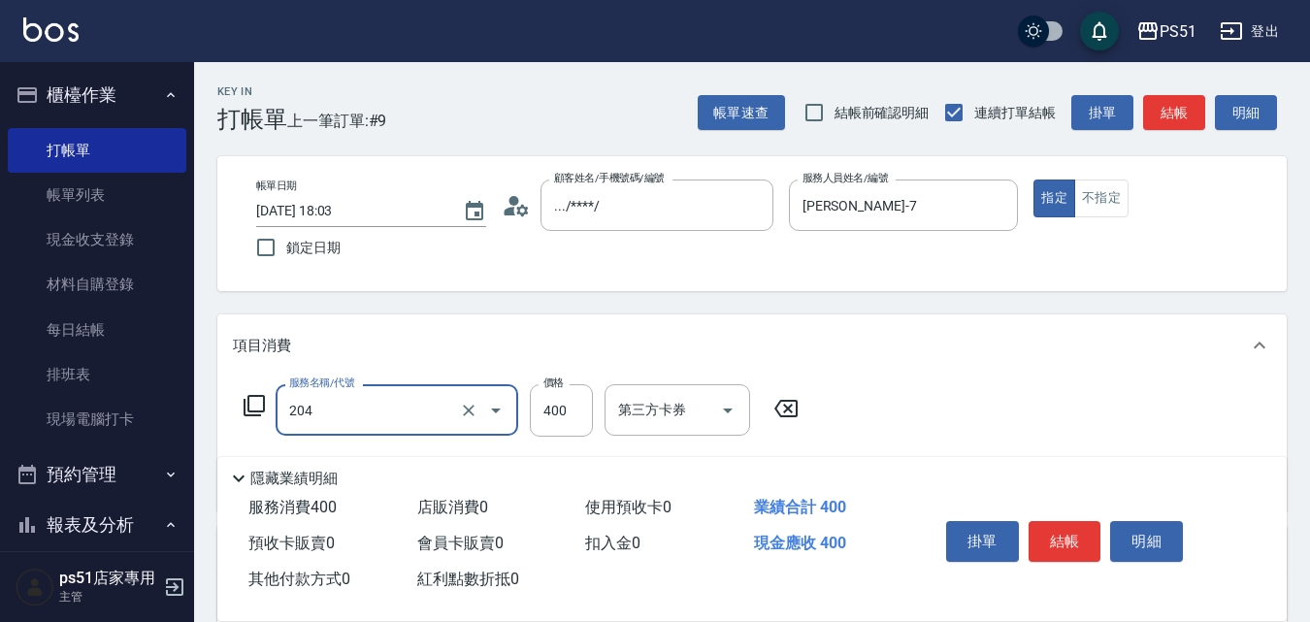
type input "B級洗+剪(204)"
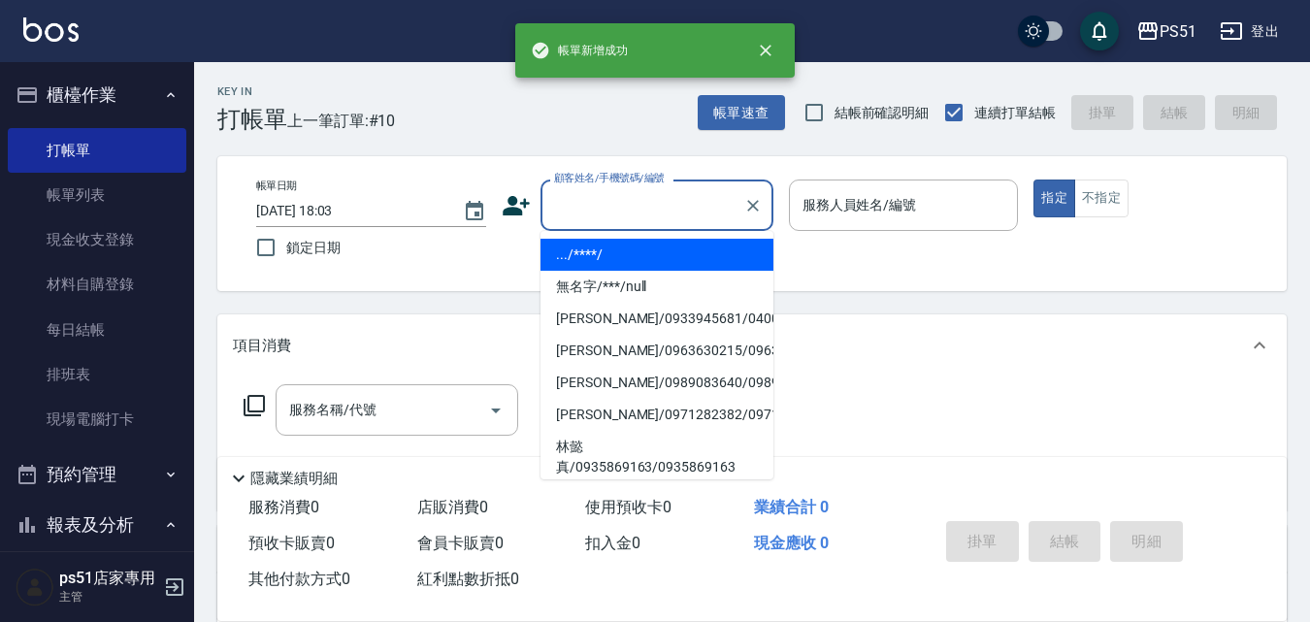
type input ".../****/"
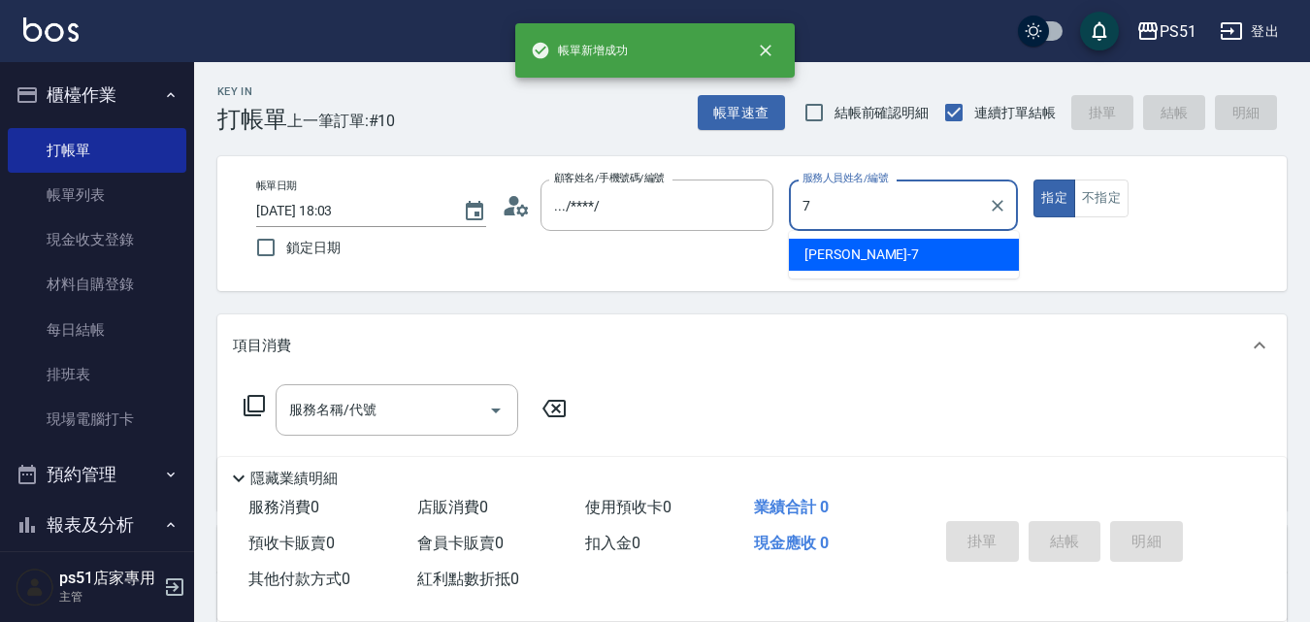
type input "Anna-7"
type button "true"
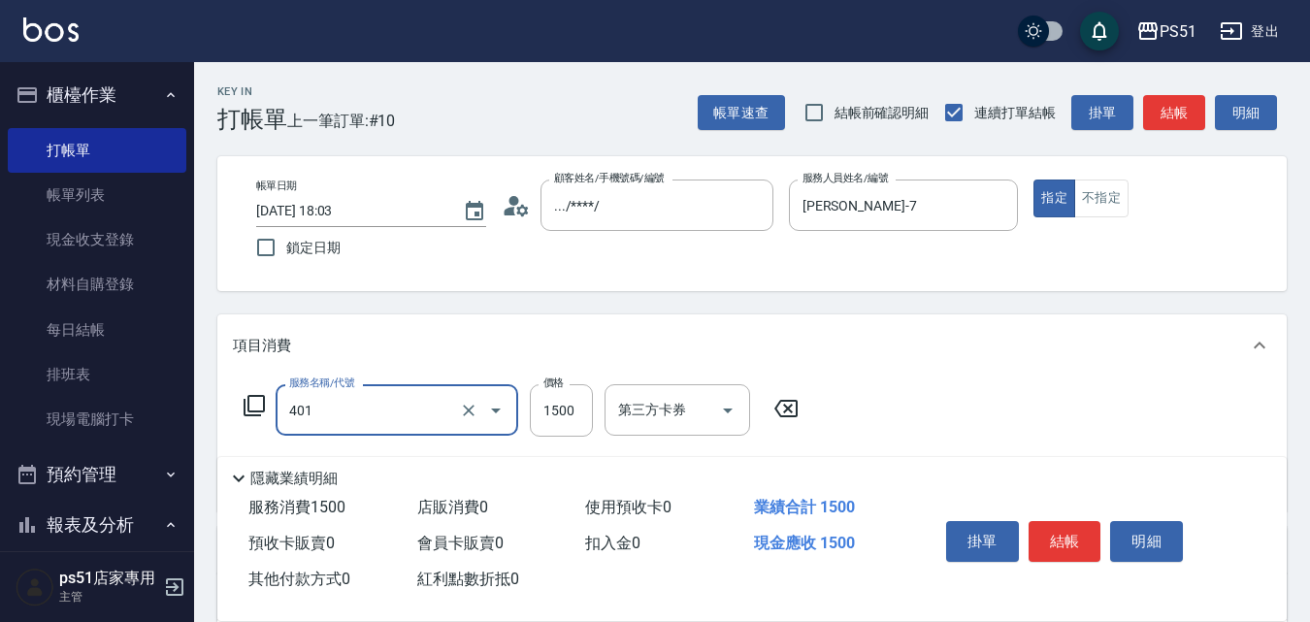
type input "基本染髮(401)"
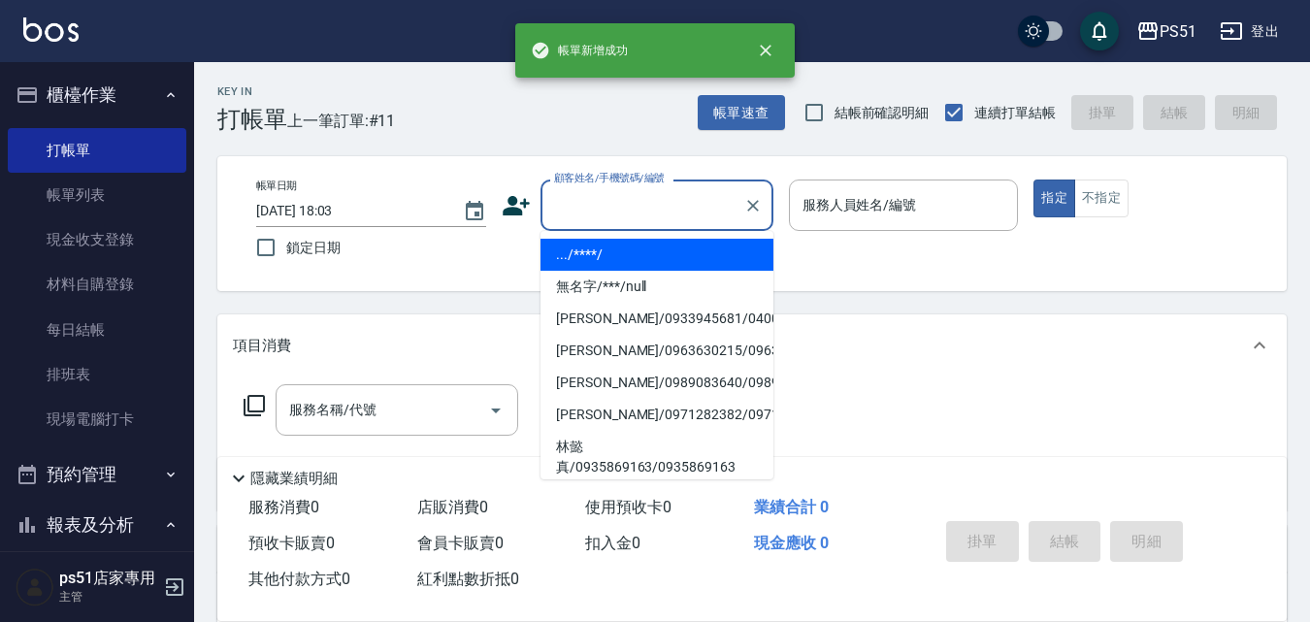
type input ".../****/"
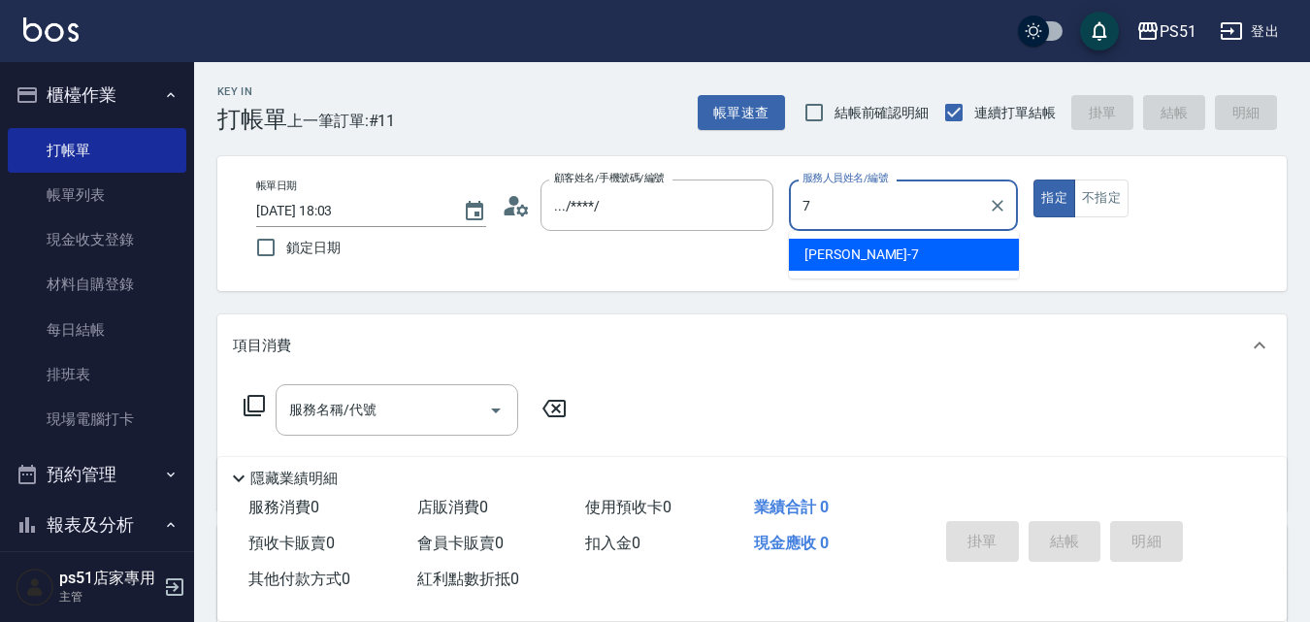
type input "Anna-7"
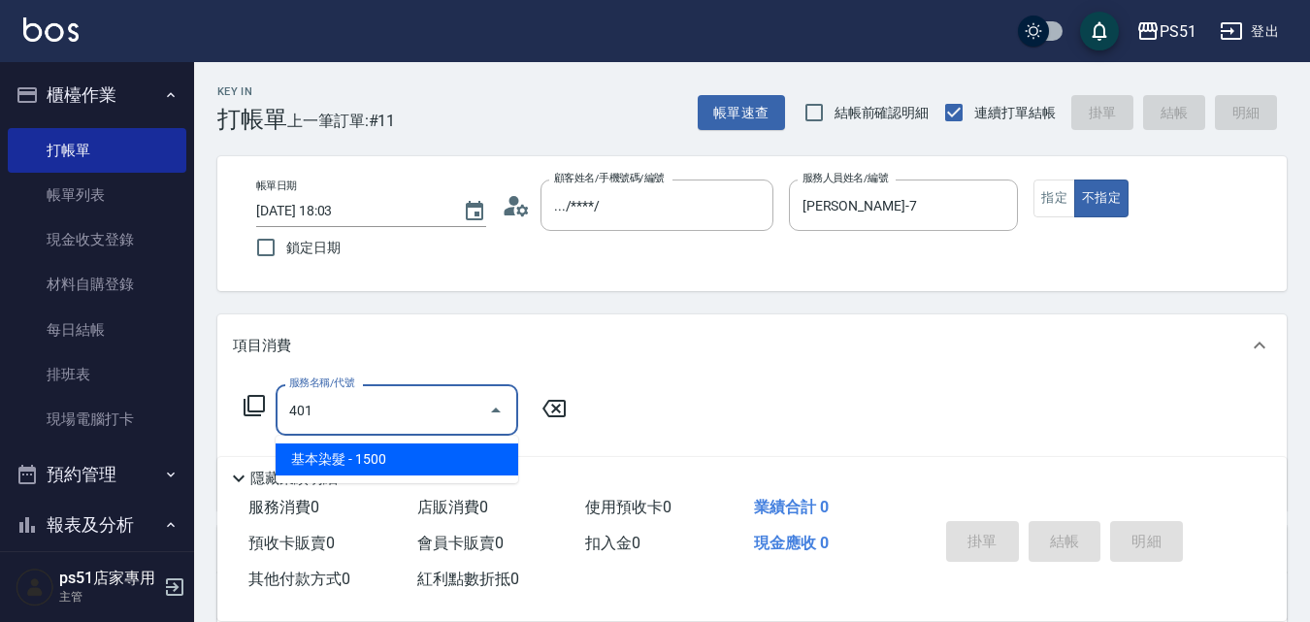
type input "基本染髮(401)"
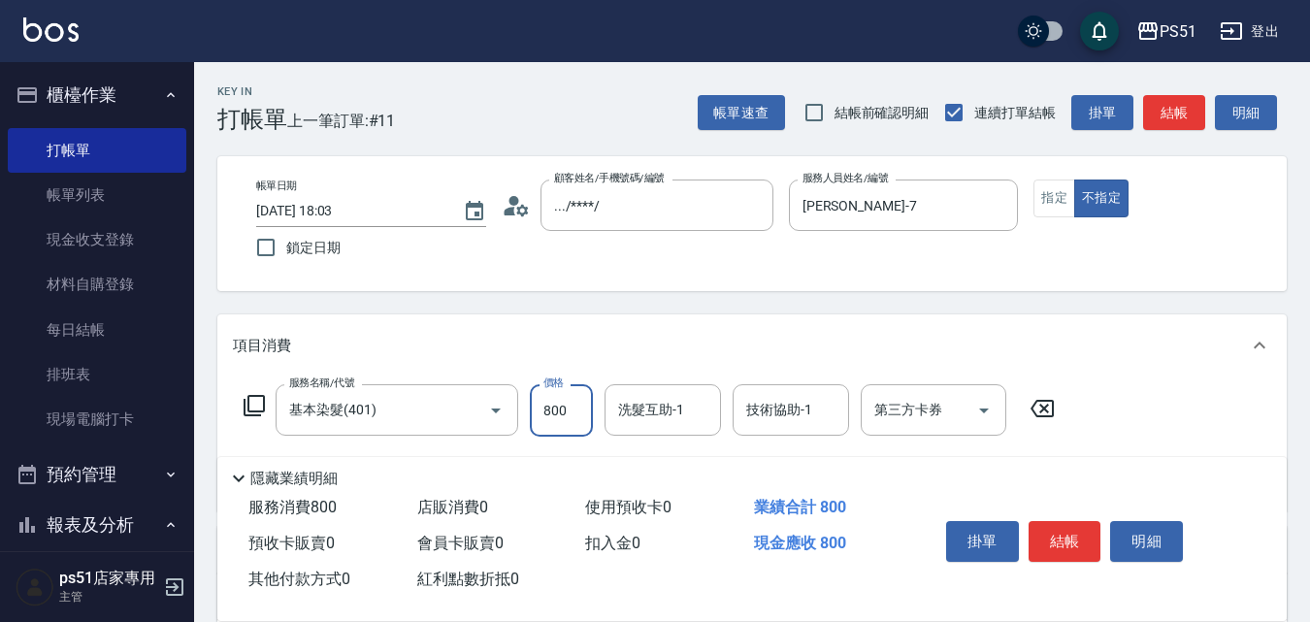
type input "800"
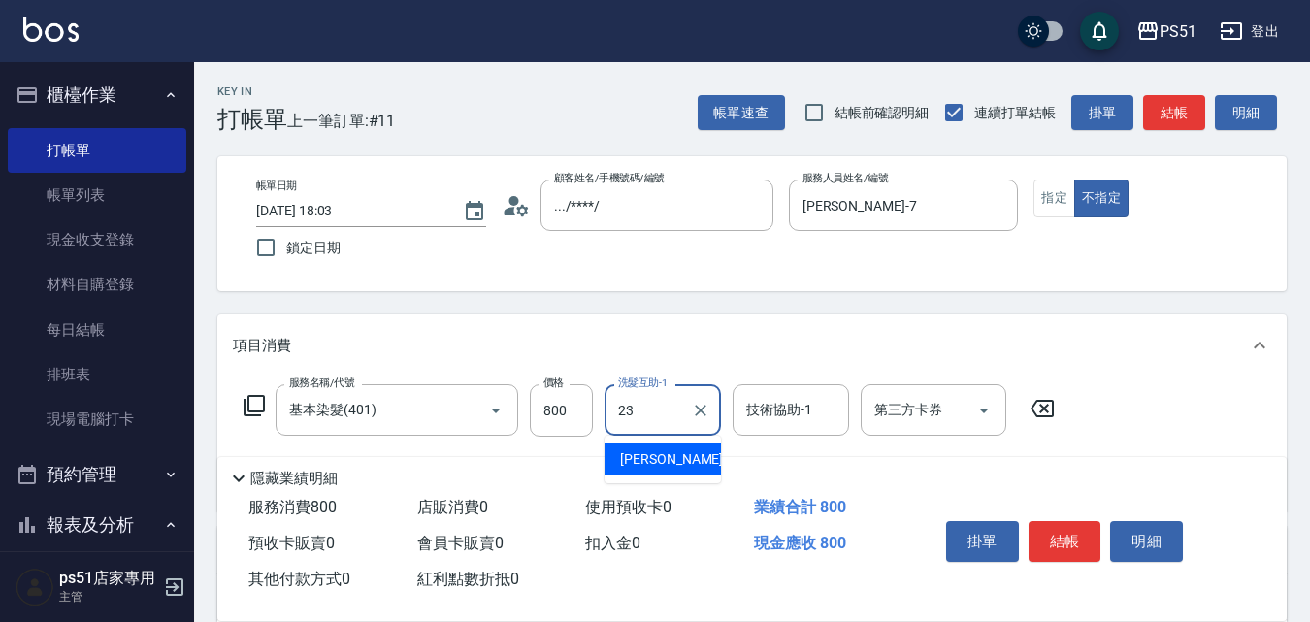
type input "孝恩-23"
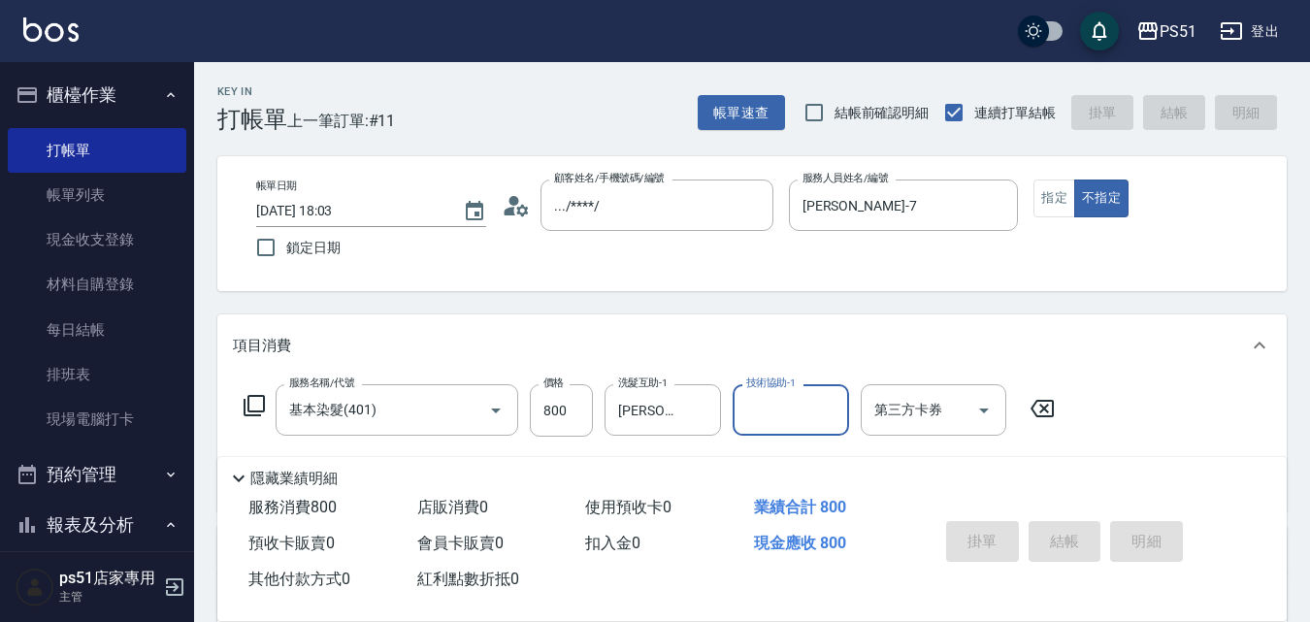
type input "2025/09/25 18:04"
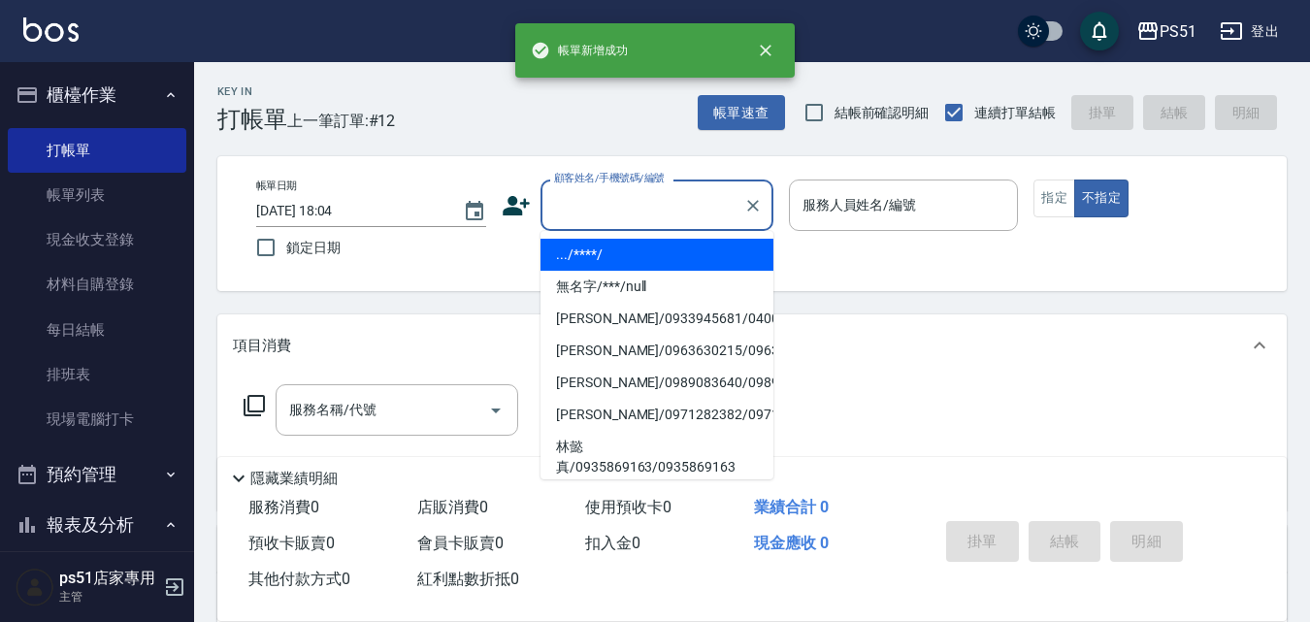
type input ".../****/"
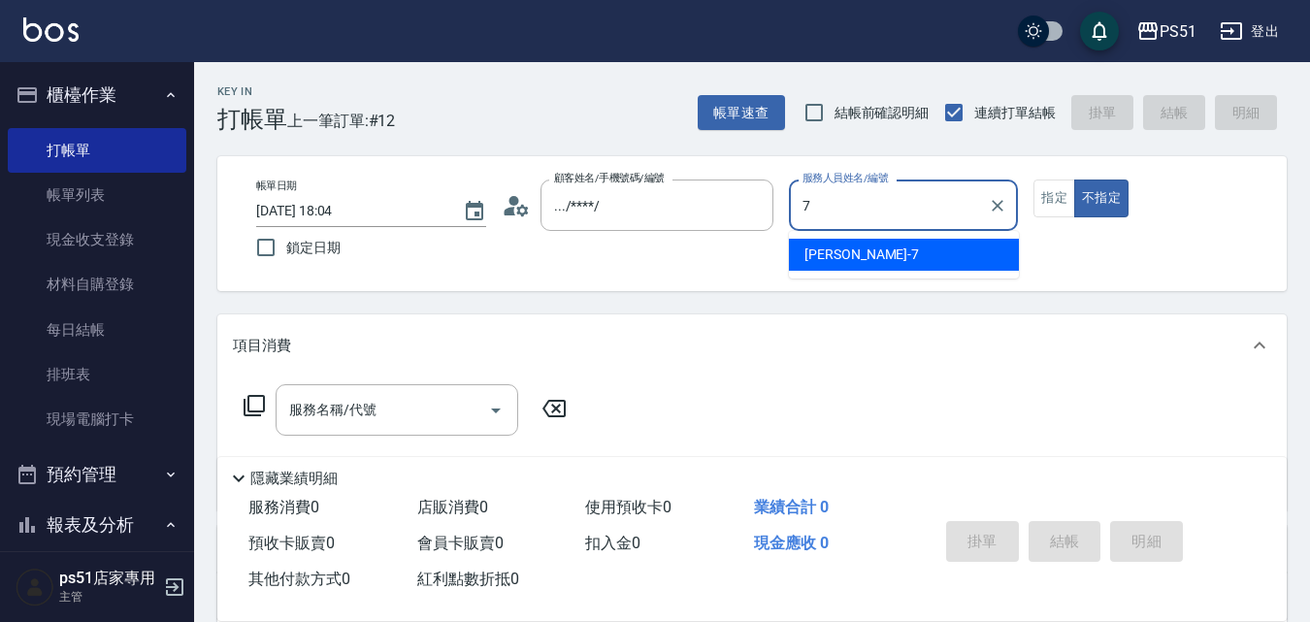
type input "Anna-7"
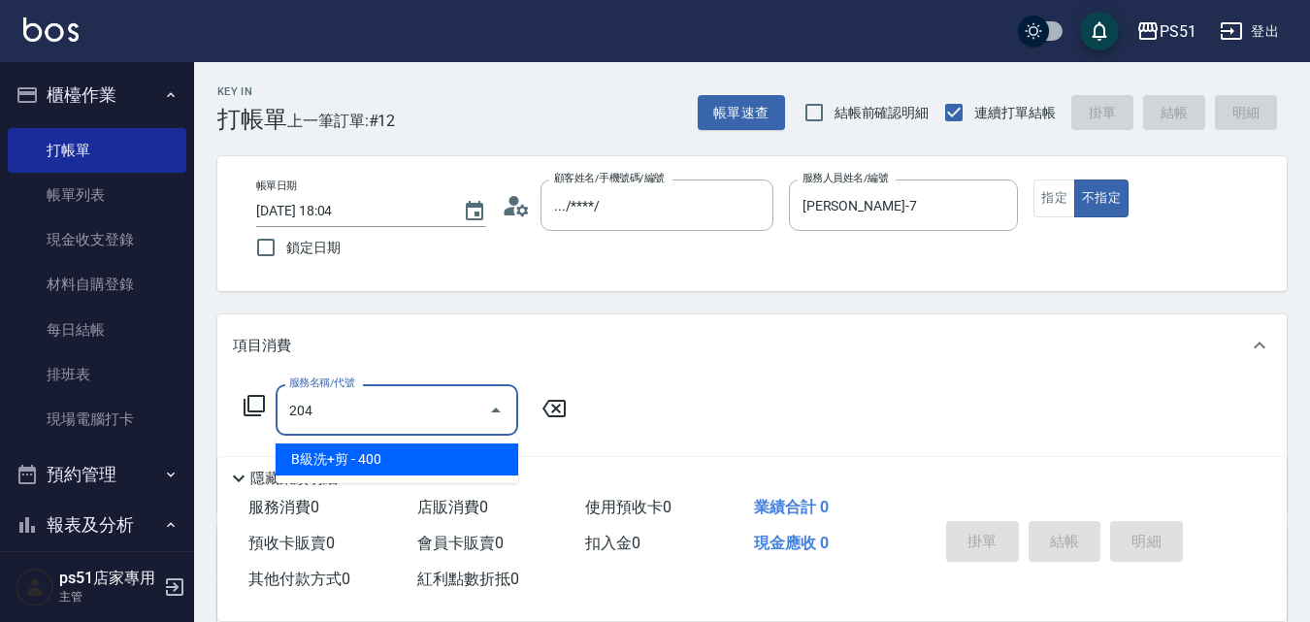
type input "B級洗+剪(204)"
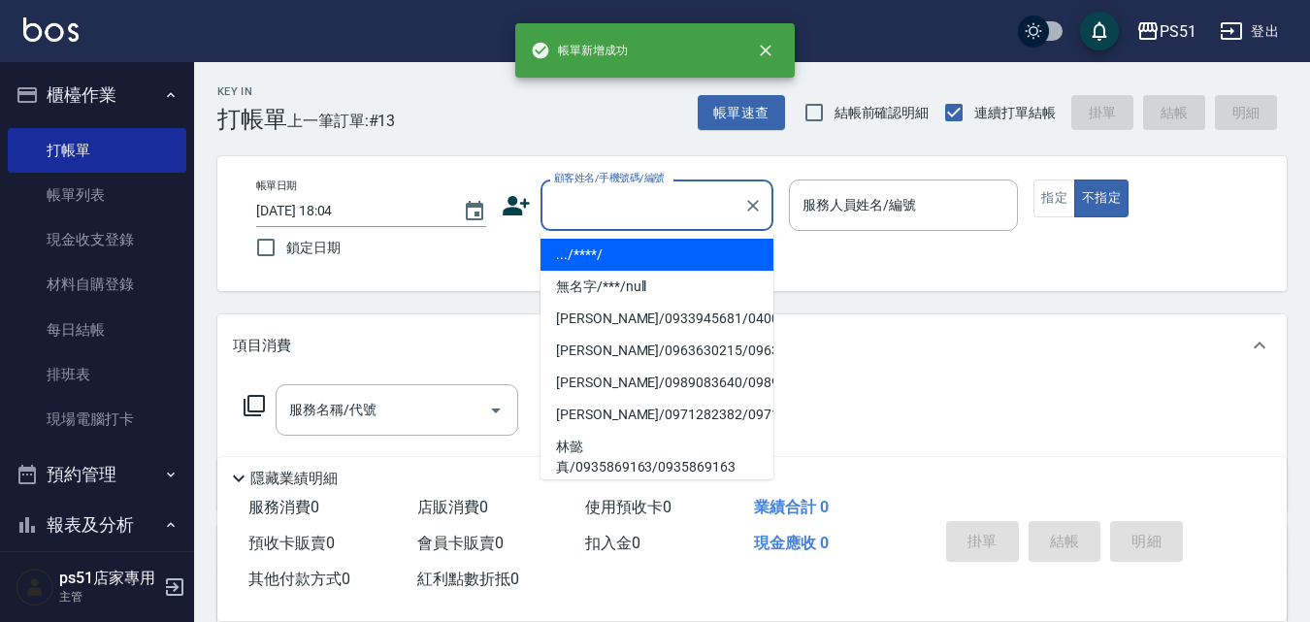
type input ".../****/"
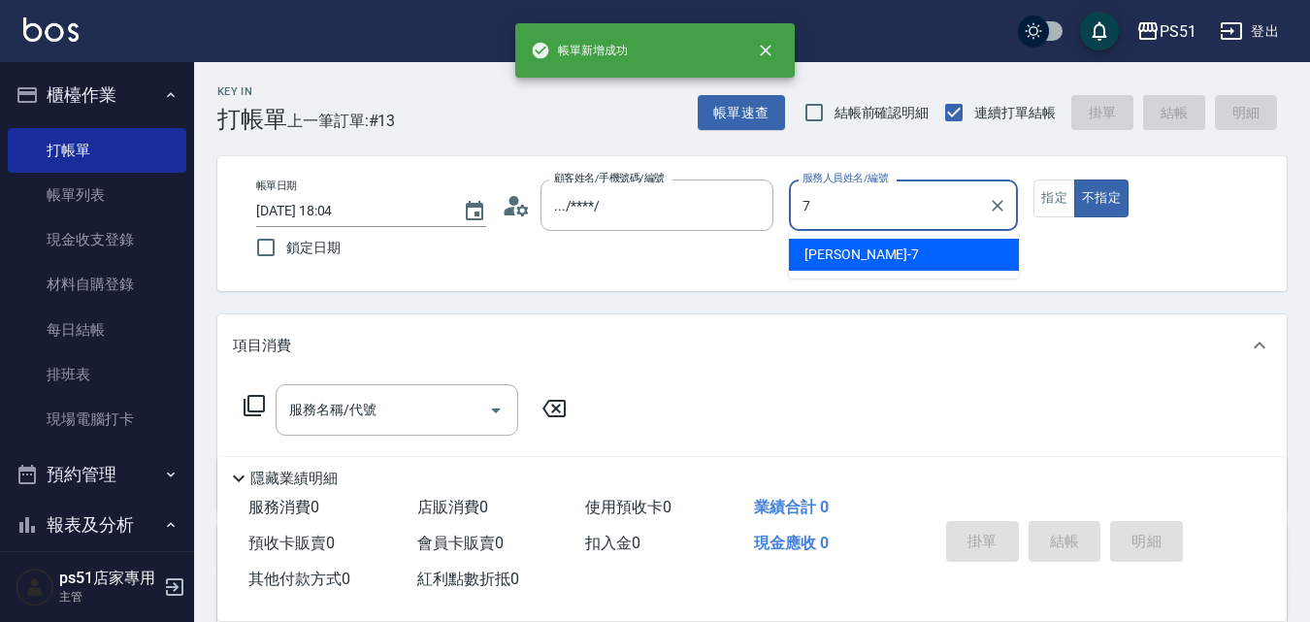
type input "Anna-7"
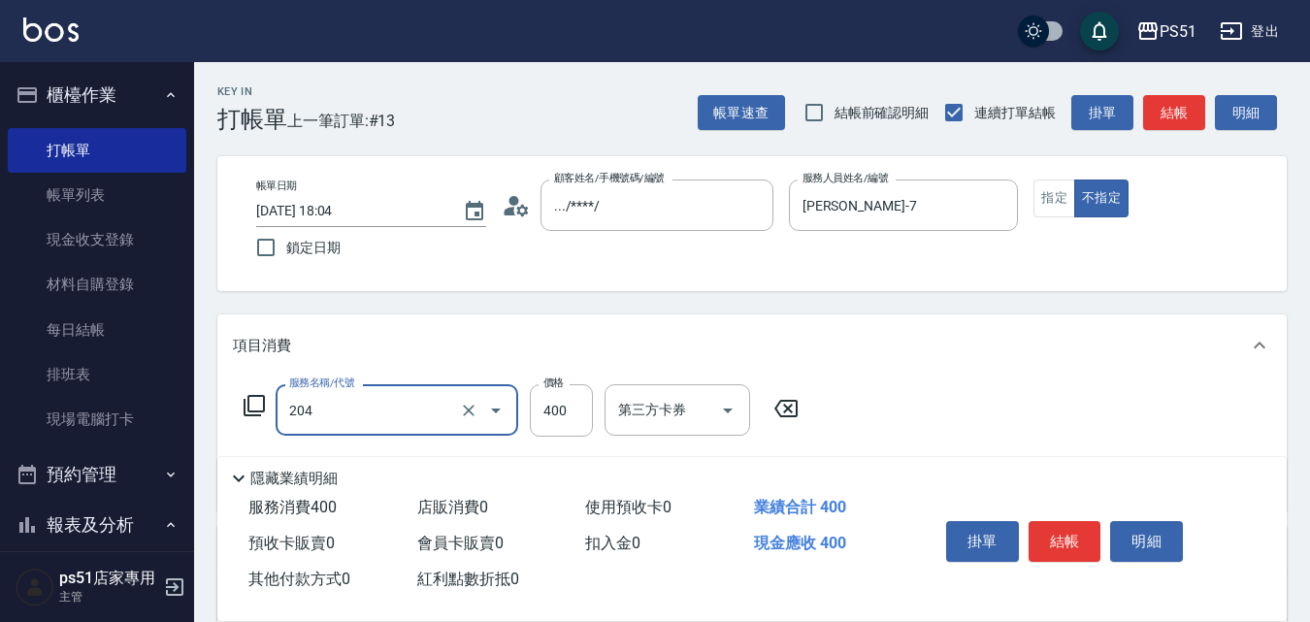
type input "B級洗+剪(204)"
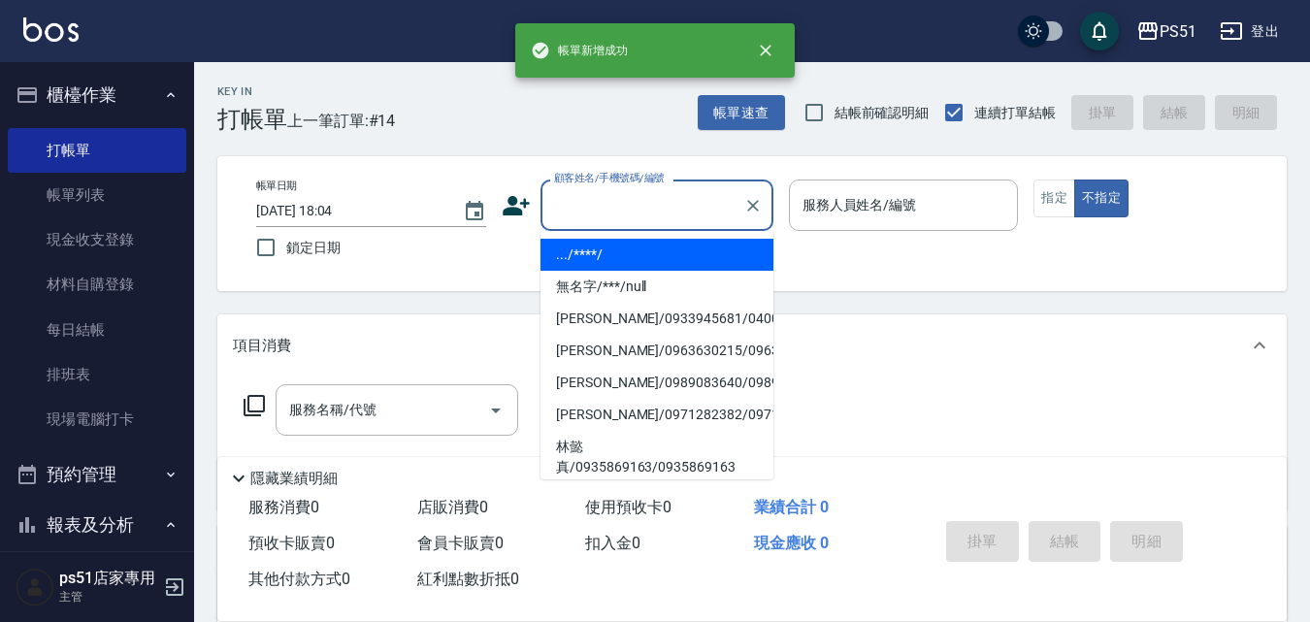
type input ".../****/"
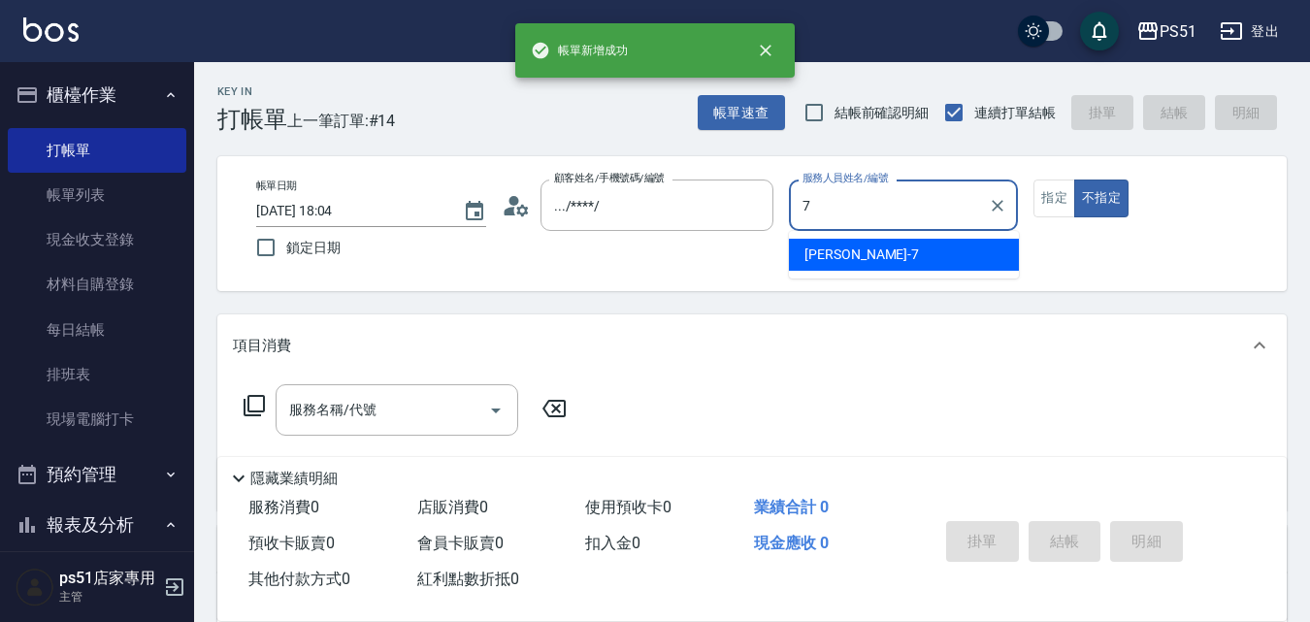
type input "Anna-7"
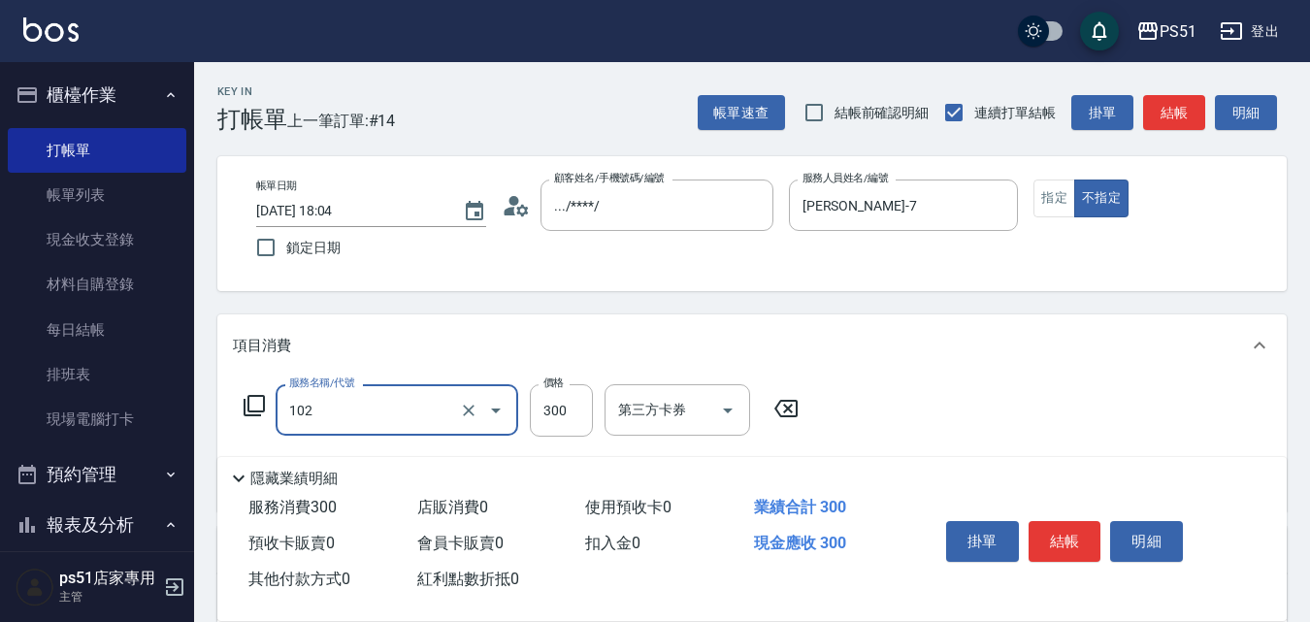
type input "精油洗髮(102)"
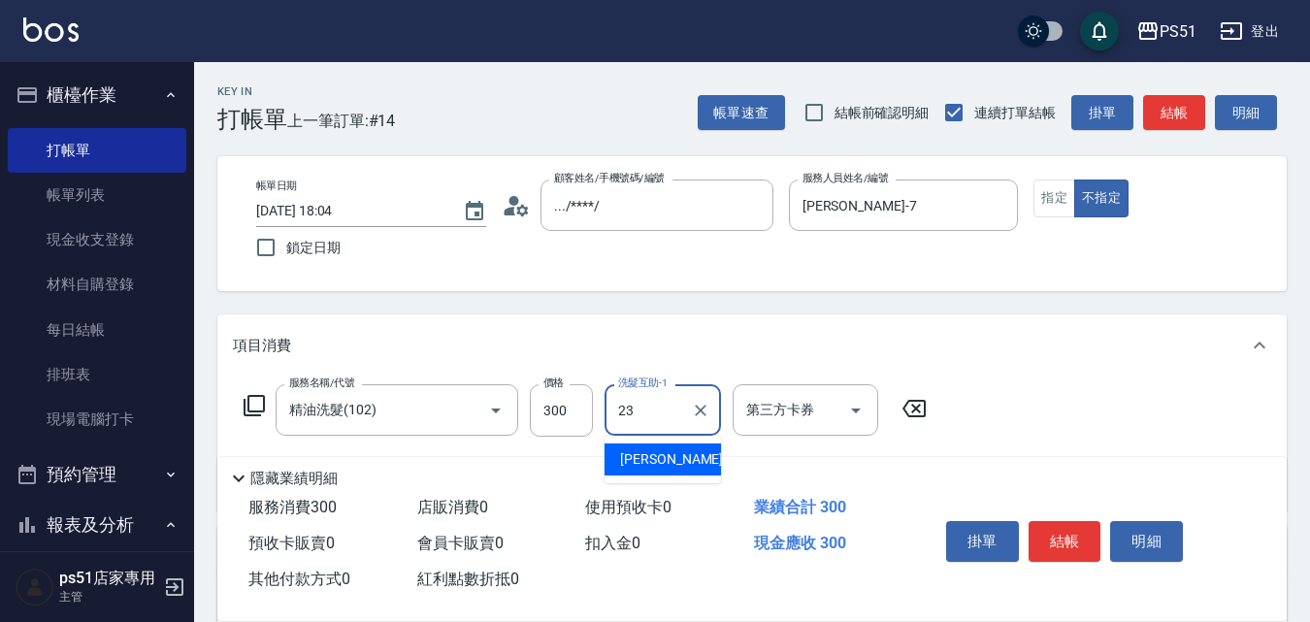
type input "孝恩-23"
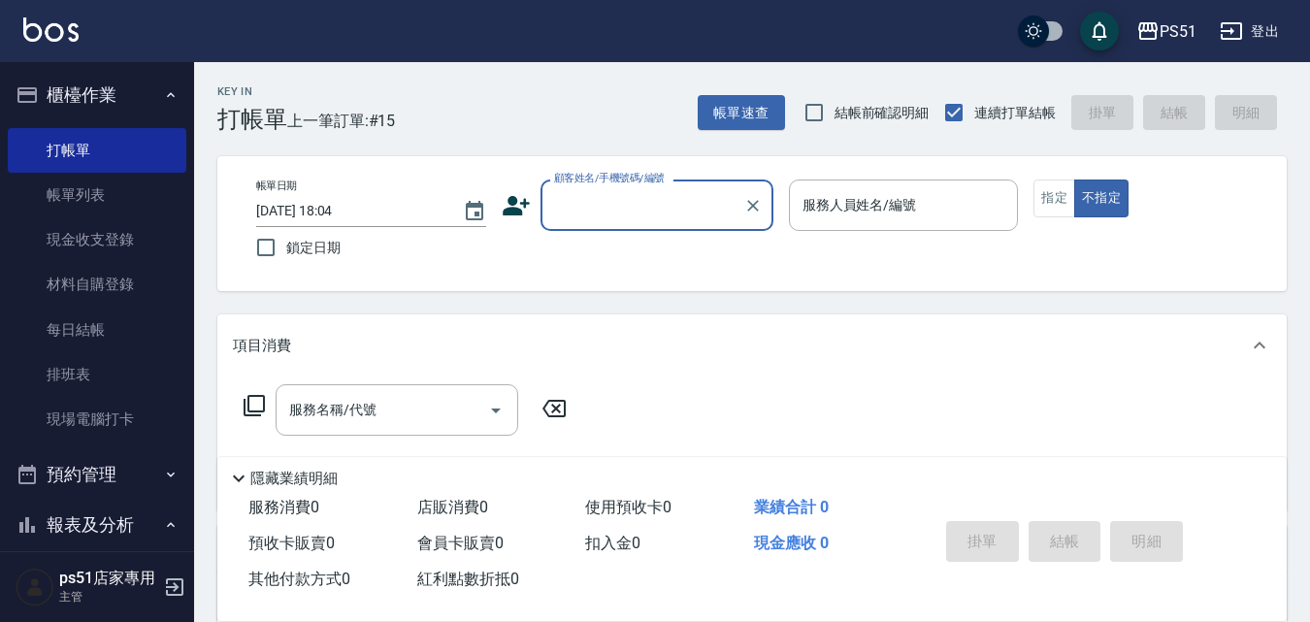
click at [914, 374] on div "項目消費" at bounding box center [752, 346] width 1070 height 62
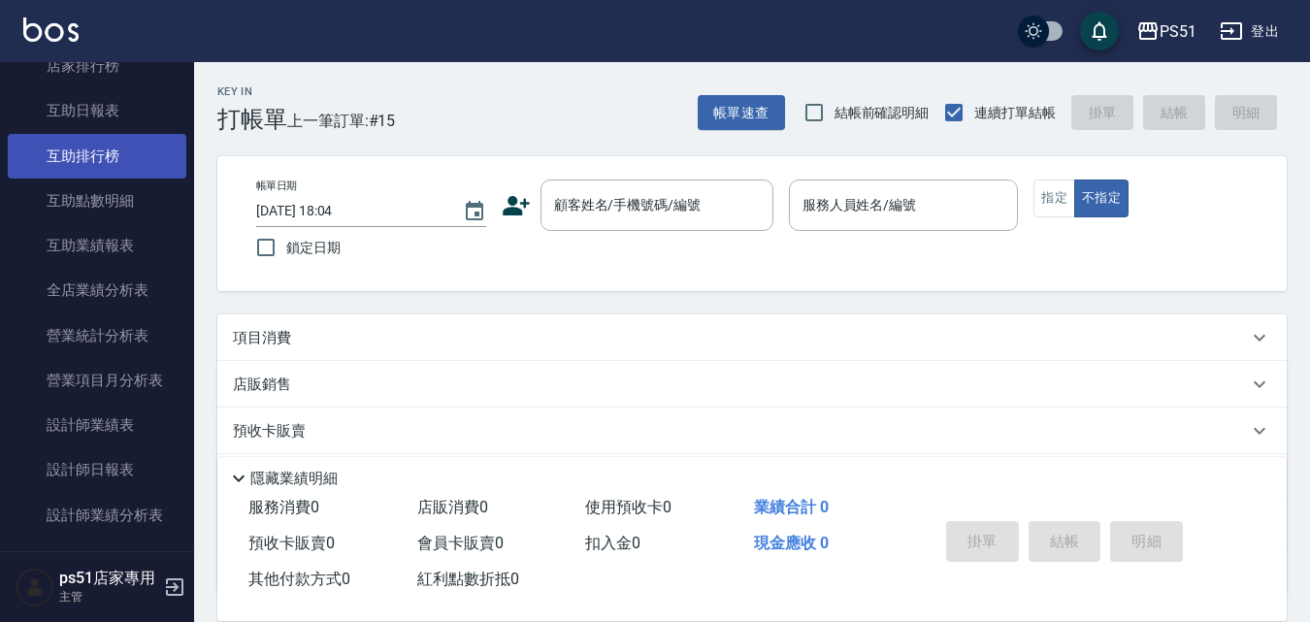
scroll to position [680, 0]
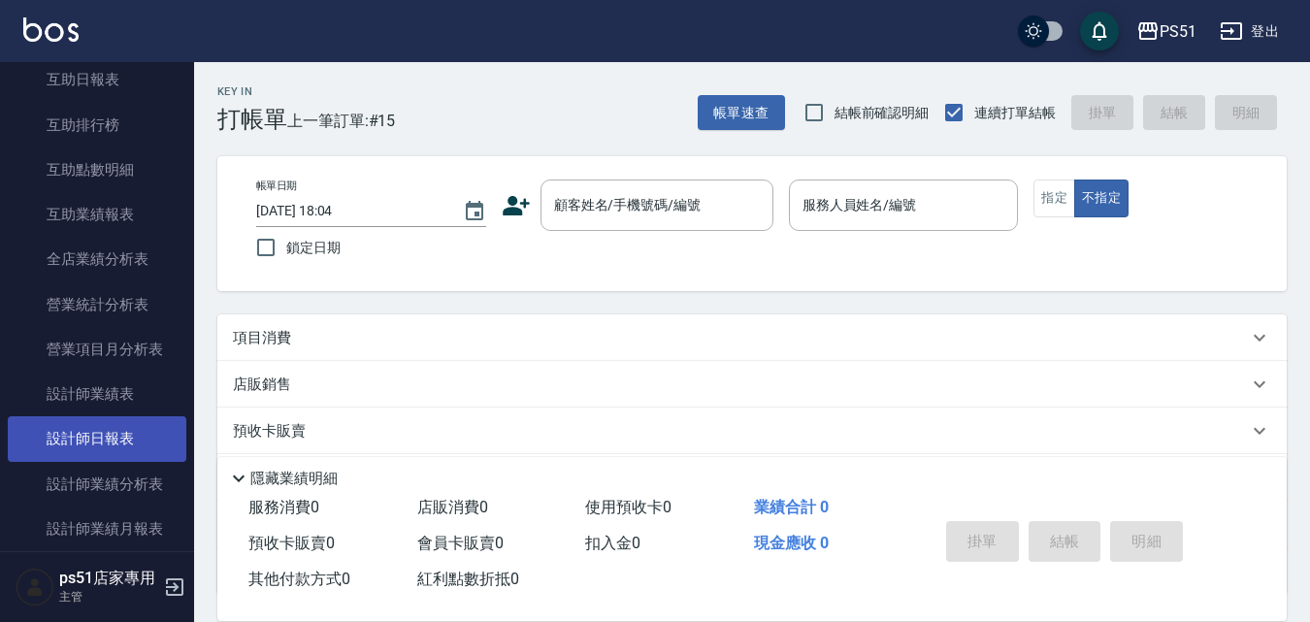
click at [124, 445] on link "設計師日報表" at bounding box center [97, 438] width 179 height 45
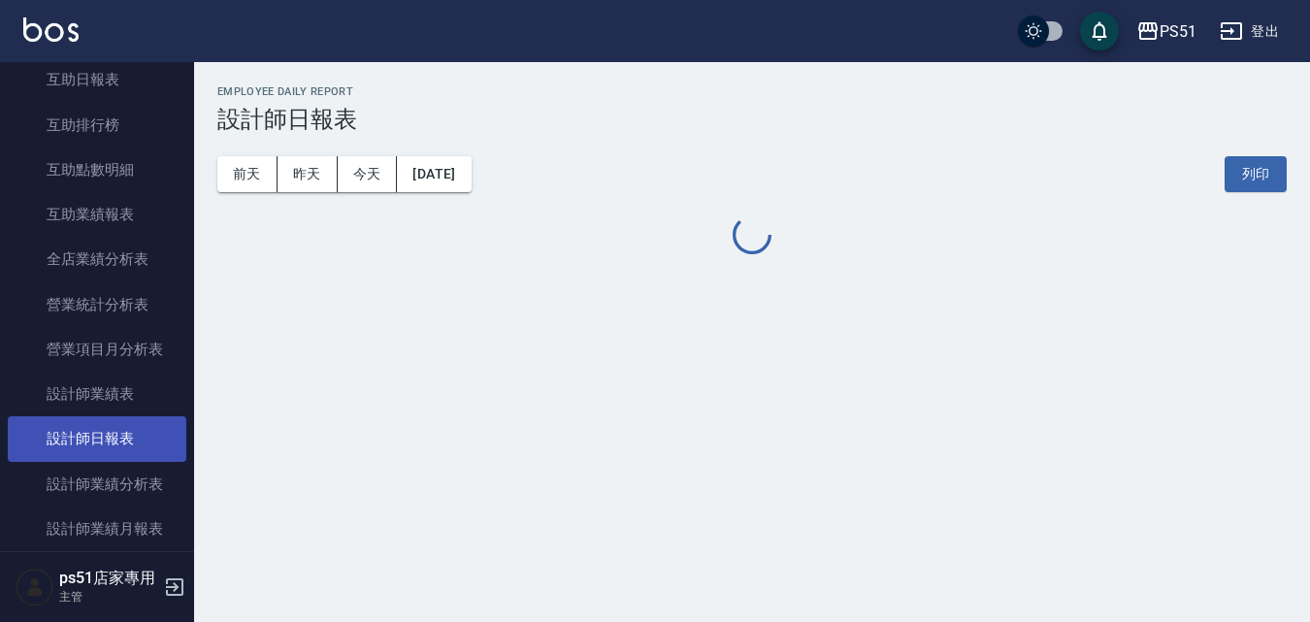
click at [124, 445] on link "設計師日報表" at bounding box center [97, 438] width 179 height 45
